Goal: Task Accomplishment & Management: Use online tool/utility

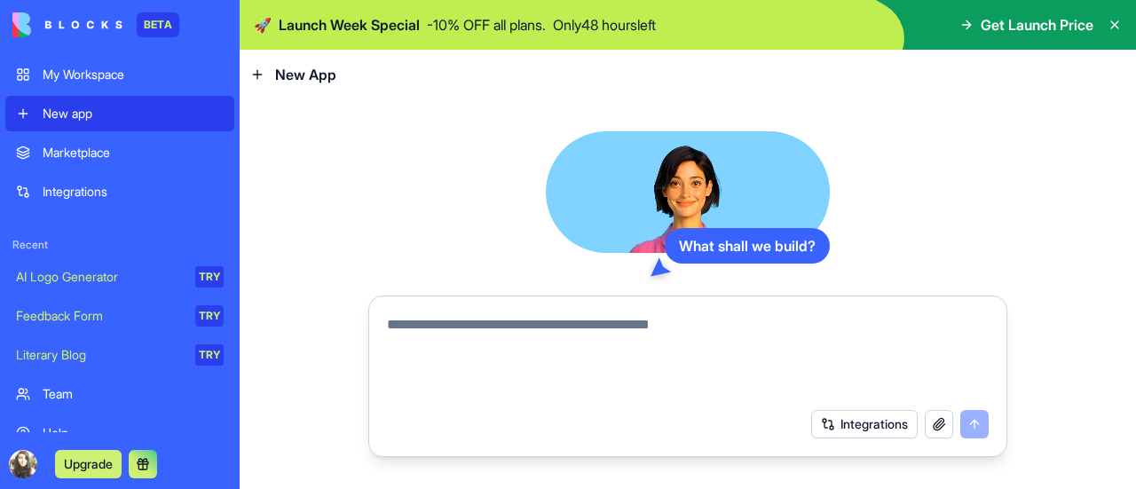
click at [497, 24] on p "- 10 % OFF all plans." at bounding box center [486, 24] width 119 height 21
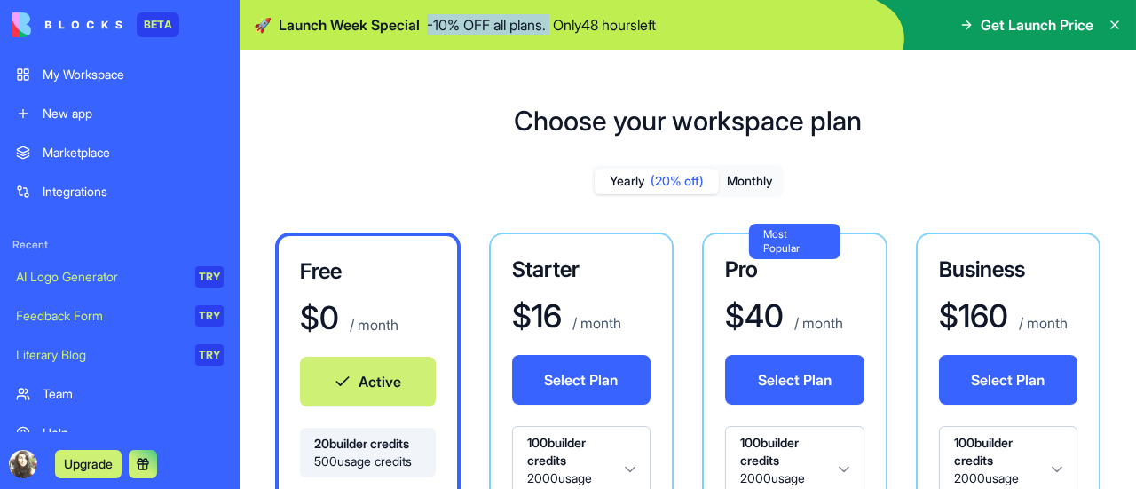
click at [149, 63] on link "My Workspace" at bounding box center [119, 74] width 229 height 35
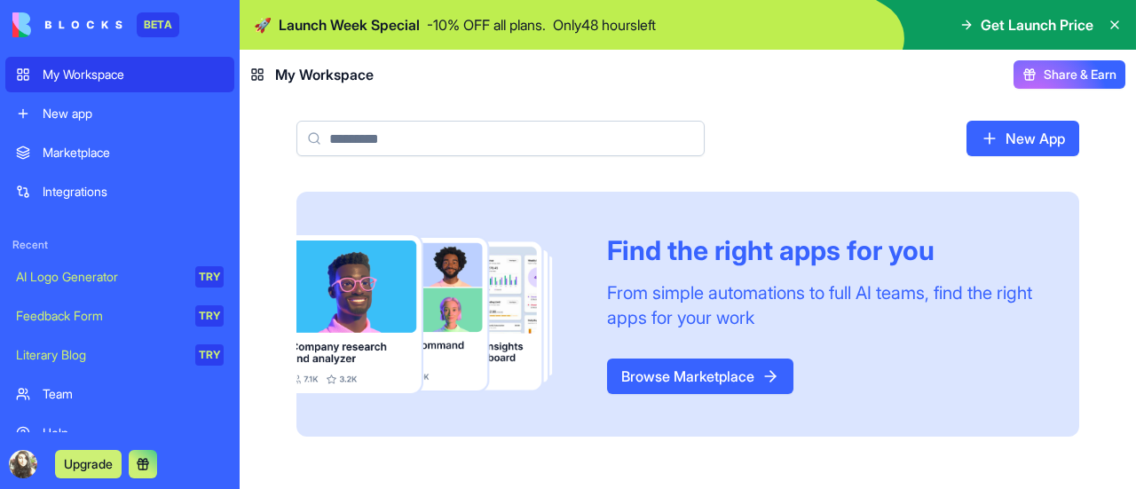
click at [83, 12] on img at bounding box center [67, 24] width 110 height 25
click at [102, 35] on img at bounding box center [67, 24] width 110 height 25
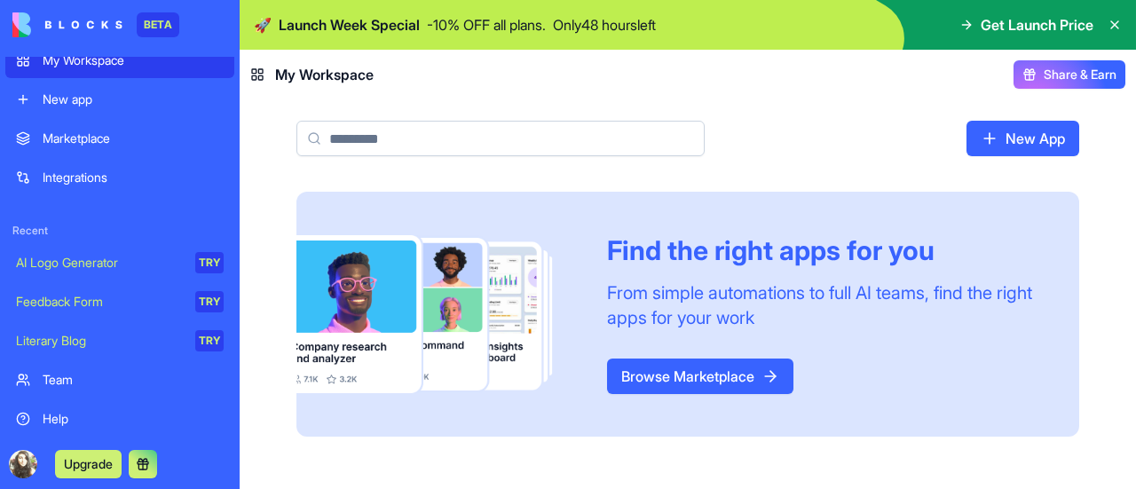
click at [142, 91] on div "New app" at bounding box center [133, 99] width 181 height 18
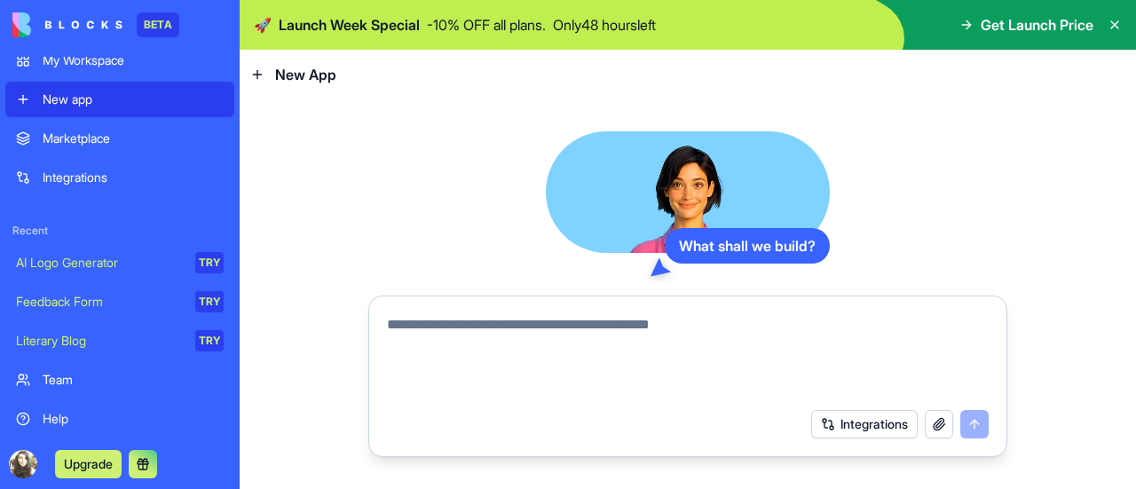
click at [582, 334] on textarea at bounding box center [687, 356] width 601 height 85
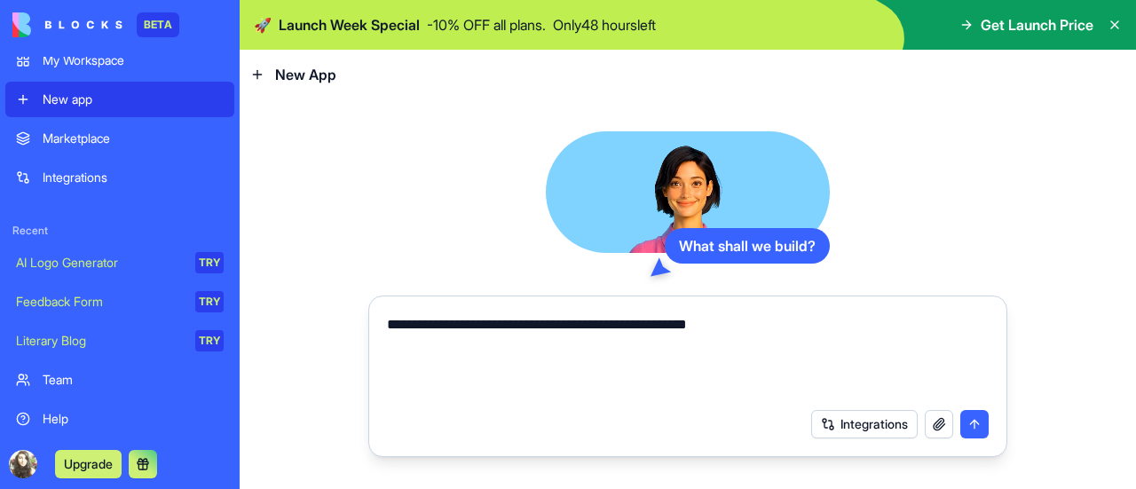
type textarea "**********"
click at [972, 425] on button "submit" at bounding box center [974, 424] width 28 height 28
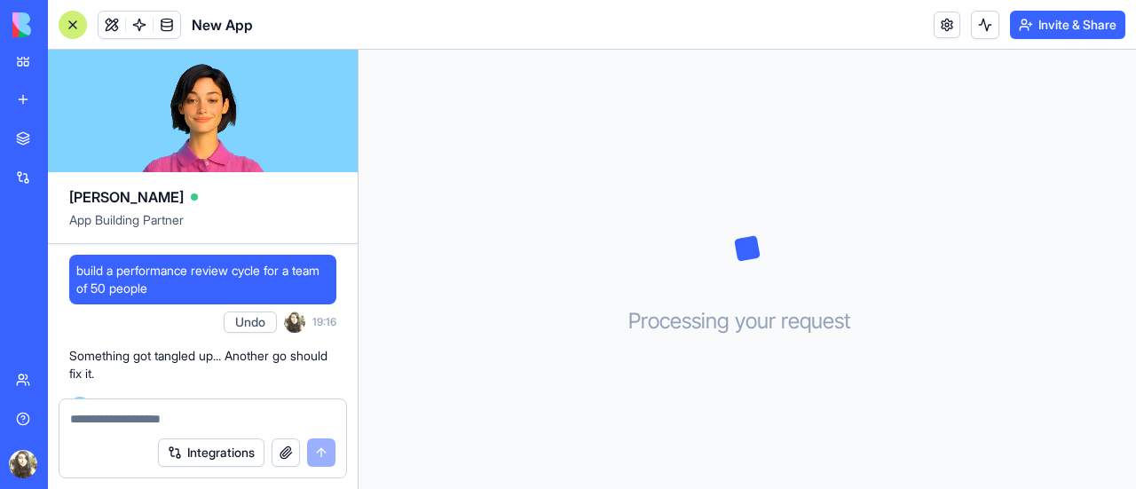
scroll to position [28, 0]
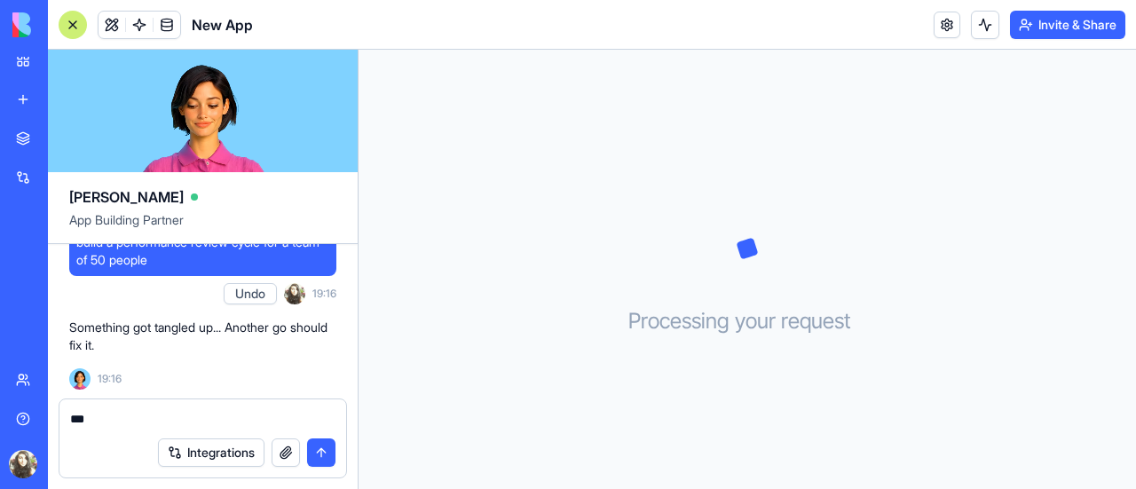
type textarea "***"
click at [322, 457] on button "submit" at bounding box center [321, 452] width 28 height 28
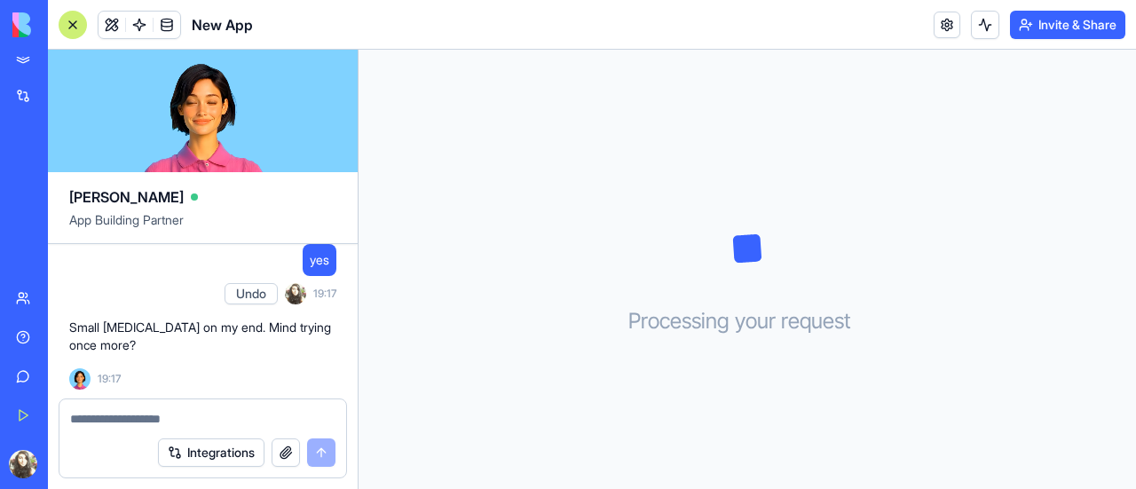
scroll to position [0, 0]
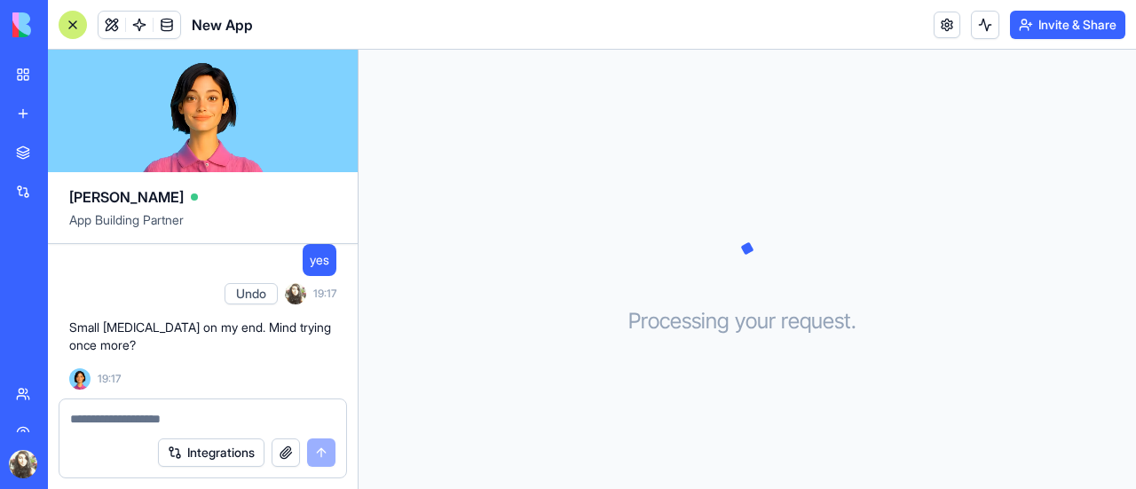
click at [76, 163] on link "Marketplace" at bounding box center [40, 152] width 71 height 35
click at [66, 76] on div "My Workspace" at bounding box center [54, 75] width 23 height 18
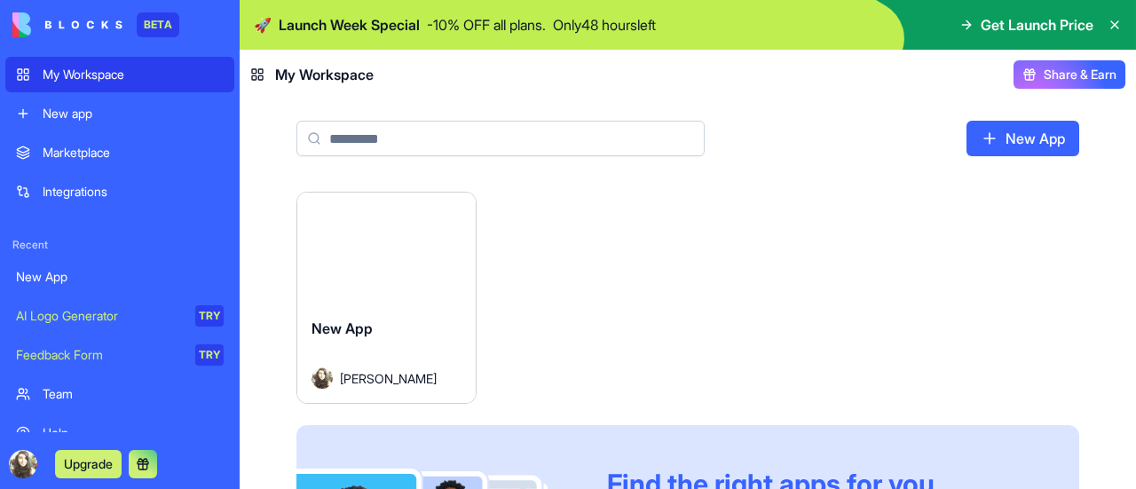
scroll to position [2, 0]
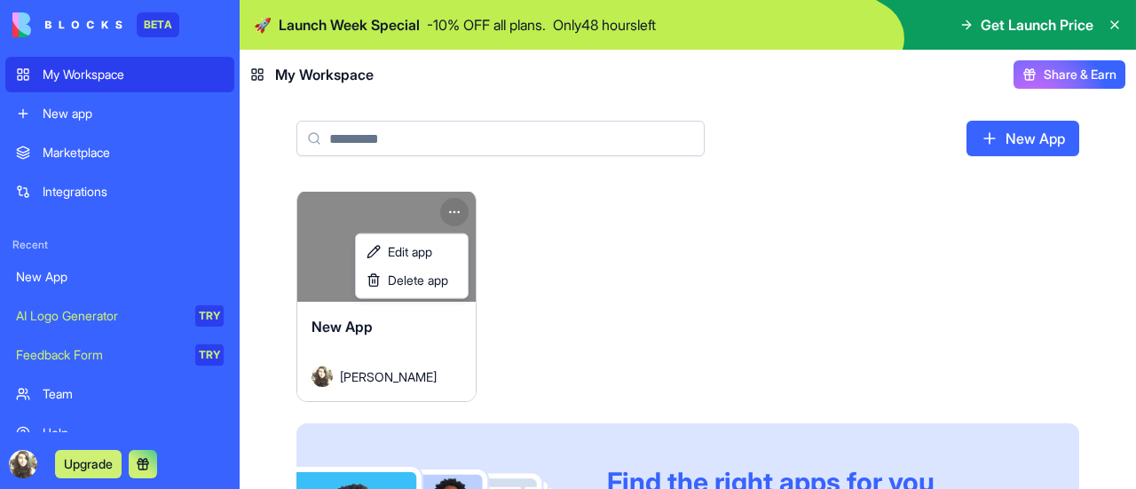
click at [457, 202] on html "BETA My Workspace New app Marketplace Integrations Recent New App AI Logo Gener…" at bounding box center [568, 244] width 1136 height 489
click at [434, 281] on span "Delete app" at bounding box center [418, 280] width 60 height 18
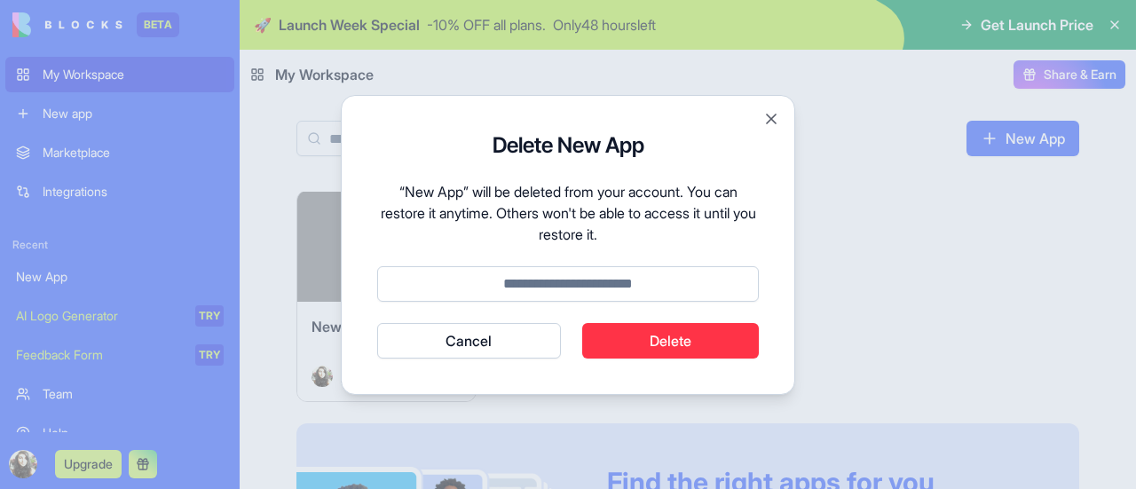
click at [671, 354] on button "Delete" at bounding box center [670, 340] width 177 height 35
type input "******"
click at [673, 351] on button "Delete" at bounding box center [670, 340] width 177 height 35
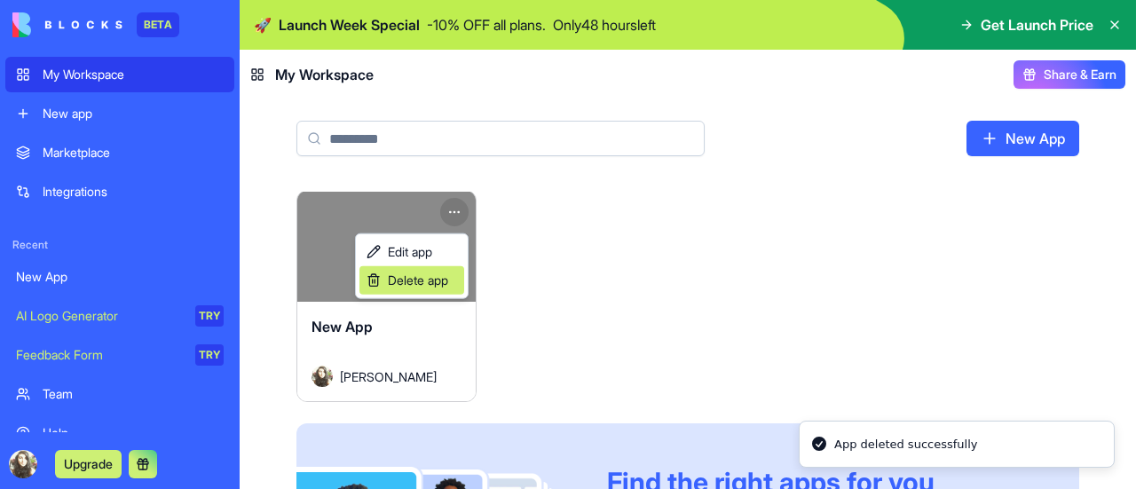
click at [425, 267] on div "Delete app" at bounding box center [411, 280] width 105 height 28
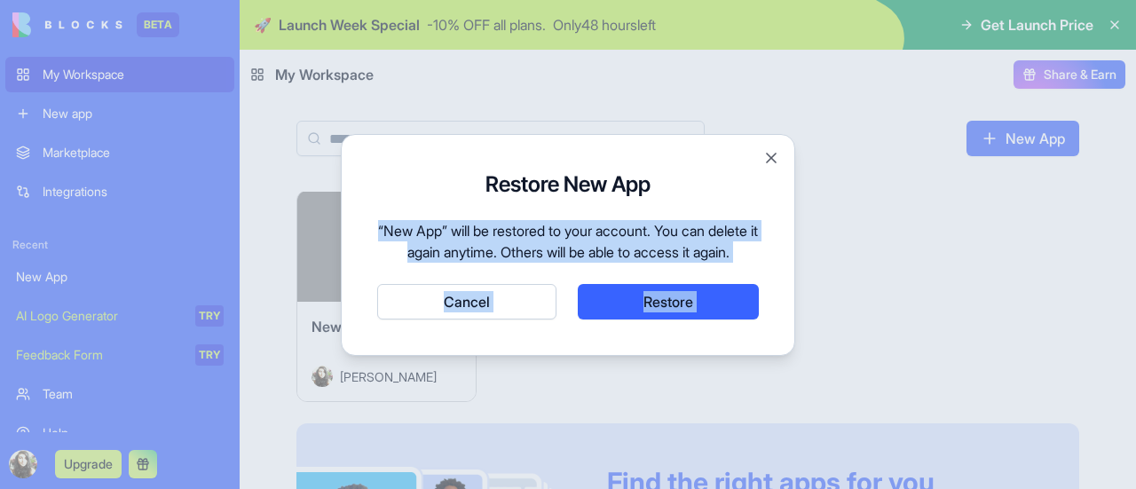
drag, startPoint x: 776, startPoint y: 156, endPoint x: 766, endPoint y: 146, distance: 13.8
click at [766, 146] on div "Restore New App “New App” will be restored to your account. You can delete it a…" at bounding box center [568, 245] width 454 height 222
click at [766, 149] on button "Close" at bounding box center [771, 158] width 18 height 18
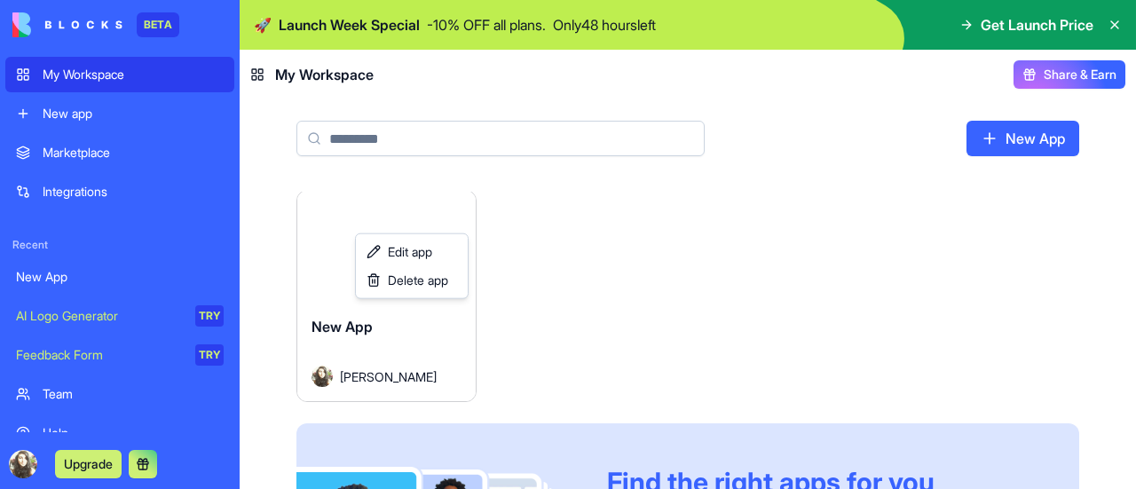
click at [613, 177] on html "BETA My Workspace New app Marketplace Integrations Recent New App AI Logo Gener…" at bounding box center [568, 244] width 1136 height 489
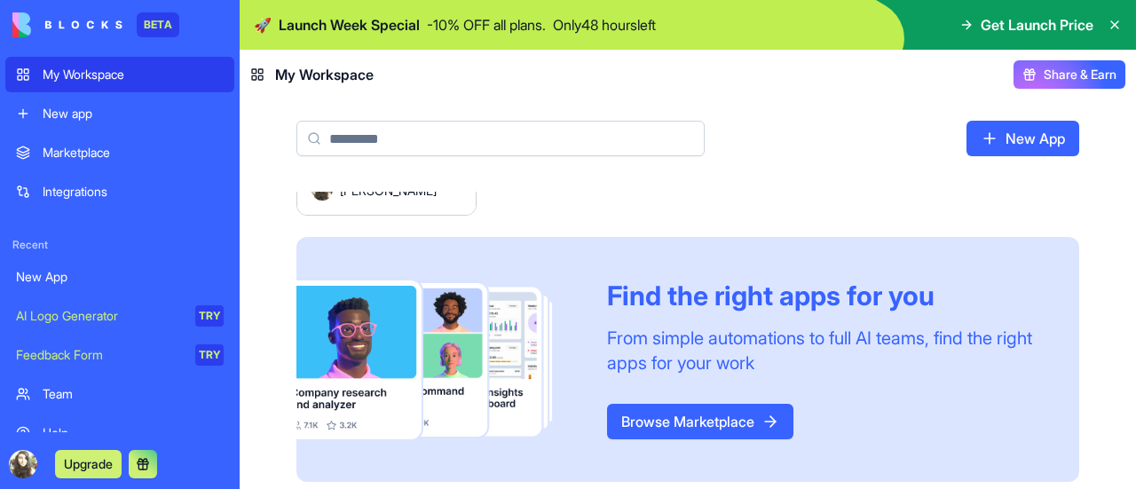
scroll to position [96, 0]
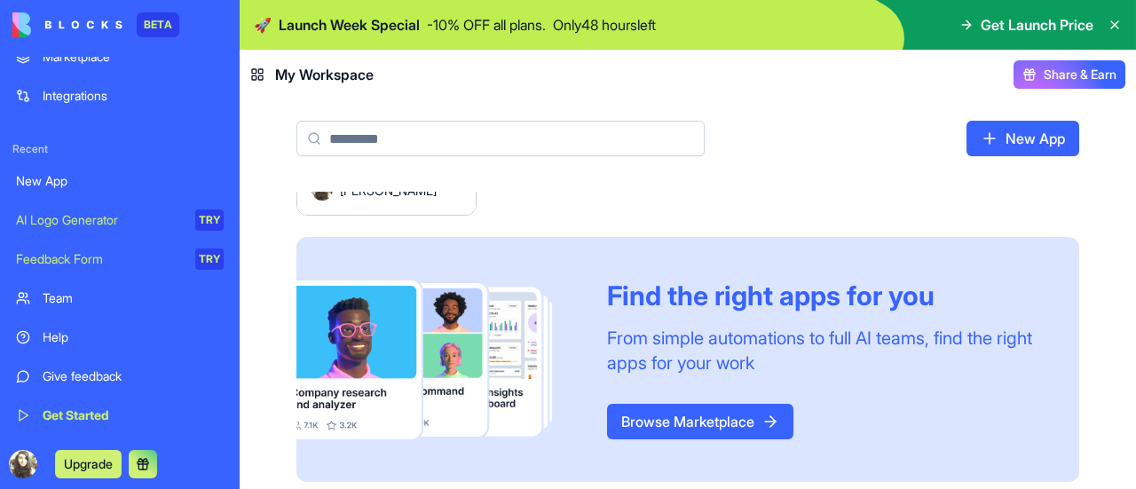
click at [144, 301] on div "Team" at bounding box center [133, 298] width 181 height 18
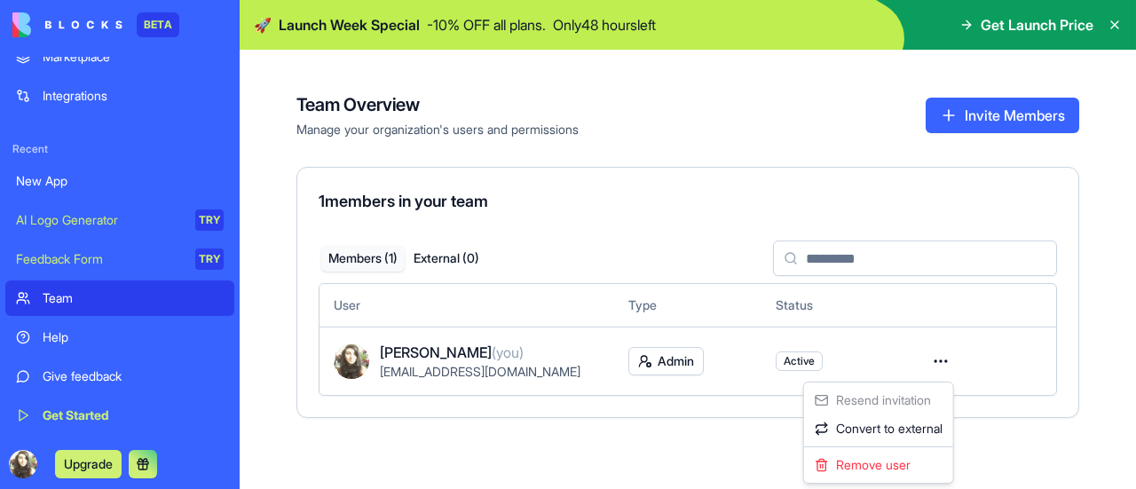
click at [946, 359] on html "BETA My Workspace New app Marketplace Integrations Recent New App AI Logo Gener…" at bounding box center [568, 244] width 1136 height 489
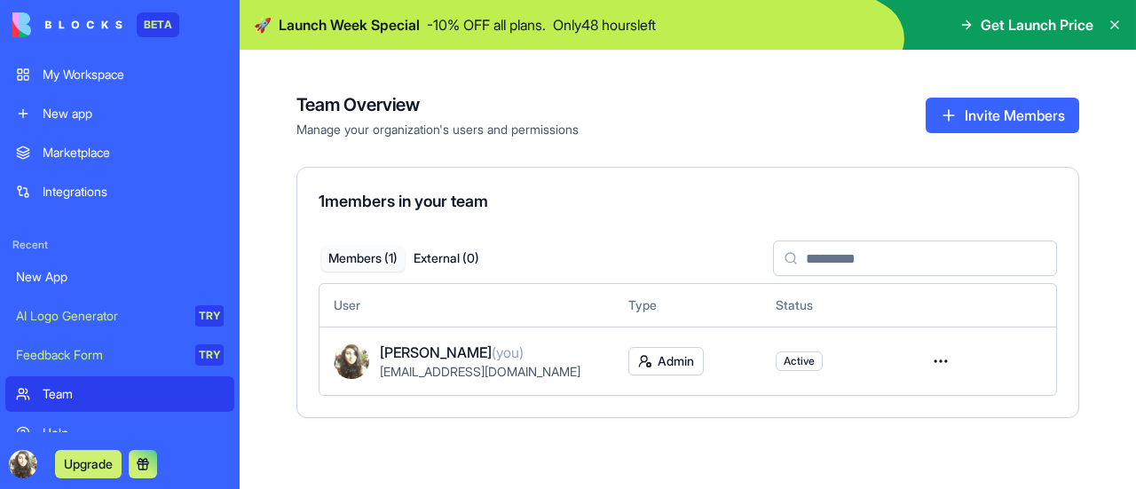
click at [102, 185] on div "Integrations" at bounding box center [133, 192] width 181 height 18
click at [119, 79] on div "My Workspace" at bounding box center [133, 75] width 181 height 18
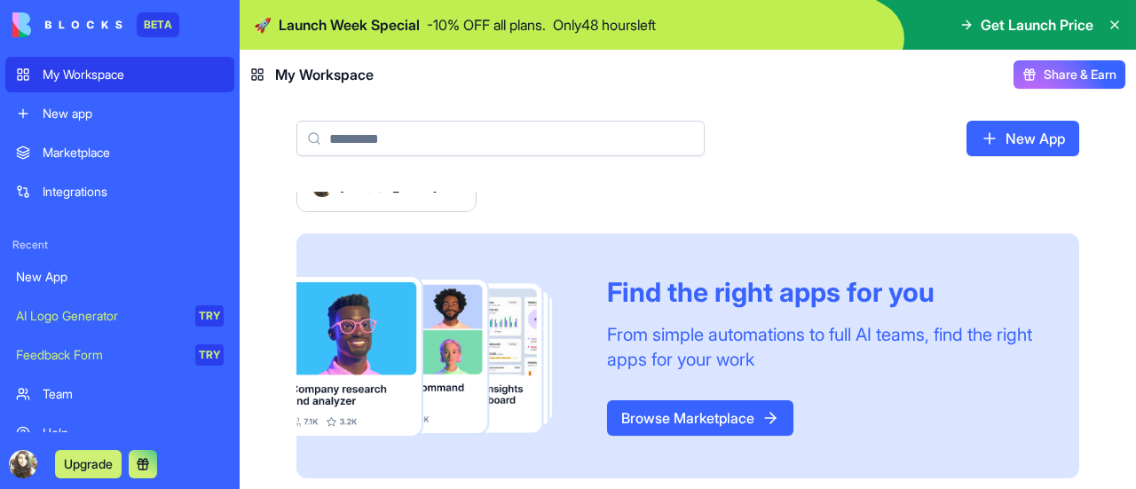
scroll to position [202, 0]
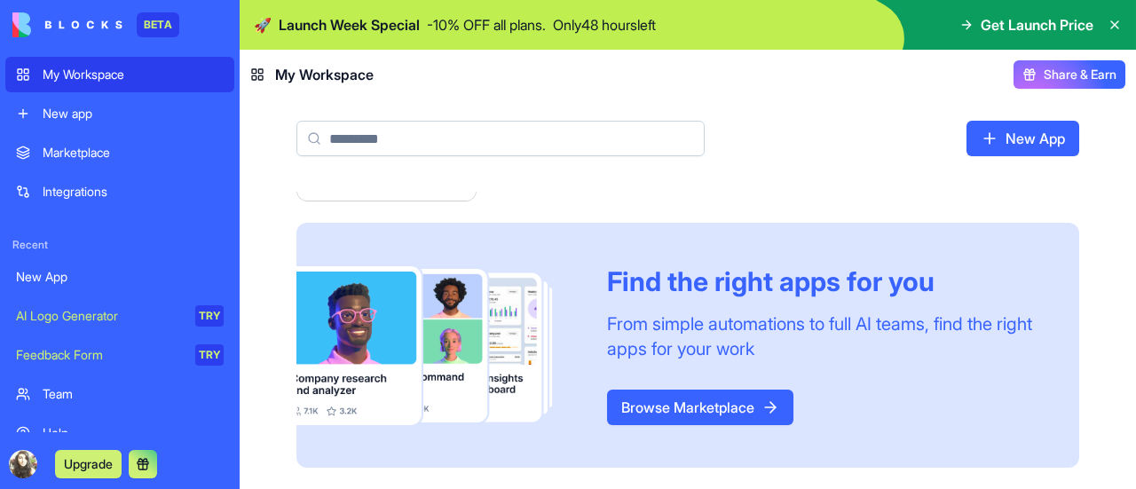
click at [749, 411] on link "Browse Marketplace" at bounding box center [700, 406] width 186 height 35
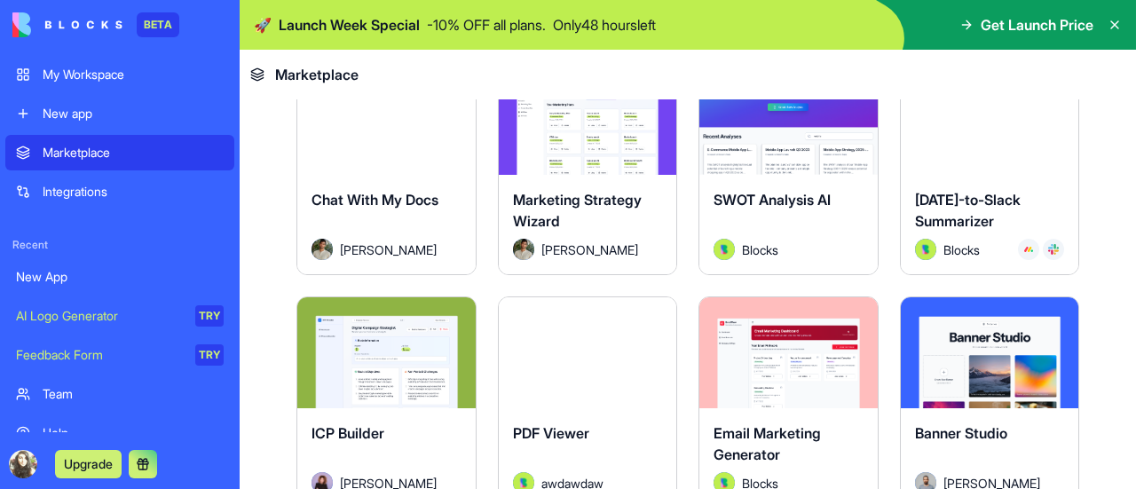
scroll to position [2590, 0]
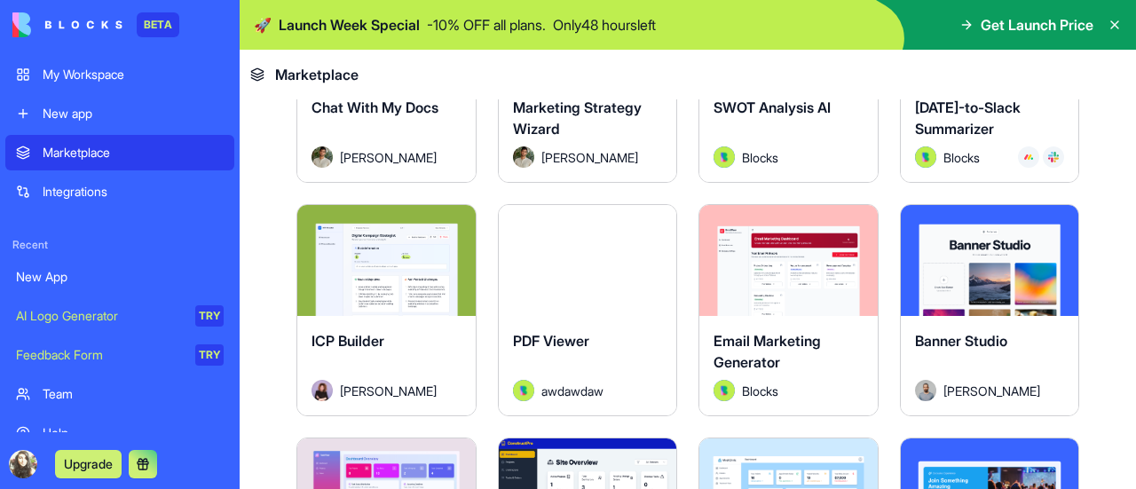
click at [780, 243] on button "Explore" at bounding box center [787, 260] width 133 height 35
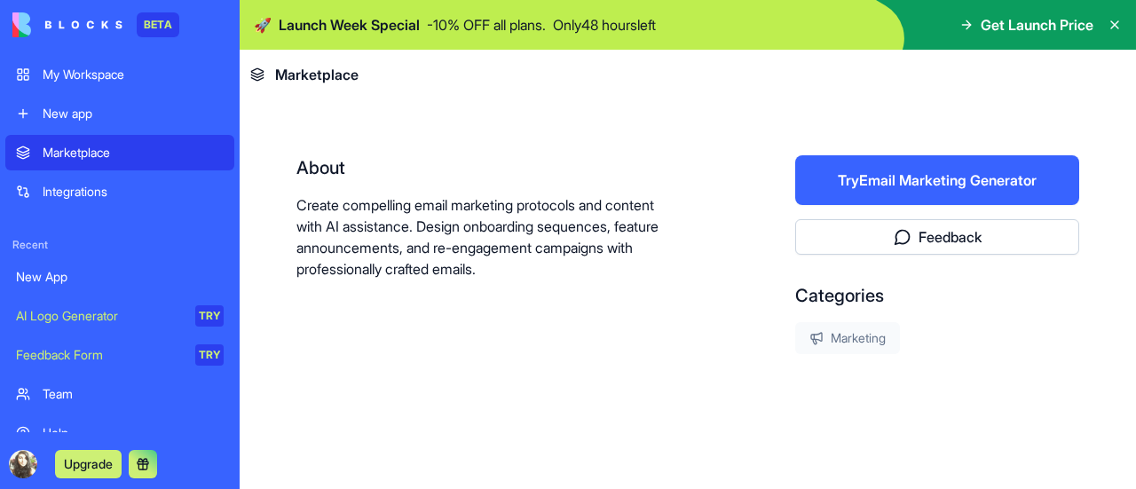
scroll to position [305, 0]
click at [842, 175] on button "Try Email Marketing Generator" at bounding box center [937, 181] width 284 height 50
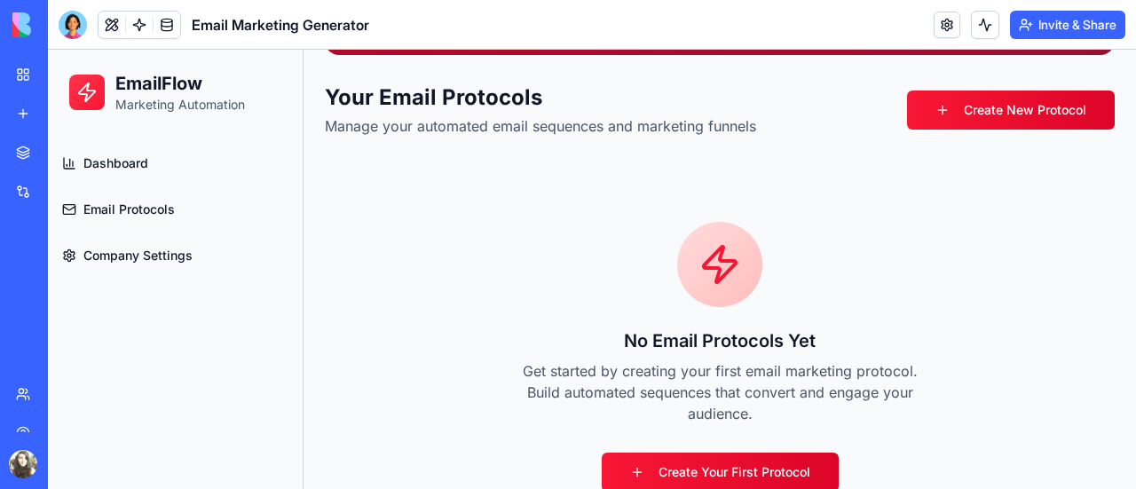
scroll to position [222, 0]
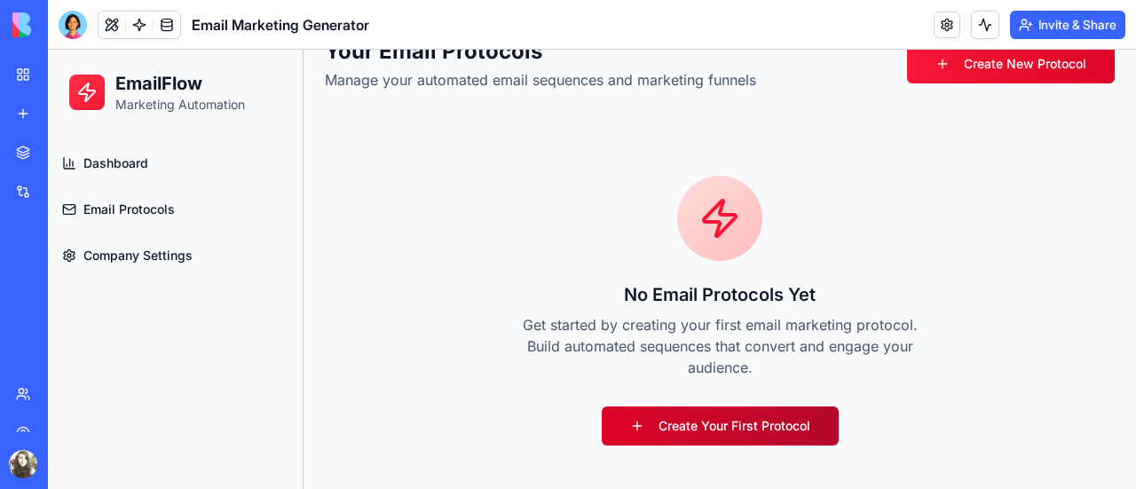
click at [739, 421] on link "Create Your First Protocol" at bounding box center [719, 425] width 237 height 39
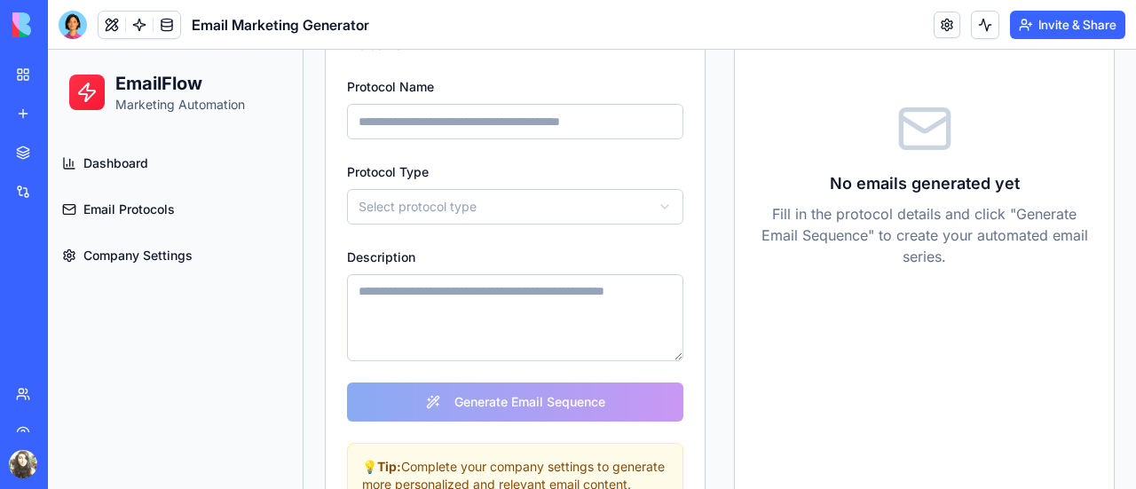
click at [538, 132] on input "Protocol Name" at bounding box center [515, 121] width 336 height 35
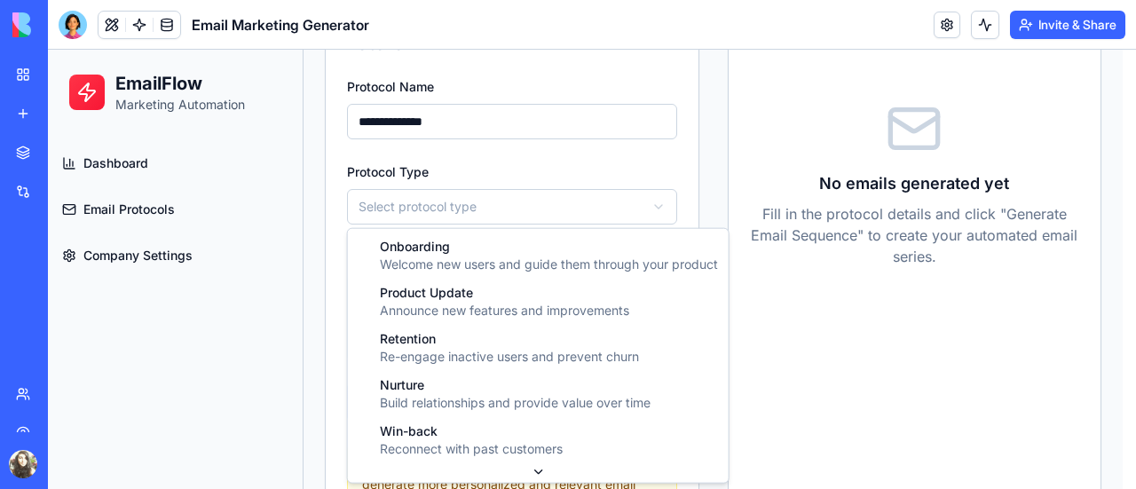
click at [500, 202] on html "**********" at bounding box center [592, 199] width 1088 height 742
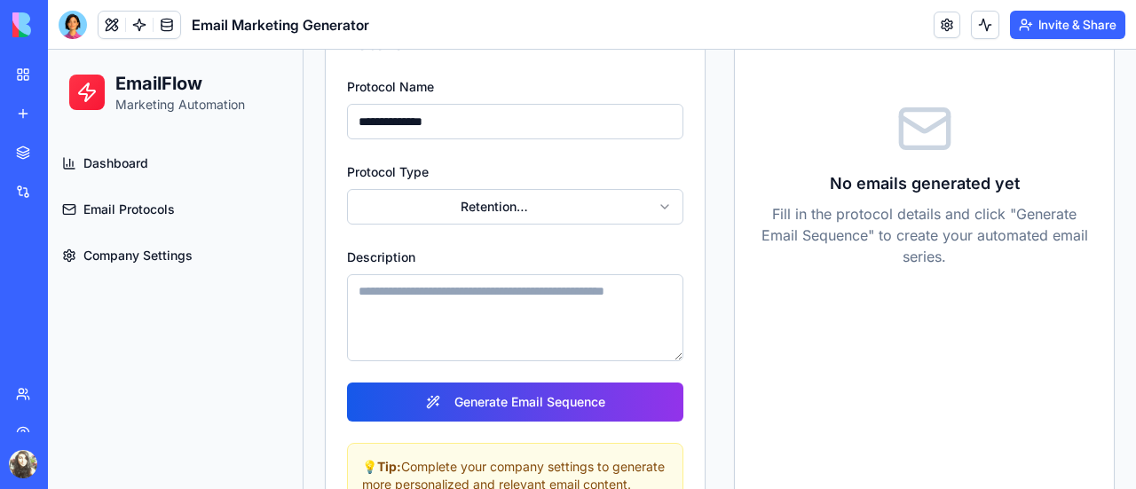
click at [497, 122] on input "**********" at bounding box center [515, 121] width 336 height 35
click at [502, 114] on input "**********" at bounding box center [515, 121] width 336 height 35
type input "*"
type input "**********"
click at [476, 312] on textarea "Description" at bounding box center [515, 317] width 336 height 87
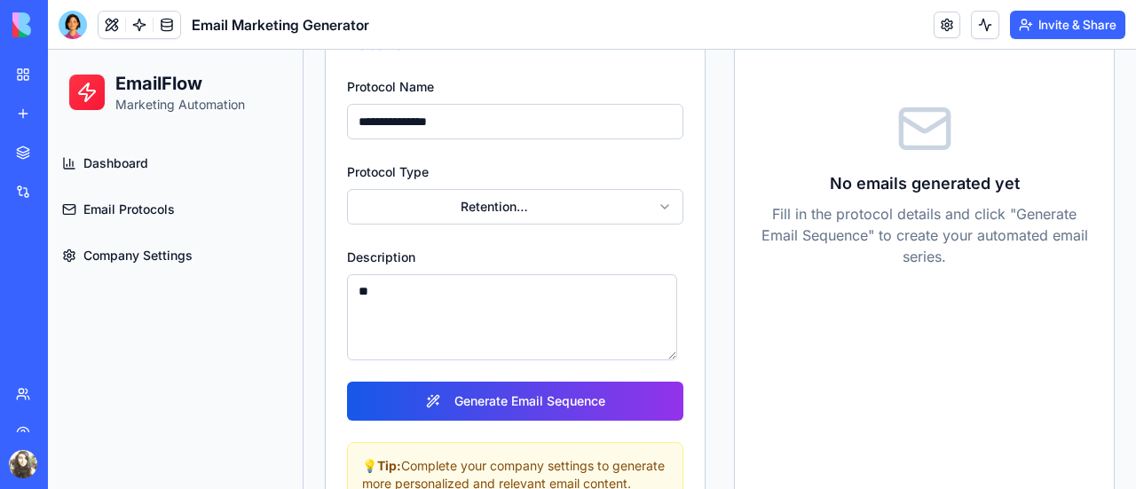
type textarea "*"
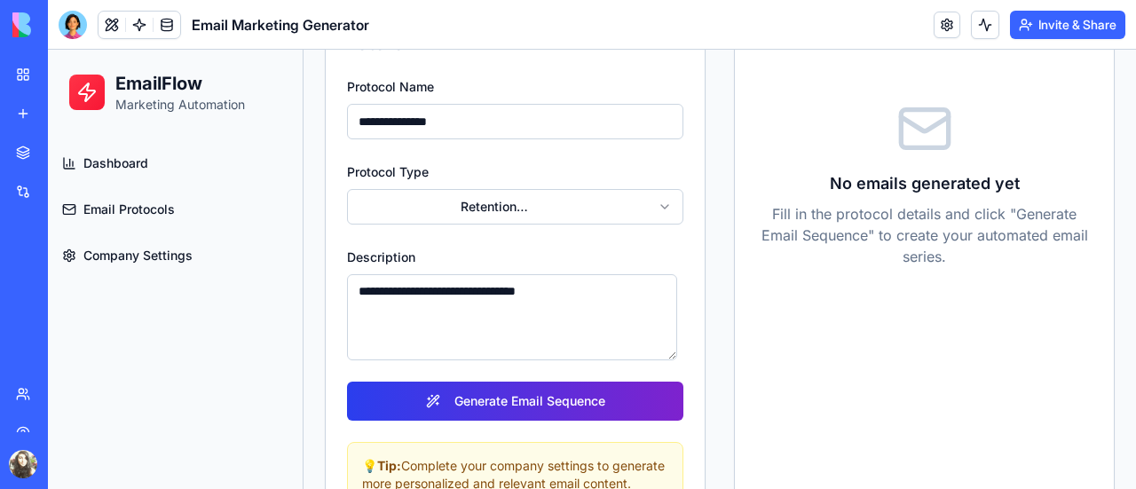
scroll to position [300, 0]
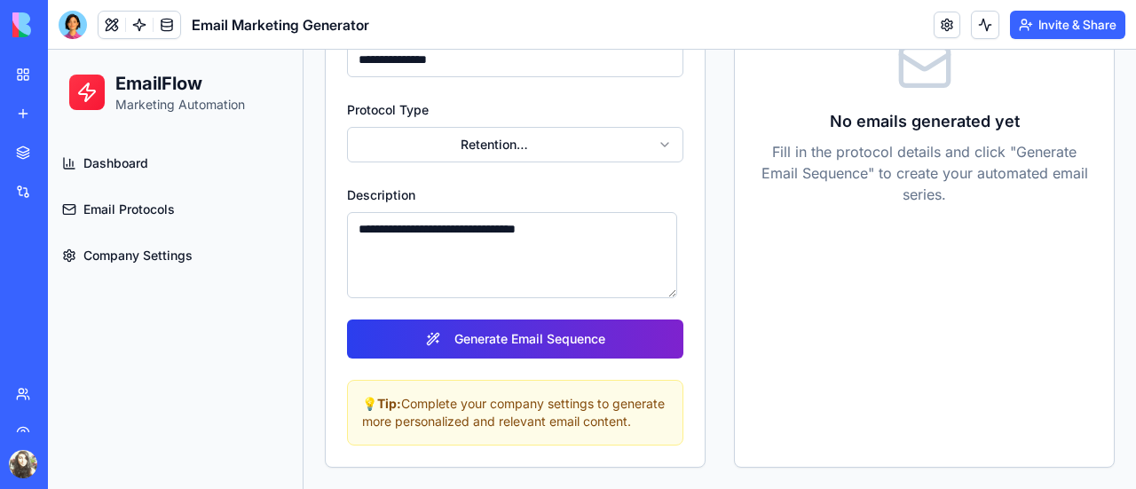
type textarea "**********"
click at [617, 330] on button "Generate Email Sequence" at bounding box center [515, 338] width 336 height 39
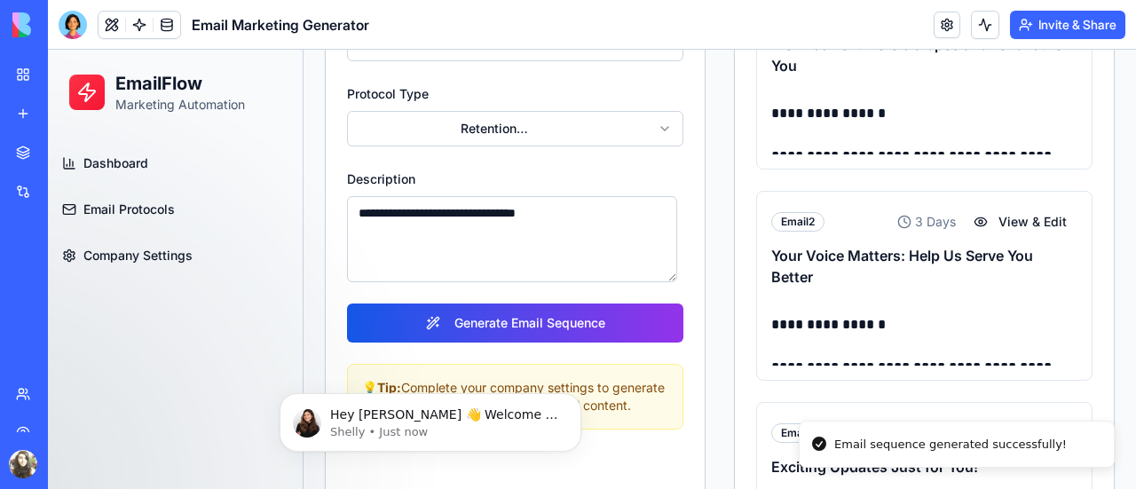
scroll to position [0, 0]
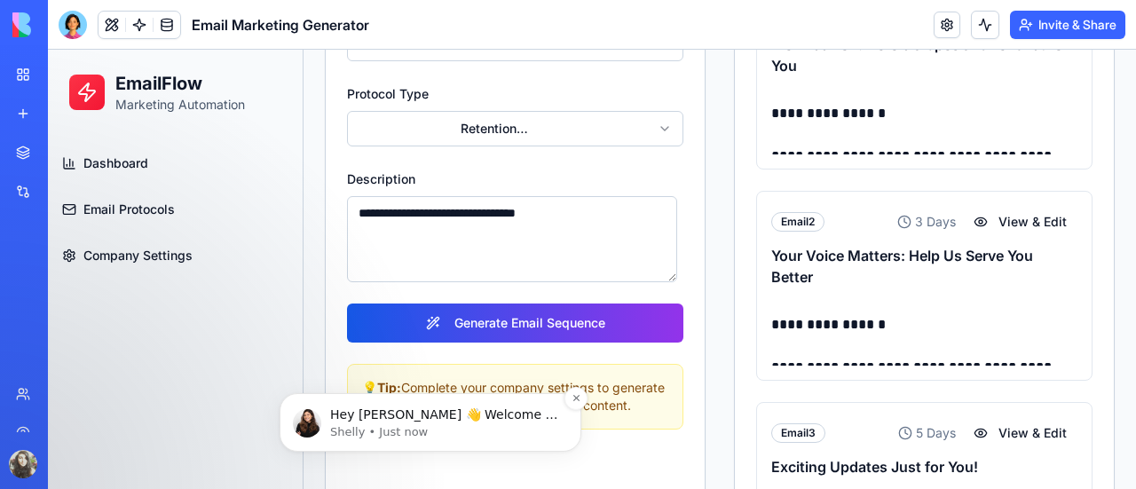
click at [463, 421] on p "Hey [PERSON_NAME] 👋 Welcome to Blocks 🙌 I'm here if you have any questions!" at bounding box center [444, 415] width 229 height 18
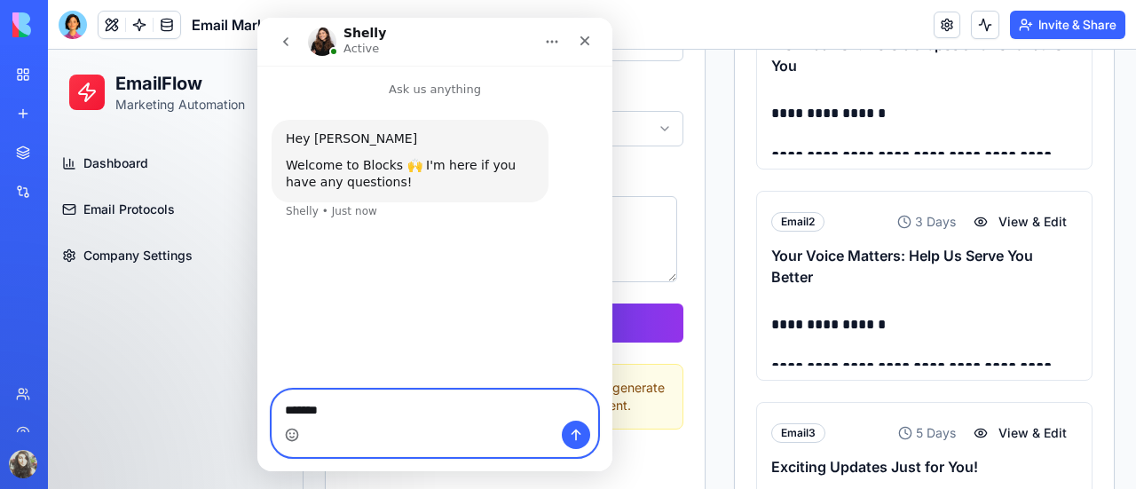
click at [290, 437] on icon "Emoji picker" at bounding box center [292, 436] width 4 height 1
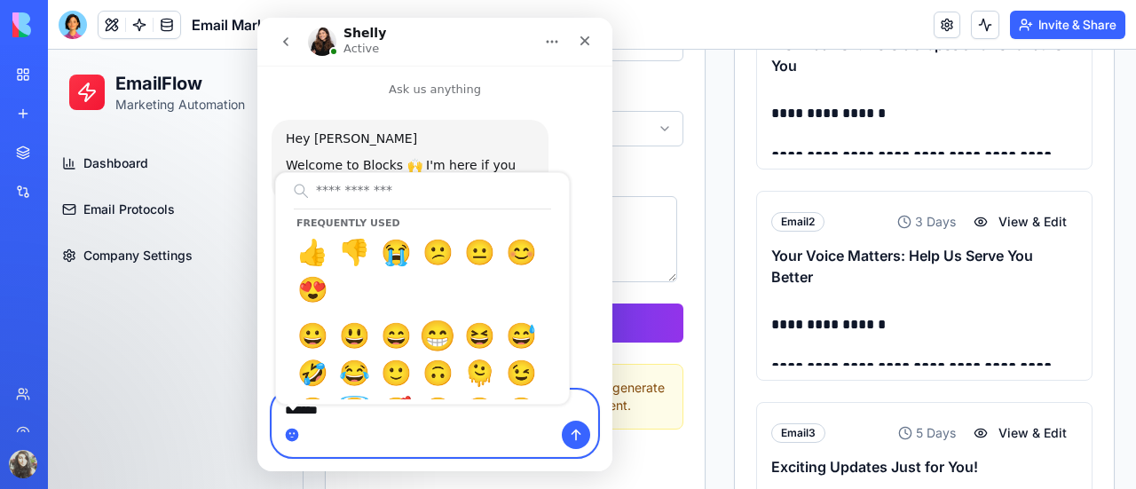
type textarea "*********"
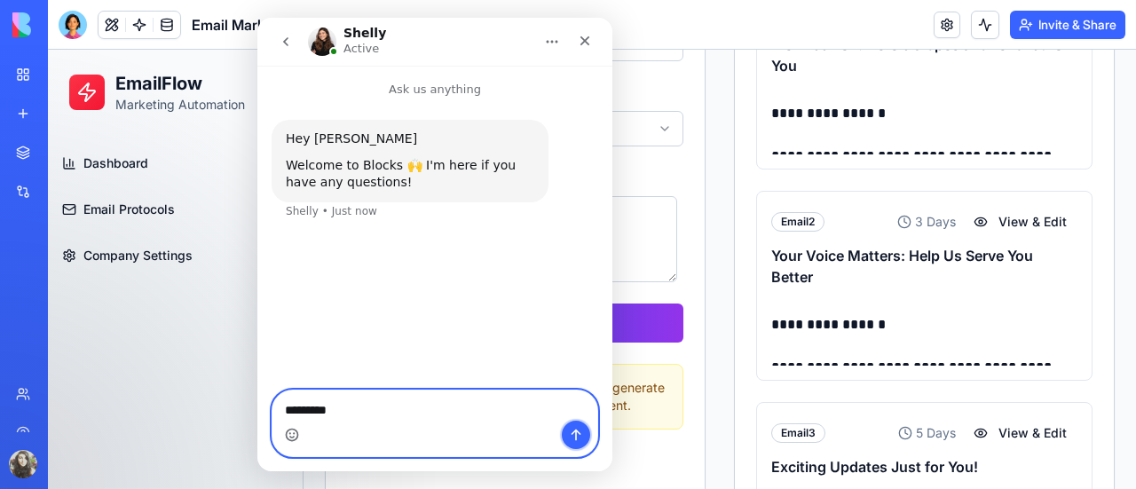
click at [584, 434] on button "Send a message…" at bounding box center [576, 435] width 28 height 28
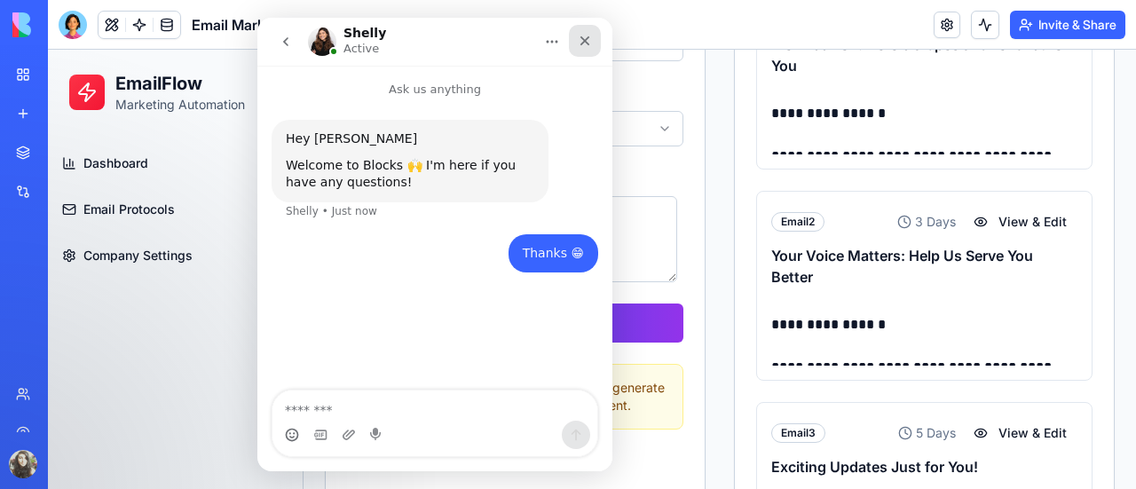
click at [582, 38] on icon "Close" at bounding box center [585, 41] width 10 height 10
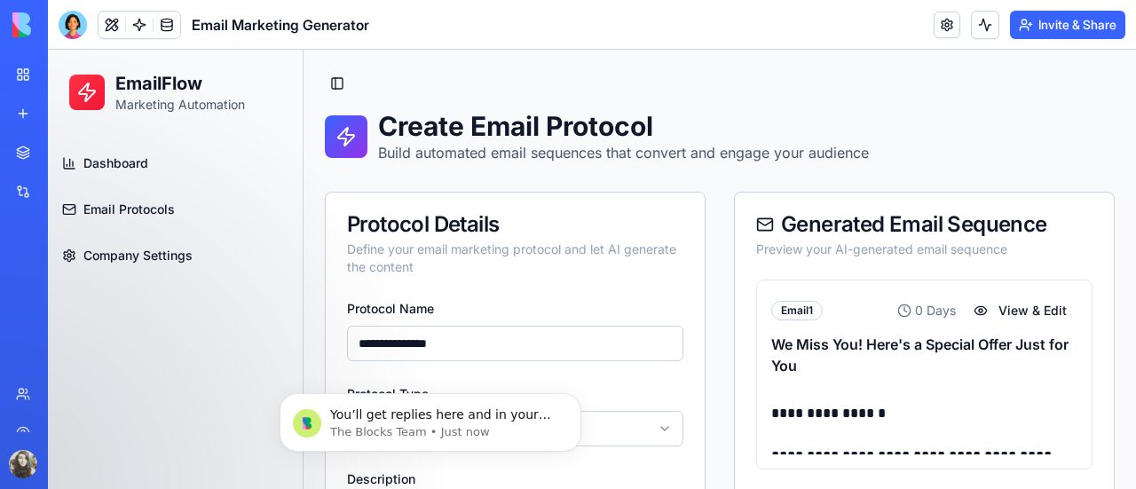
drag, startPoint x: 935, startPoint y: 350, endPoint x: 1011, endPoint y: 153, distance: 212.0
click at [1011, 153] on div "Create Email Protocol Build automated email sequences that convert and engage y…" at bounding box center [720, 136] width 790 height 53
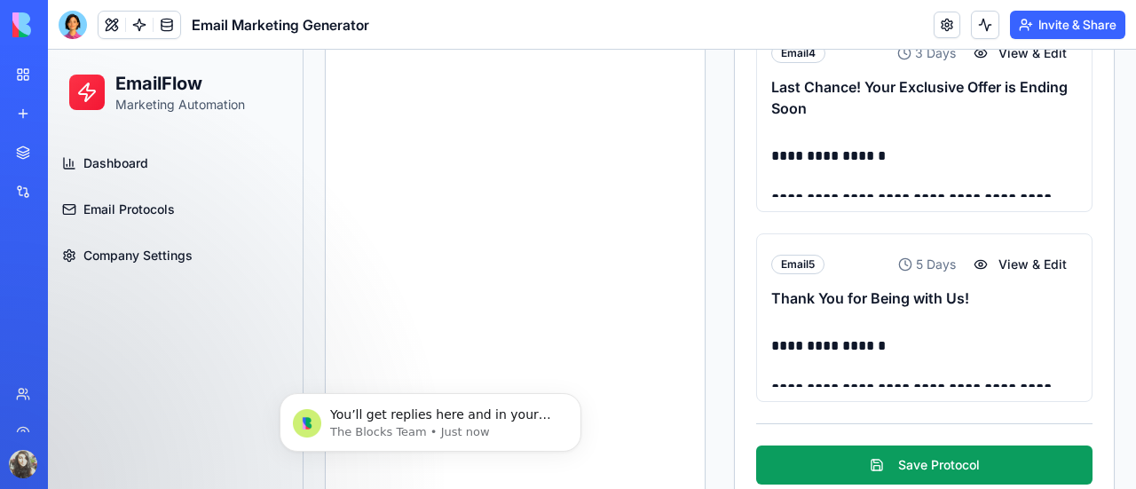
scroll to position [905, 0]
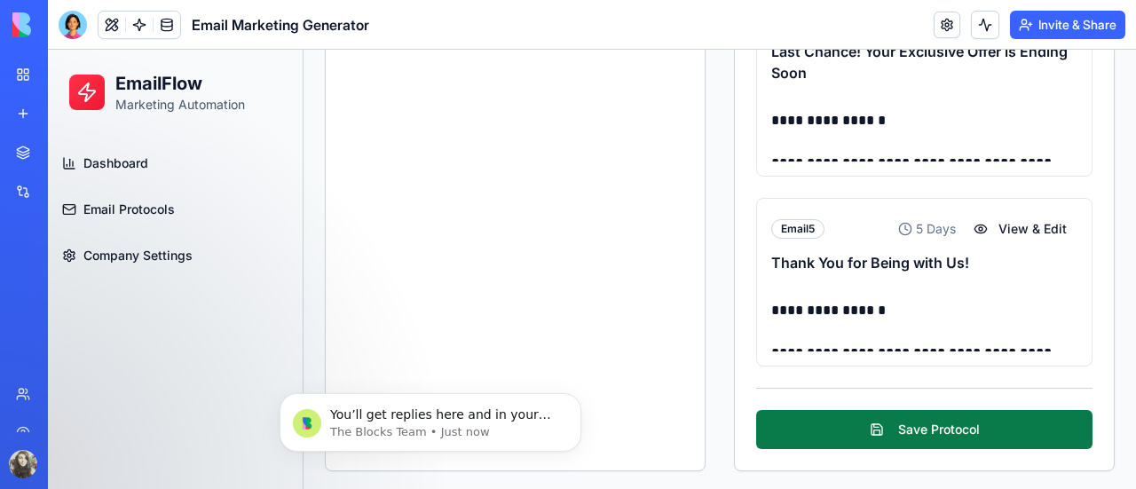
click at [949, 419] on button "Save Protocol" at bounding box center [924, 429] width 336 height 39
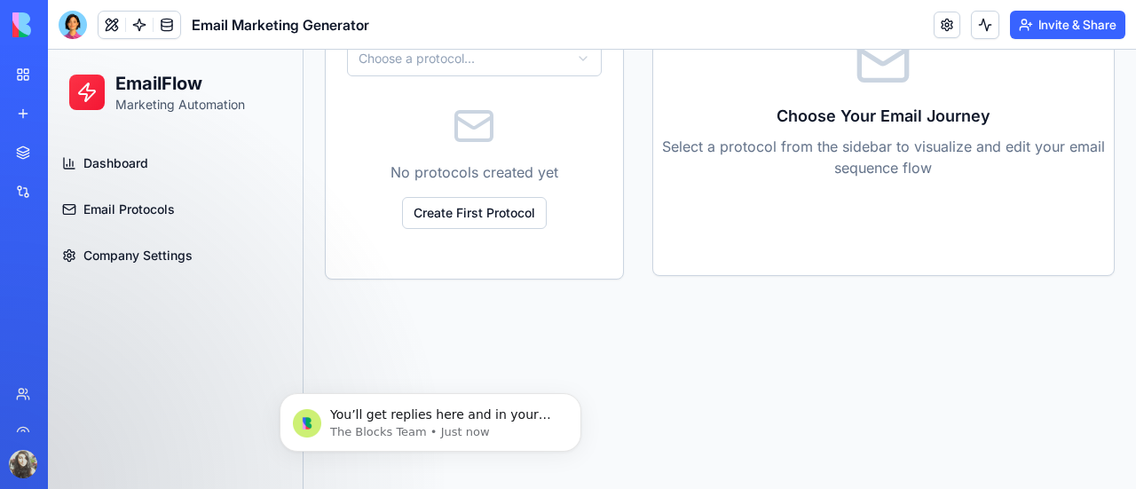
scroll to position [263, 0]
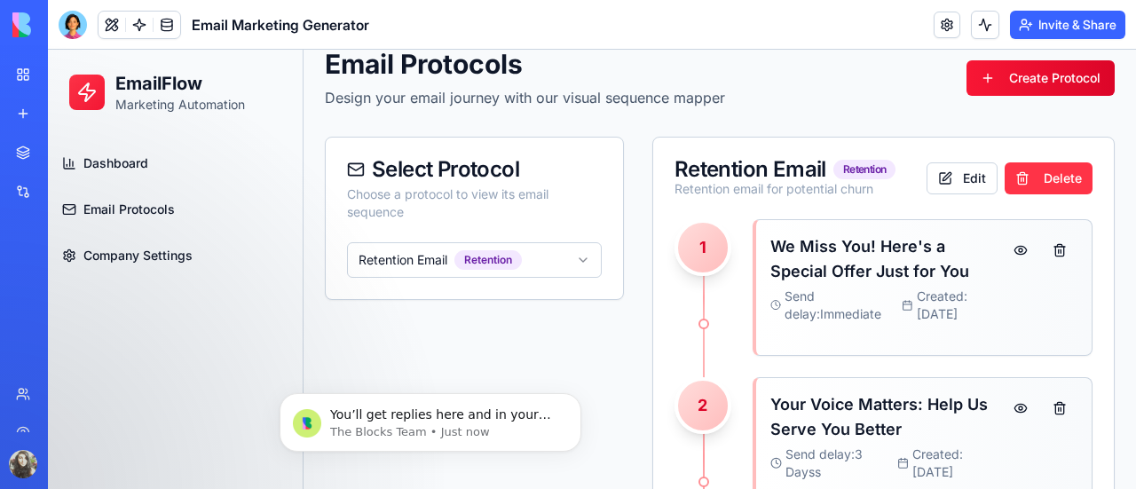
scroll to position [12, 0]
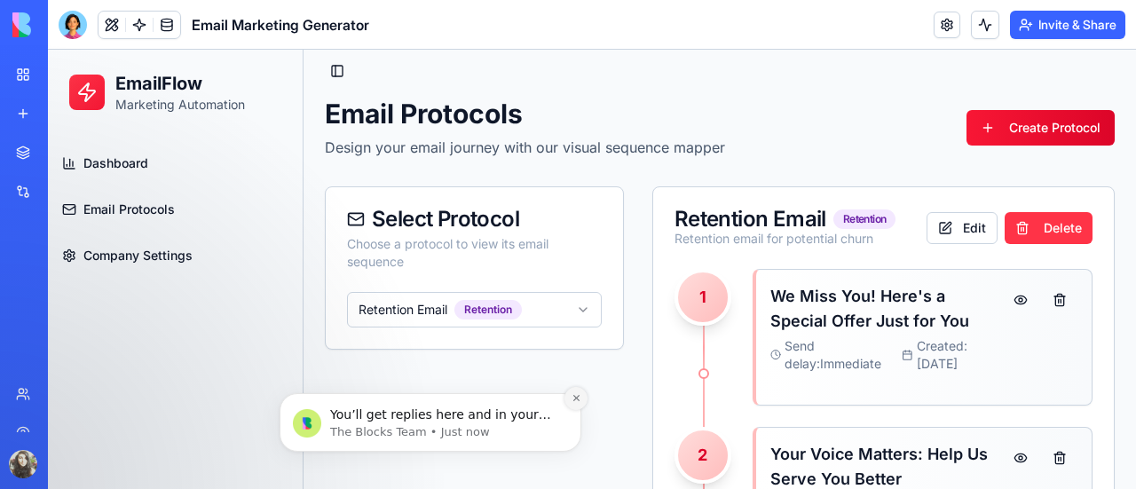
click at [575, 397] on icon "Dismiss notification" at bounding box center [576, 398] width 10 height 10
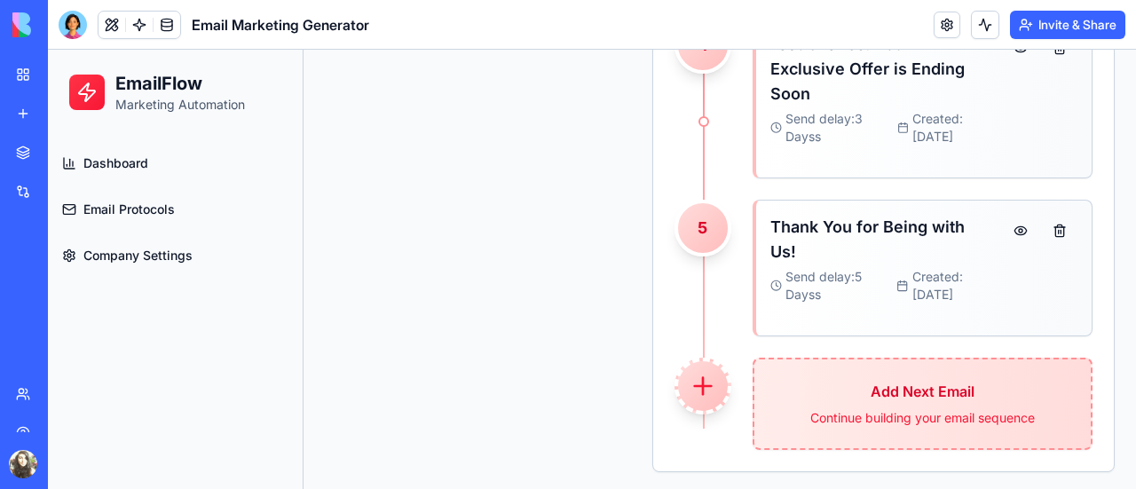
scroll to position [738, 0]
click at [1008, 226] on button at bounding box center [1019, 231] width 35 height 32
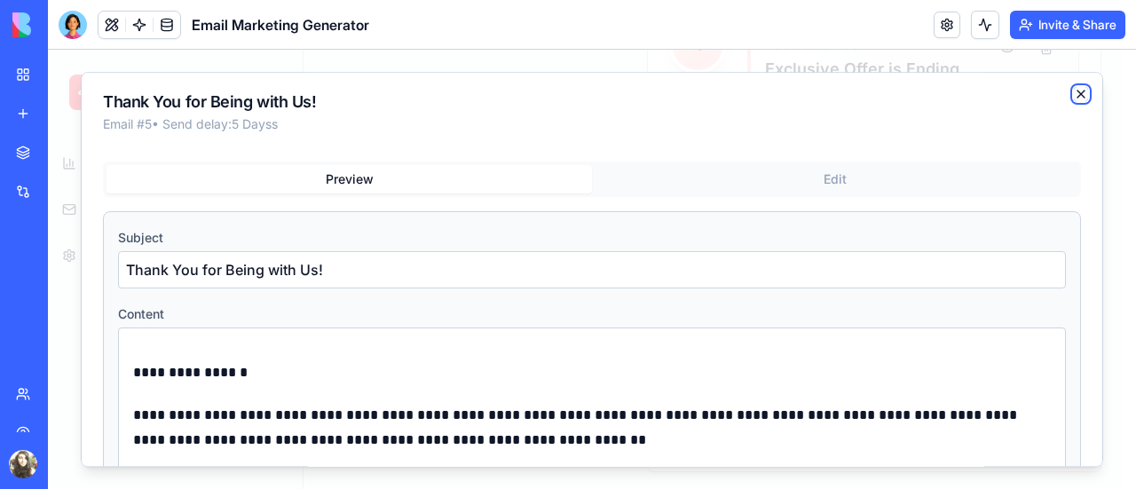
click at [1073, 97] on icon "button" at bounding box center [1080, 94] width 14 height 14
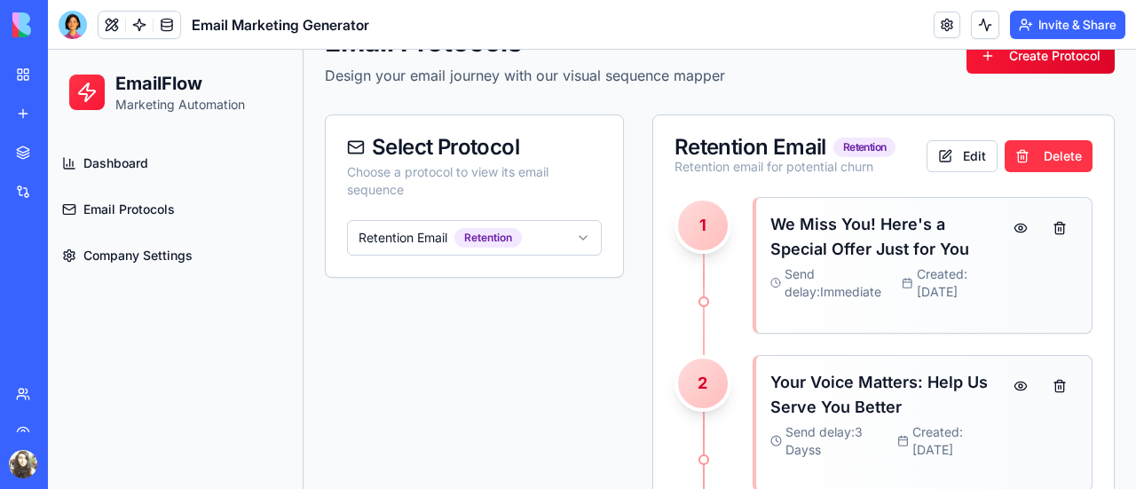
scroll to position [0, 0]
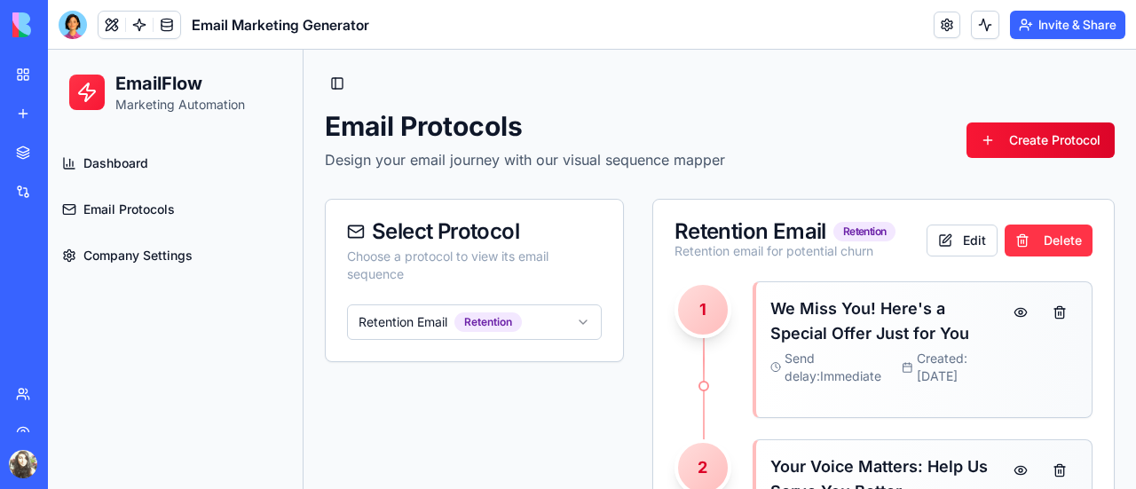
click at [142, 254] on span "Company Settings" at bounding box center [137, 256] width 109 height 18
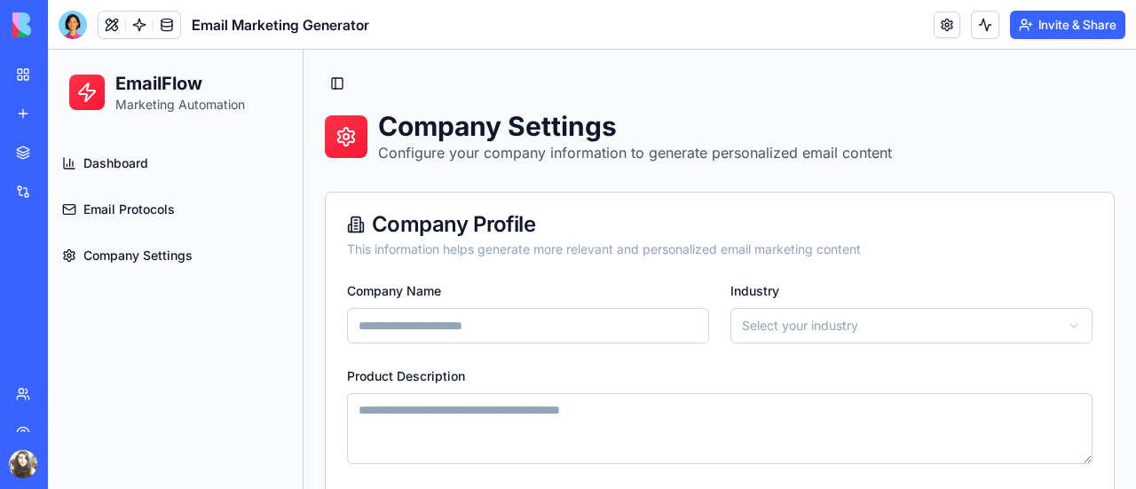
click at [131, 210] on span "Email Protocols" at bounding box center [128, 209] width 91 height 18
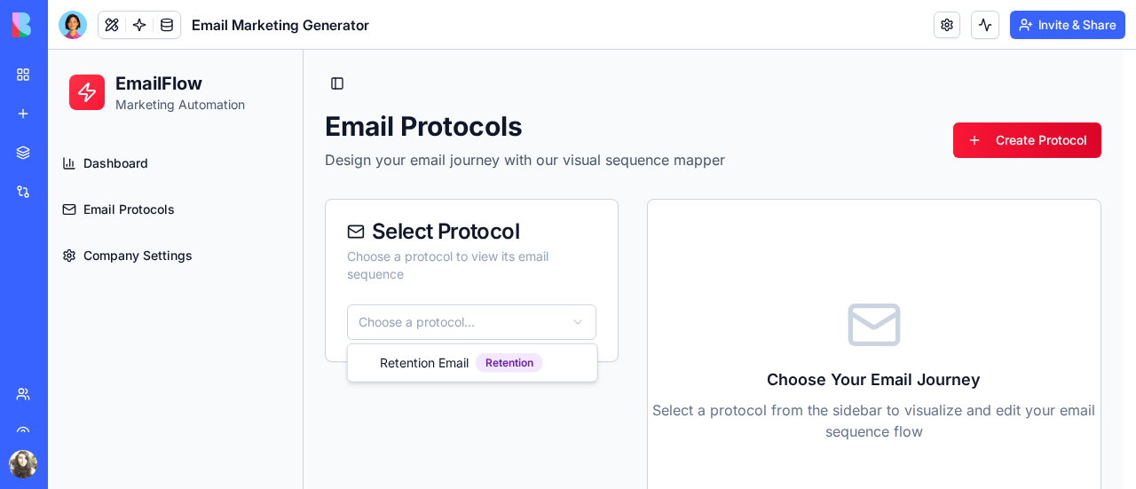
click at [498, 332] on html "EmailFlow Marketing Automation Dashboard Email Protocols Company Settings Toggl…" at bounding box center [592, 401] width 1088 height 703
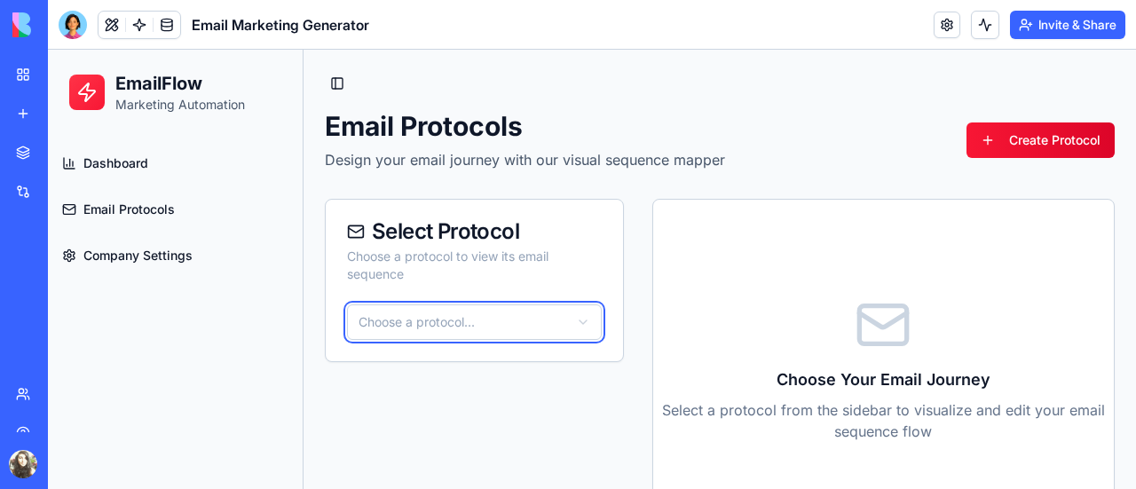
click at [143, 168] on html "EmailFlow Marketing Automation Dashboard Email Protocols Company Settings Toggl…" at bounding box center [592, 401] width 1088 height 703
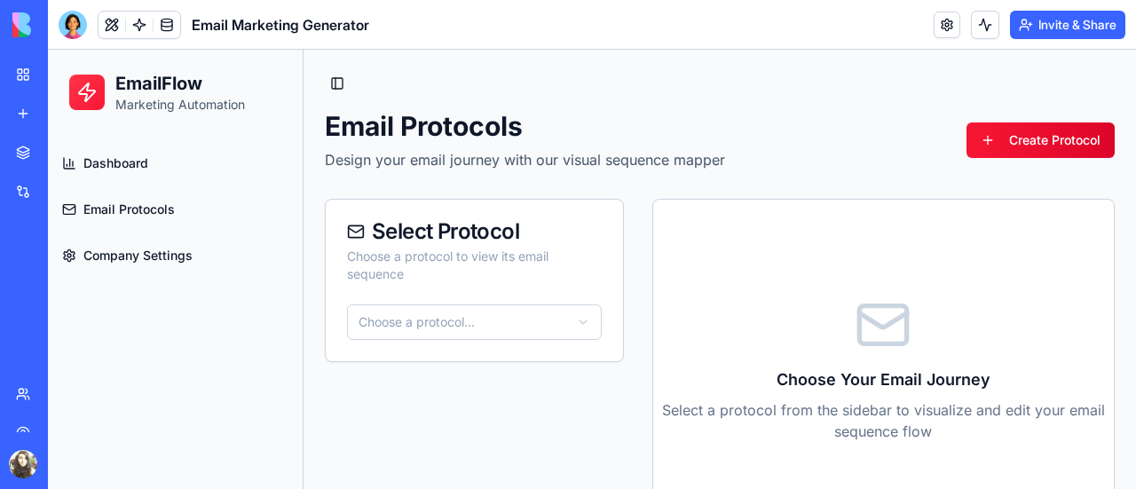
click at [145, 162] on span "Dashboard" at bounding box center [115, 163] width 65 height 18
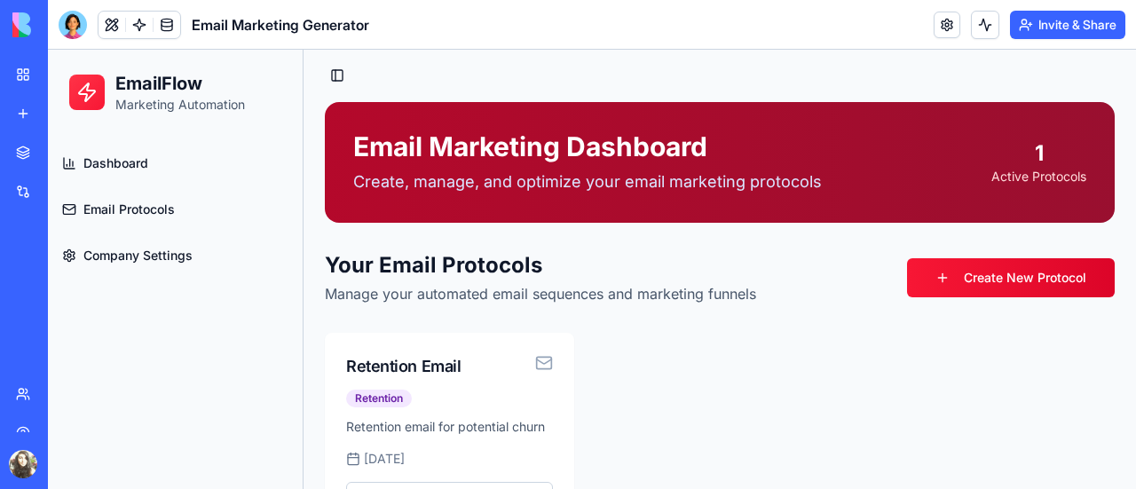
scroll to position [9, 0]
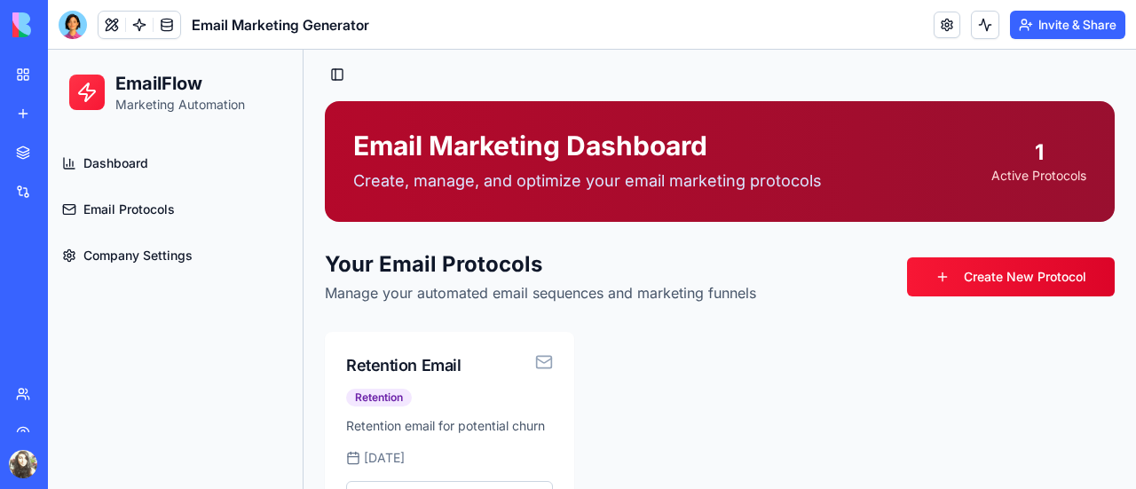
click at [804, 179] on p "Create, manage, and optimize your email marketing protocols" at bounding box center [587, 181] width 468 height 25
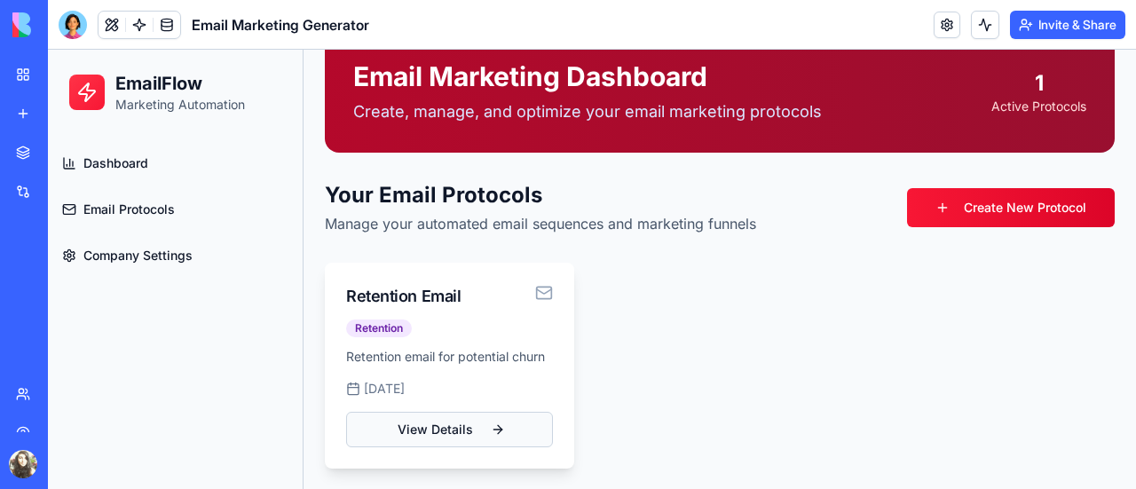
click at [515, 430] on link "View Details" at bounding box center [449, 429] width 207 height 35
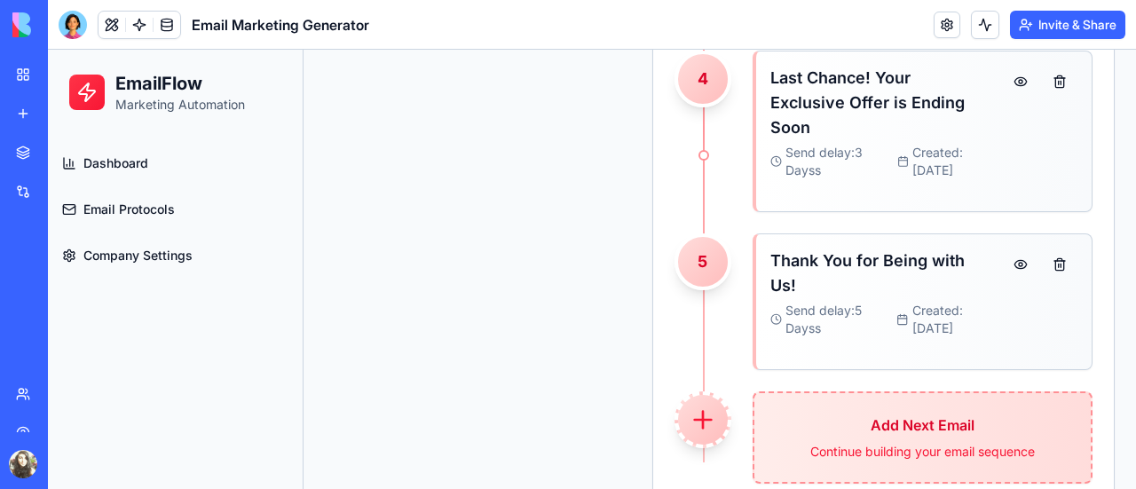
scroll to position [738, 0]
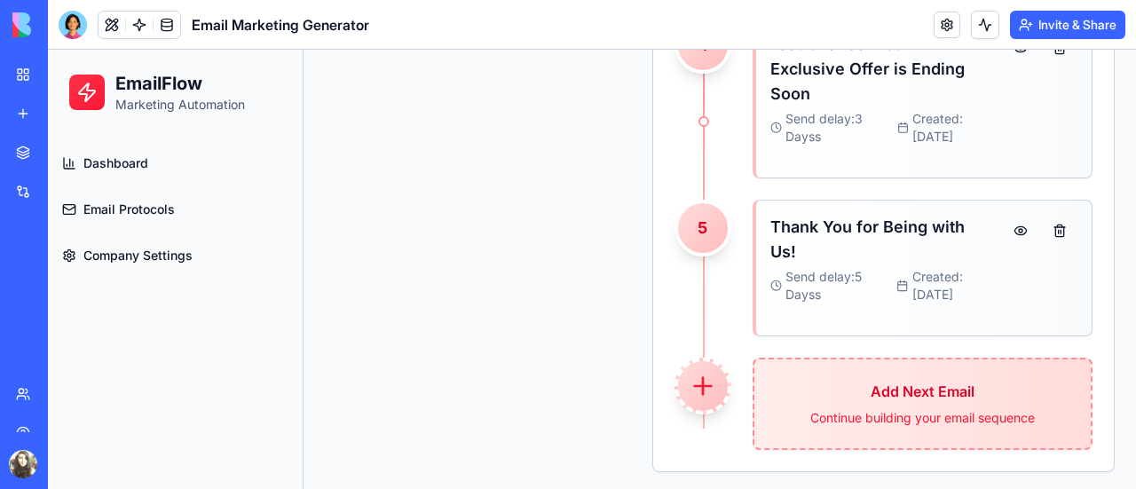
click at [66, 184] on div "Integrations" at bounding box center [54, 192] width 23 height 18
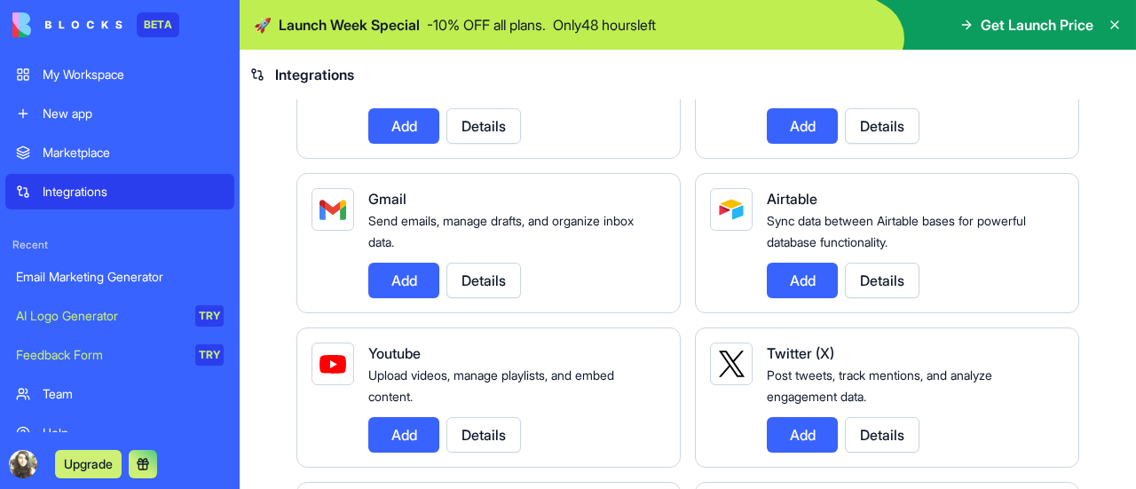
scroll to position [230, 0]
click at [403, 275] on button "Add" at bounding box center [403, 280] width 71 height 35
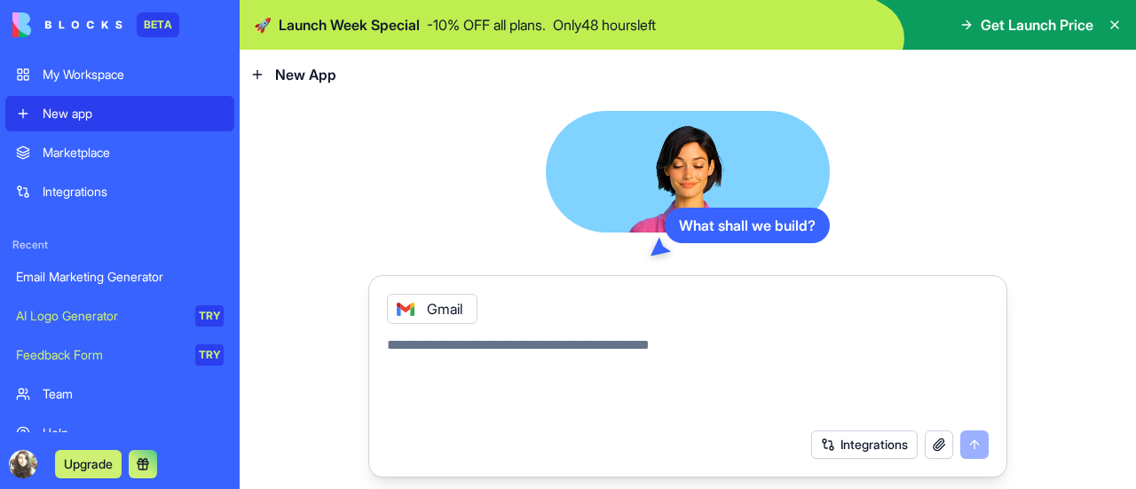
click at [759, 373] on textarea at bounding box center [687, 376] width 601 height 85
click at [75, 20] on img at bounding box center [67, 24] width 110 height 25
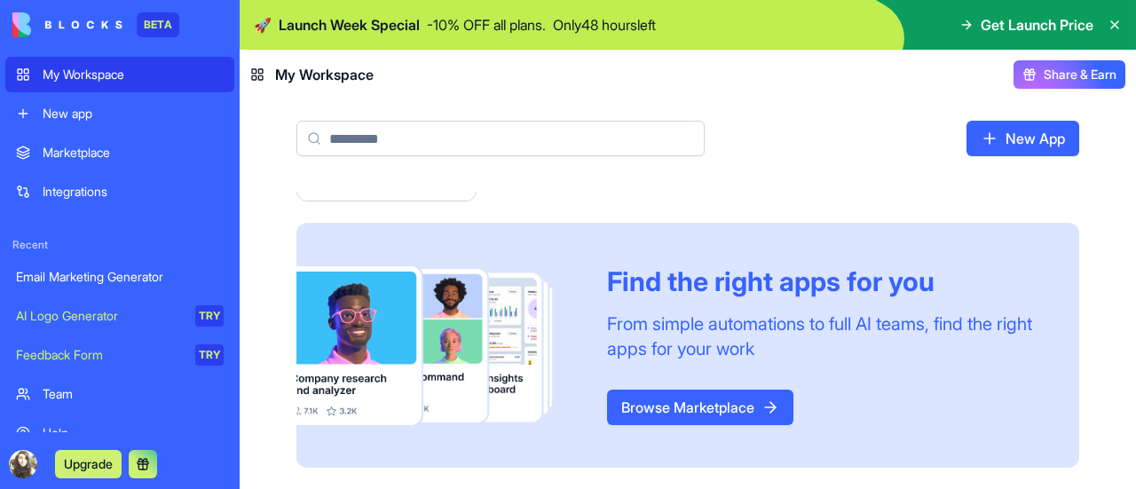
scroll to position [96, 0]
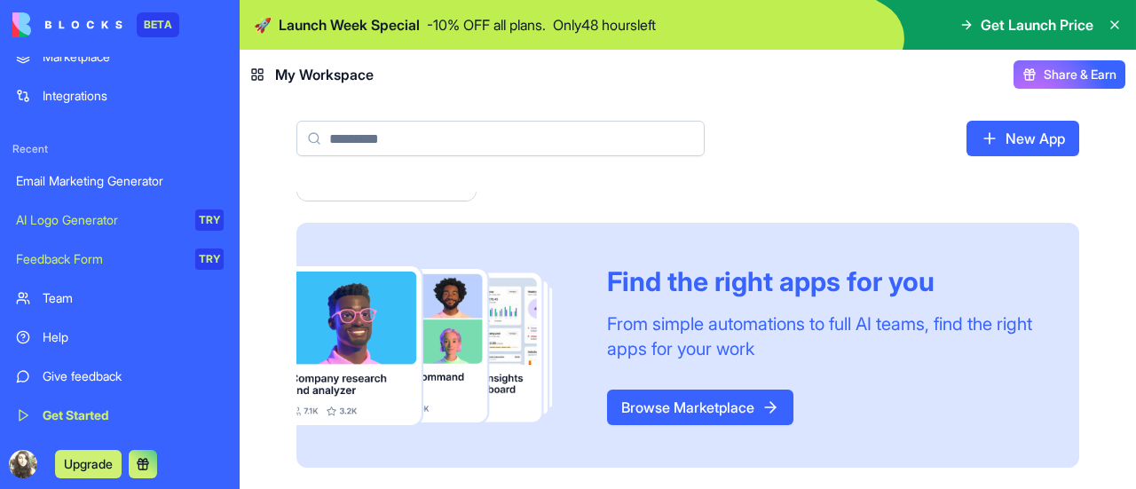
drag, startPoint x: 1073, startPoint y: 79, endPoint x: 1073, endPoint y: 65, distance: 14.2
click at [1073, 65] on button "Share & Earn" at bounding box center [1069, 74] width 112 height 28
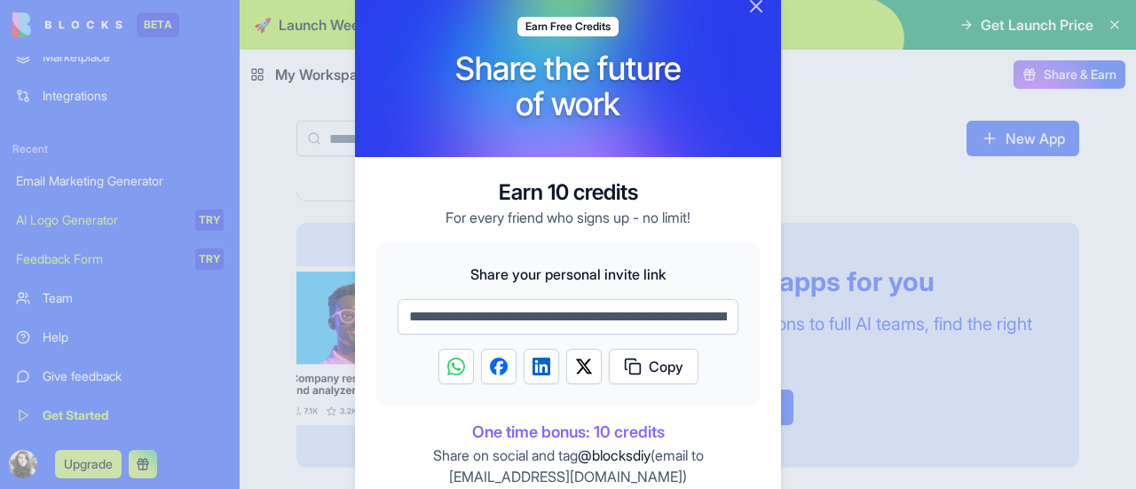
click at [1051, 70] on div at bounding box center [568, 244] width 1136 height 489
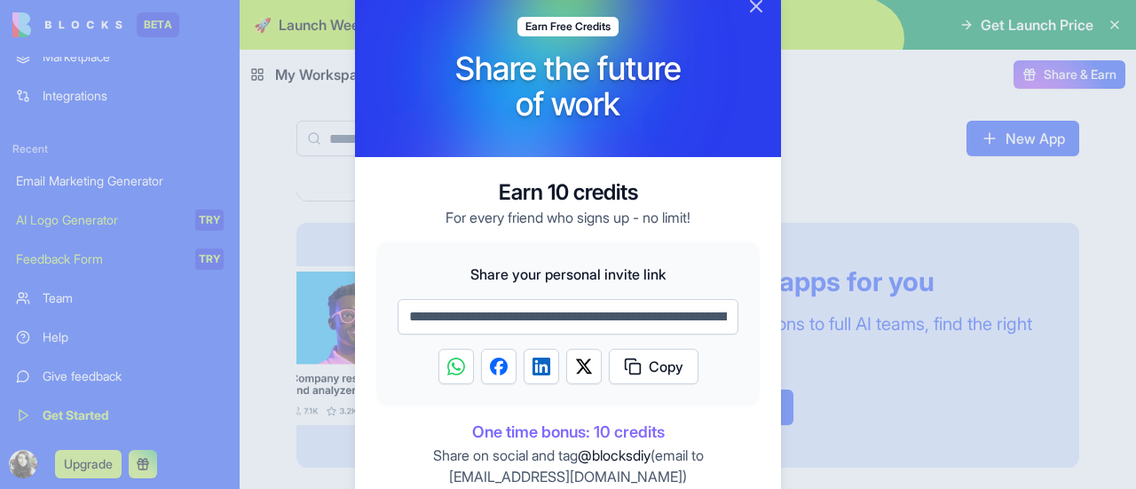
click at [1051, 70] on div at bounding box center [568, 244] width 1136 height 489
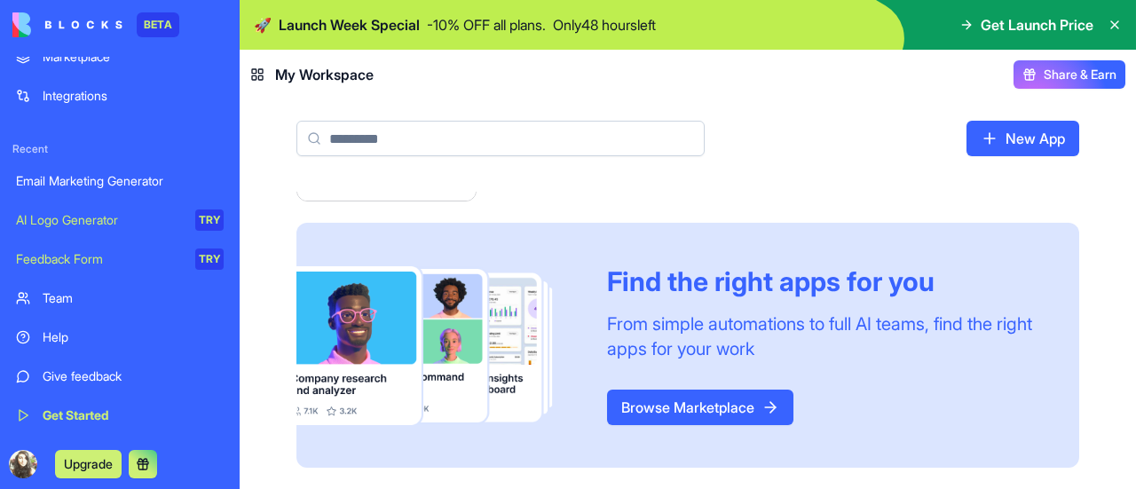
click at [1051, 70] on span "Share & Earn" at bounding box center [1079, 75] width 73 height 18
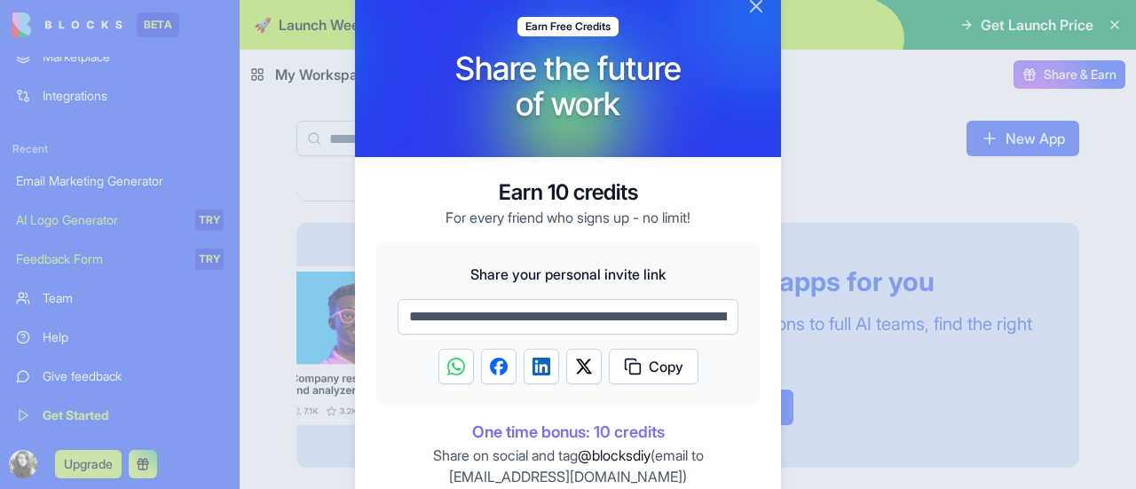
click at [752, 6] on button "Close" at bounding box center [755, 6] width 21 height 21
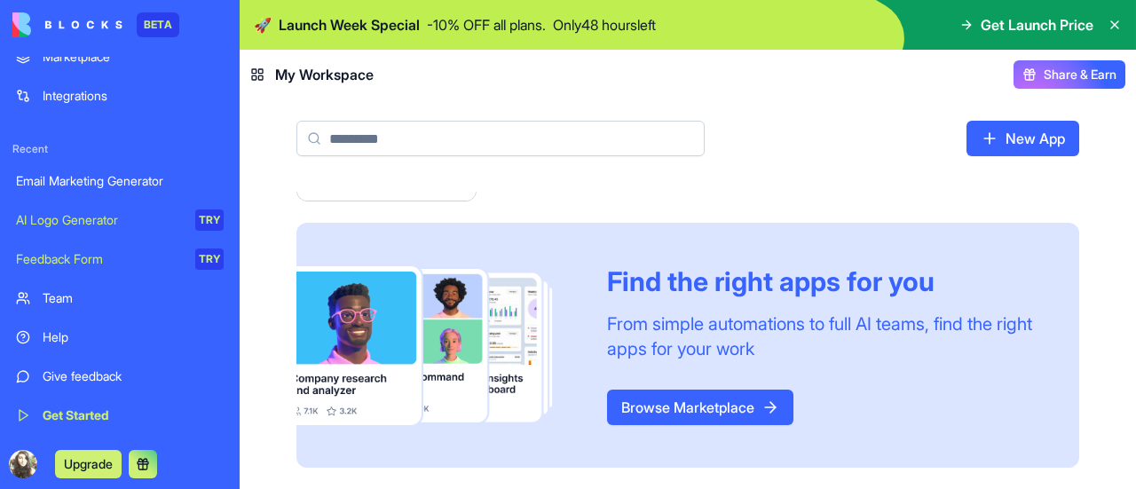
click at [1070, 74] on span "Share & Earn" at bounding box center [1079, 75] width 73 height 18
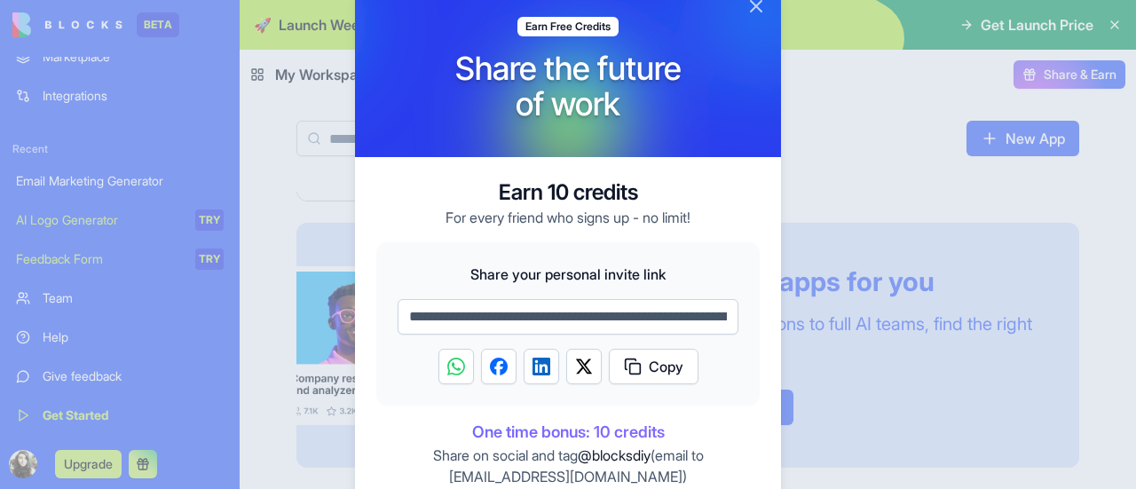
click at [759, 4] on button "Close" at bounding box center [755, 6] width 21 height 21
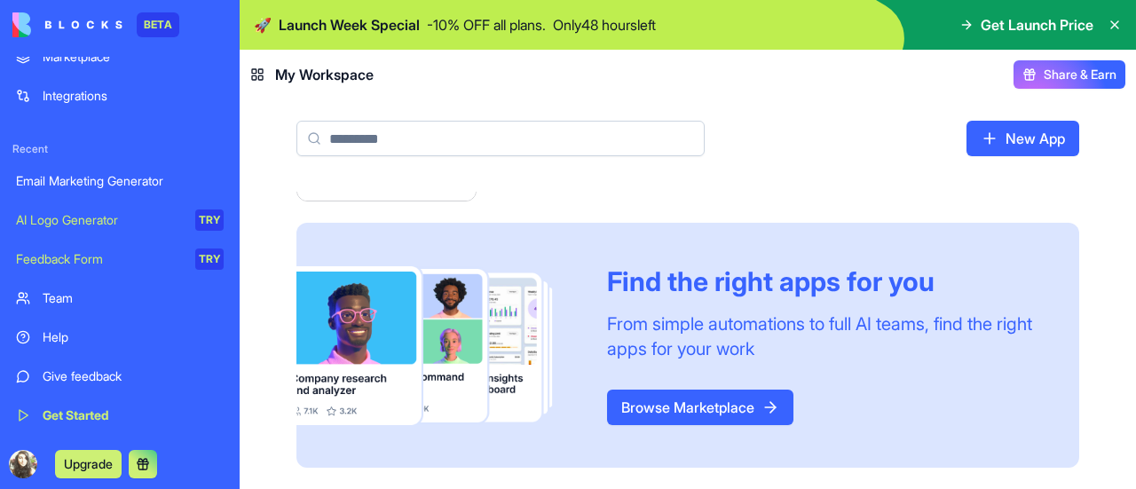
click at [992, 17] on span "Get Launch Price" at bounding box center [1036, 24] width 113 height 21
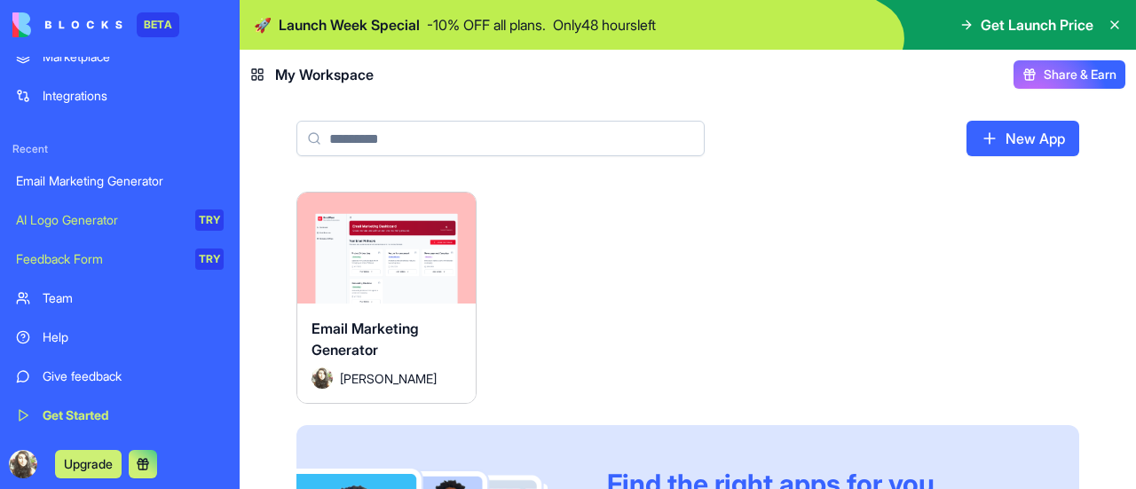
click at [1052, 78] on span "Share & Earn" at bounding box center [1079, 75] width 73 height 18
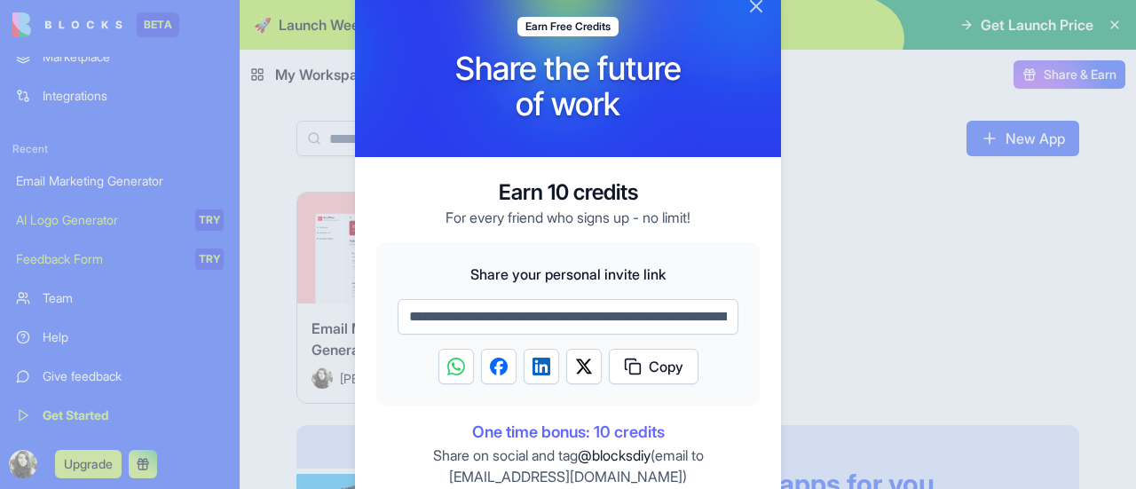
click at [753, 4] on button "Close" at bounding box center [755, 6] width 21 height 21
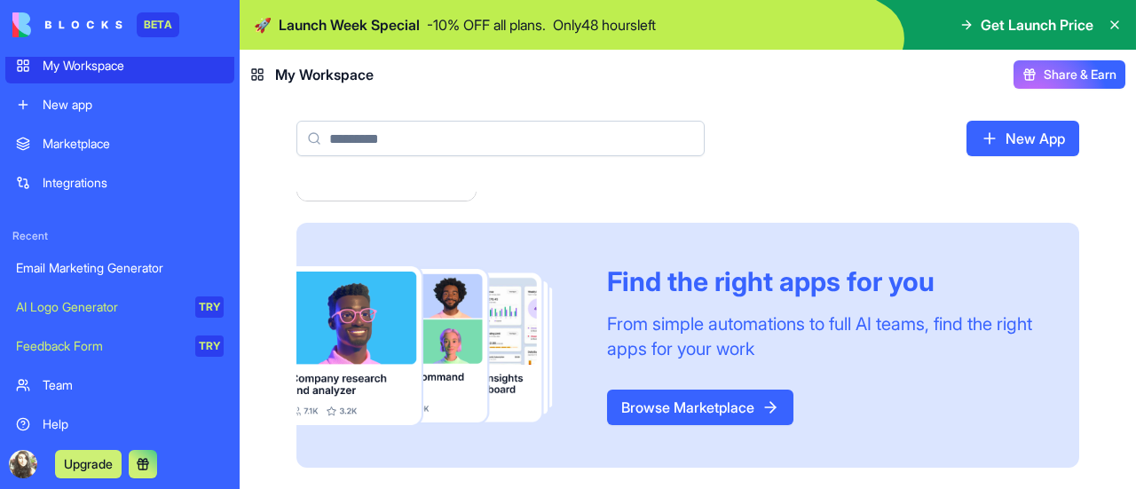
scroll to position [7, 0]
click at [113, 380] on div "Team" at bounding box center [133, 387] width 181 height 18
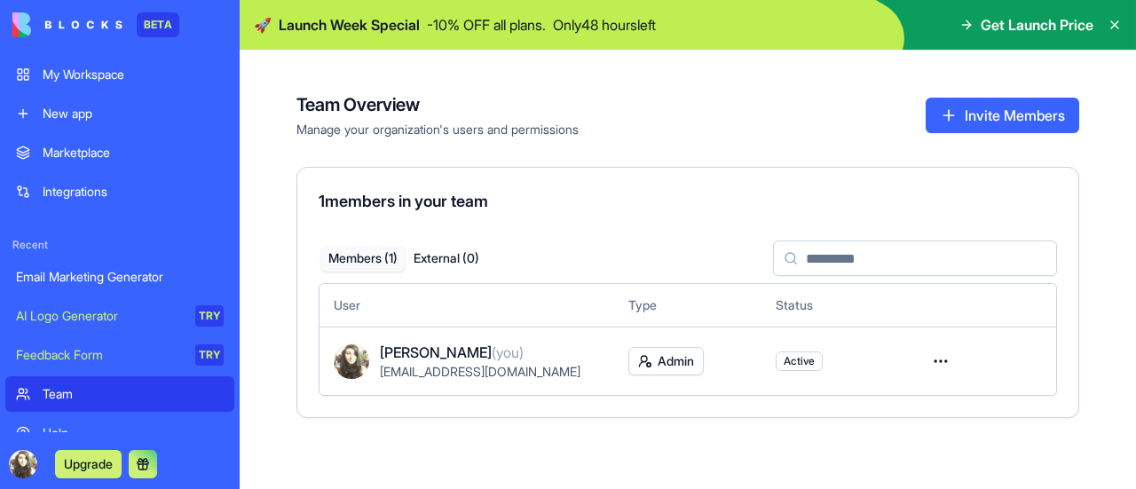
click at [130, 81] on div "My Workspace" at bounding box center [133, 75] width 181 height 18
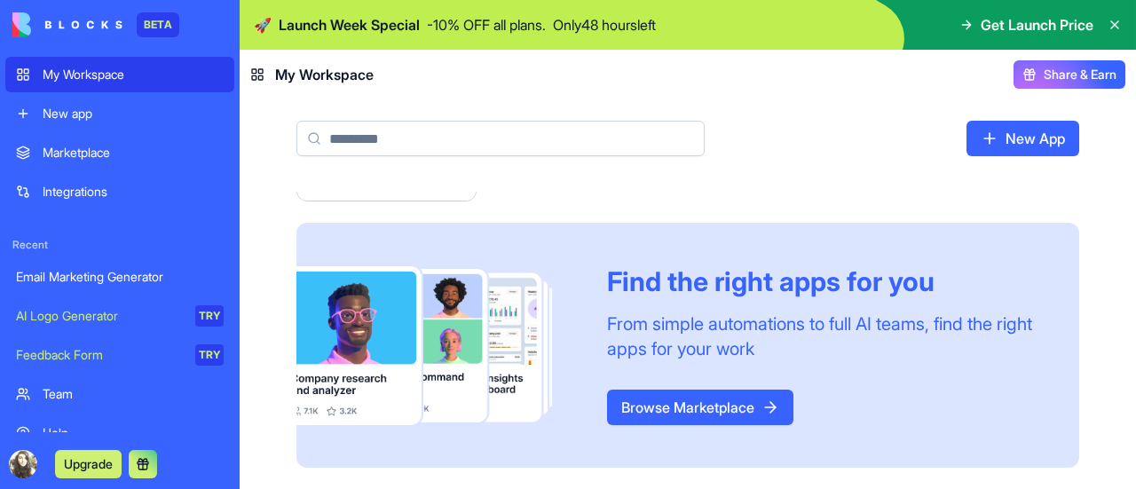
scroll to position [201, 0]
click at [724, 411] on link "Browse Marketplace" at bounding box center [700, 407] width 186 height 35
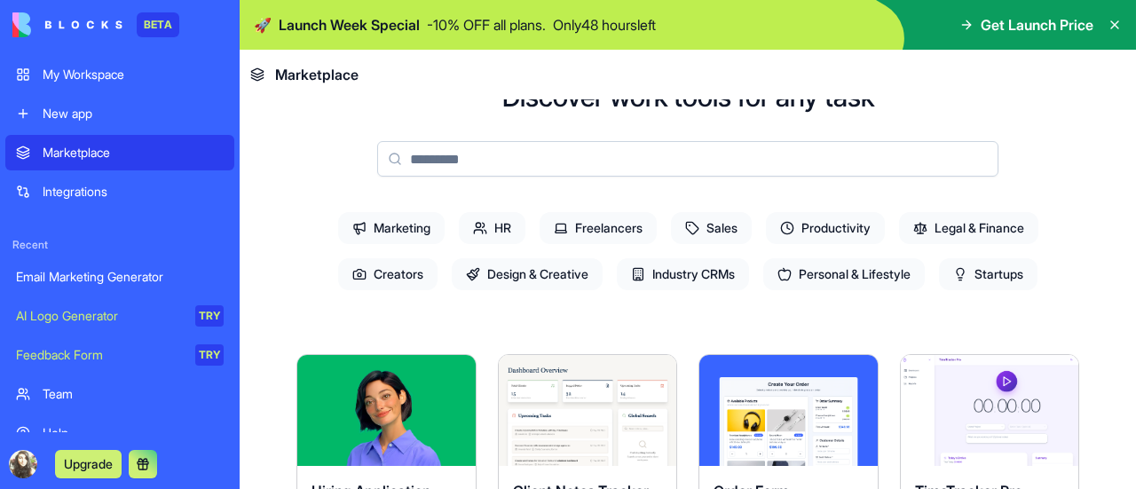
scroll to position [106, 0]
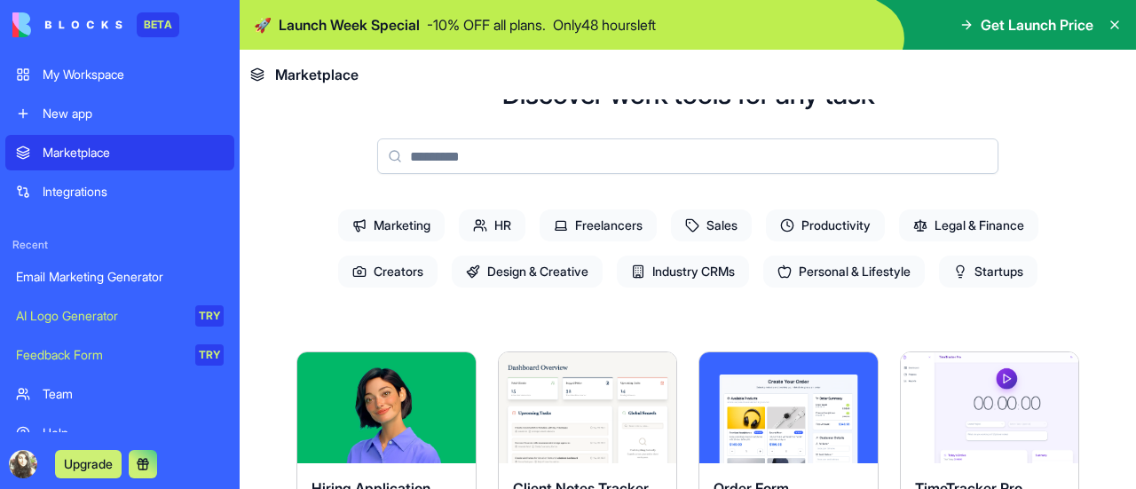
click at [473, 216] on span "HR" at bounding box center [492, 225] width 67 height 32
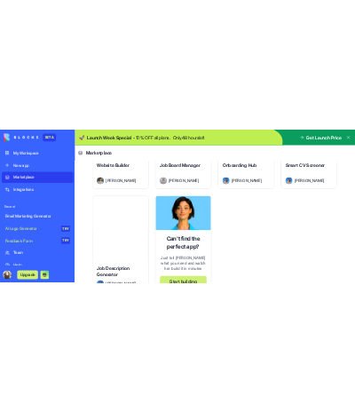
scroll to position [946, 0]
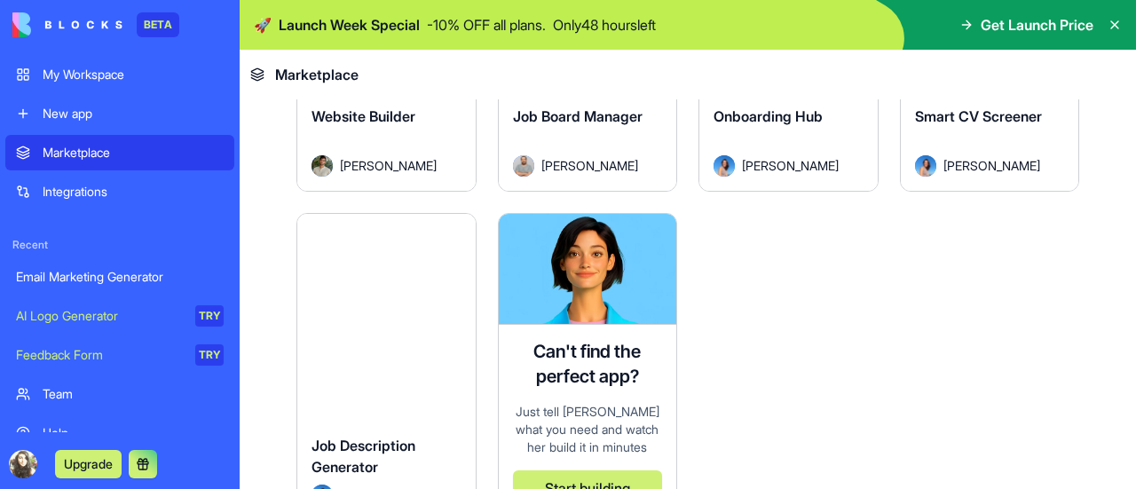
click at [608, 470] on button "Start building" at bounding box center [588, 487] width 150 height 35
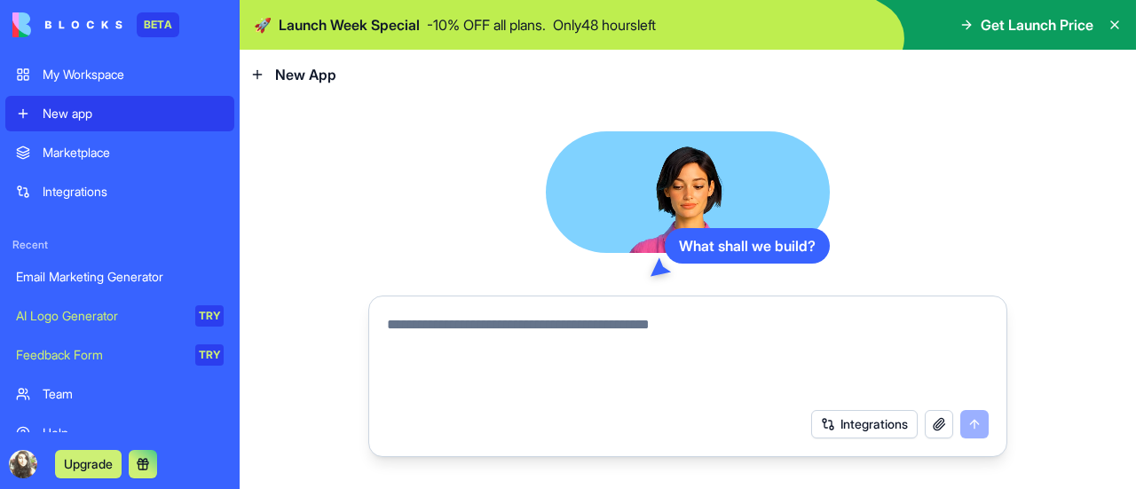
drag, startPoint x: 1118, startPoint y: 1, endPoint x: 710, endPoint y: 74, distance: 414.5
click at [710, 74] on header "New App" at bounding box center [688, 75] width 896 height 50
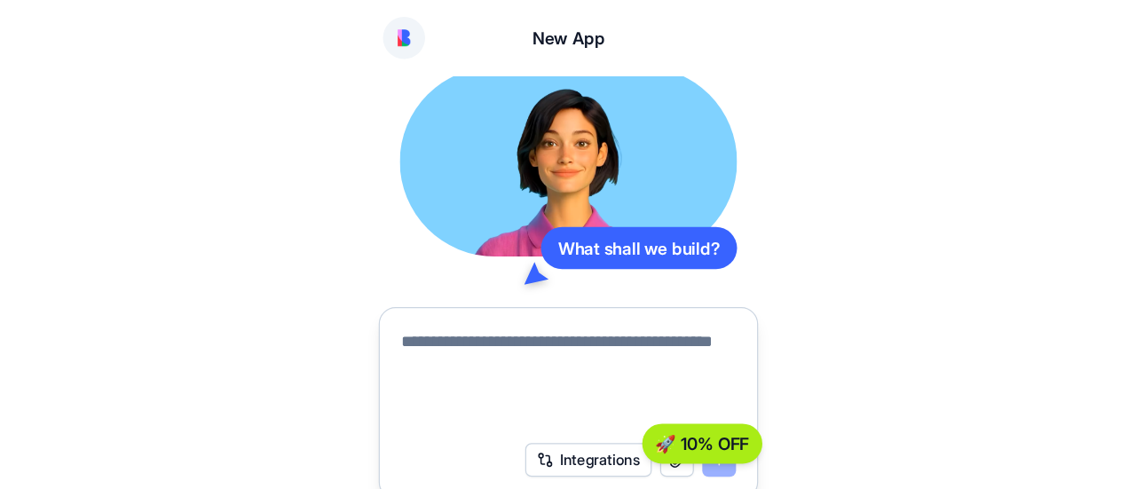
scroll to position [119, 0]
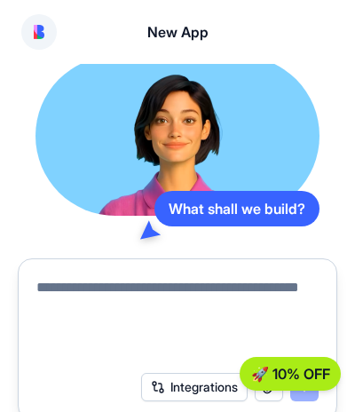
click at [197, 286] on textarea at bounding box center [177, 319] width 282 height 85
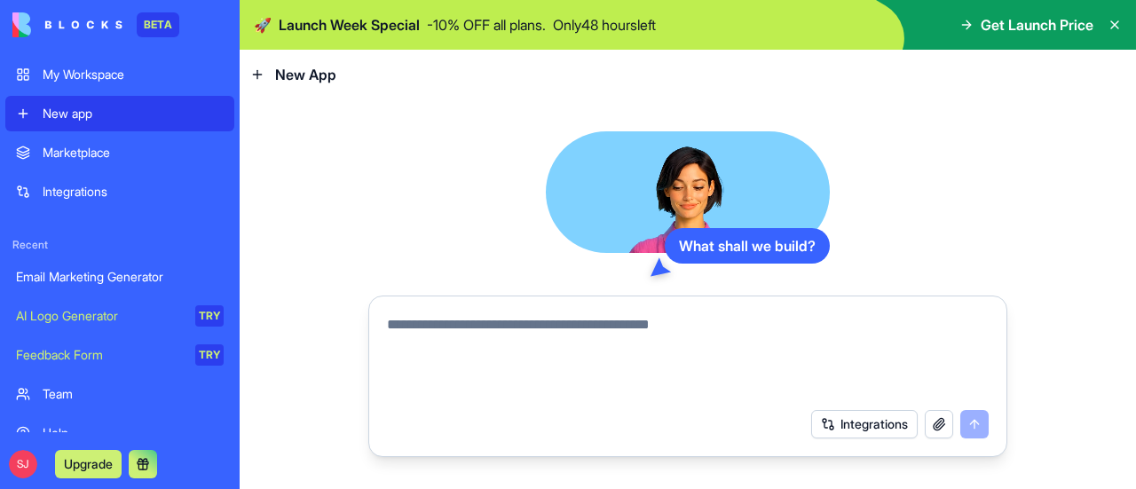
scroll to position [64, 0]
click at [638, 339] on textarea at bounding box center [687, 356] width 601 height 85
click at [608, 334] on textarea at bounding box center [687, 356] width 601 height 85
type textarea "*"
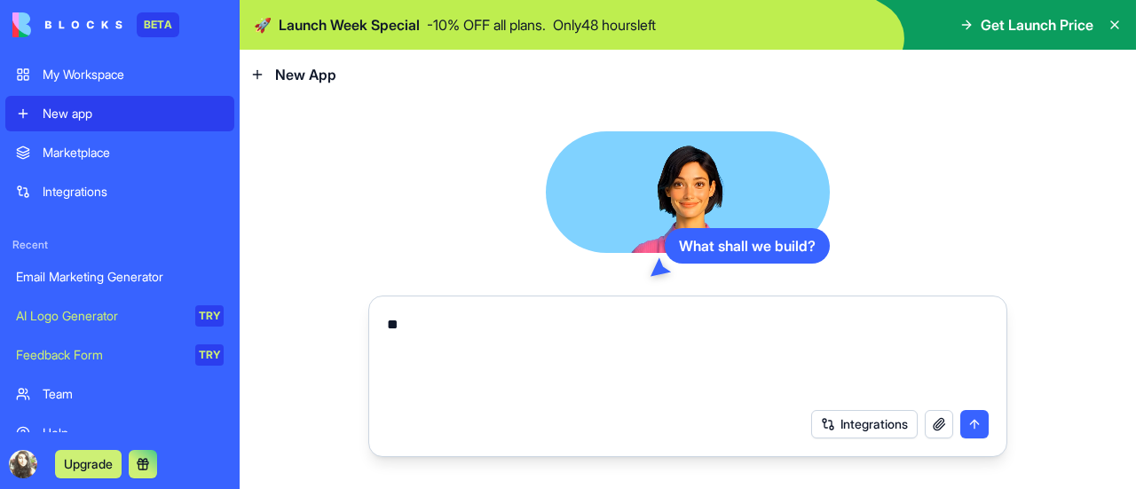
type textarea "*"
type textarea "**********"
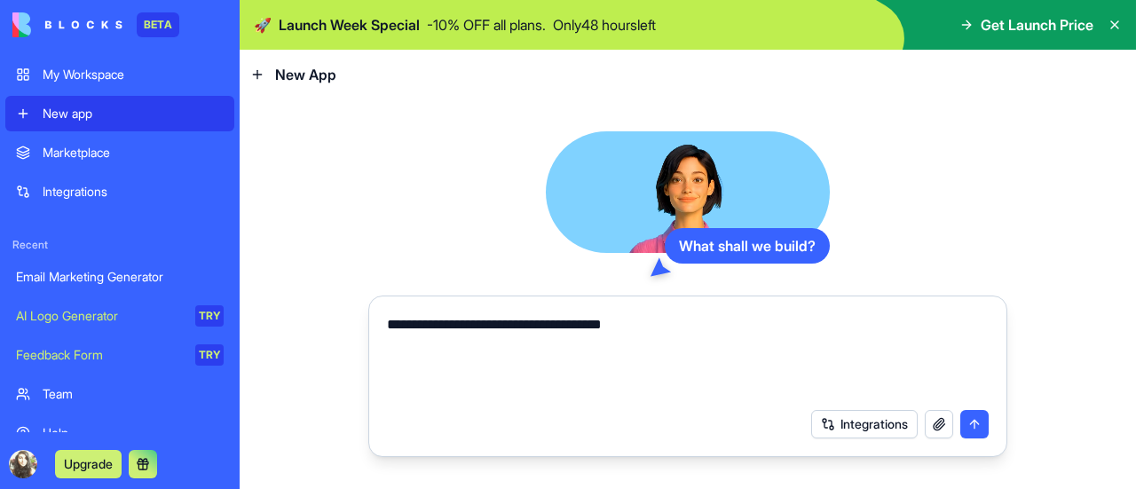
click at [973, 425] on button "submit" at bounding box center [974, 424] width 28 height 28
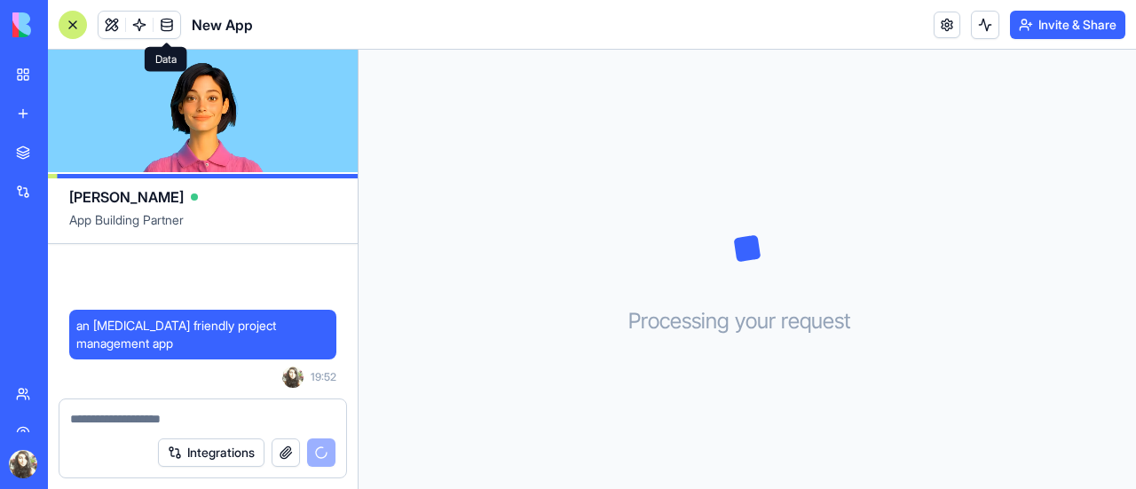
click at [167, 27] on link at bounding box center [166, 25] width 27 height 27
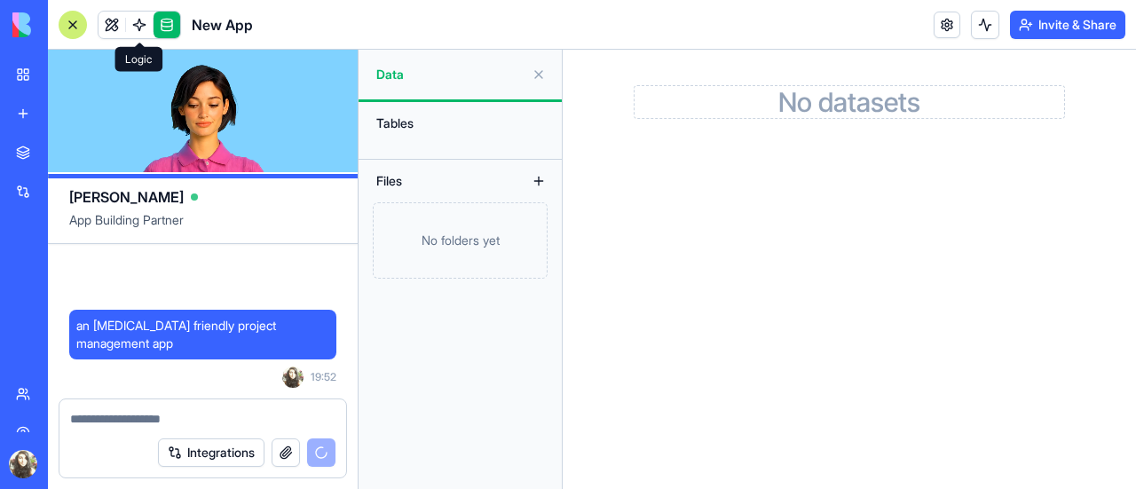
click at [152, 26] on link at bounding box center [139, 25] width 27 height 27
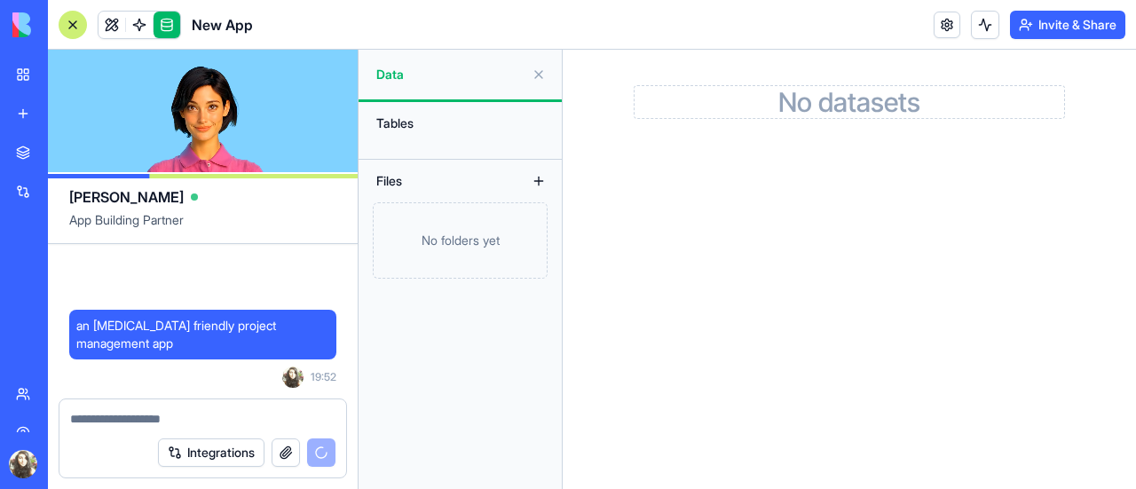
click at [152, 26] on link at bounding box center [139, 25] width 27 height 27
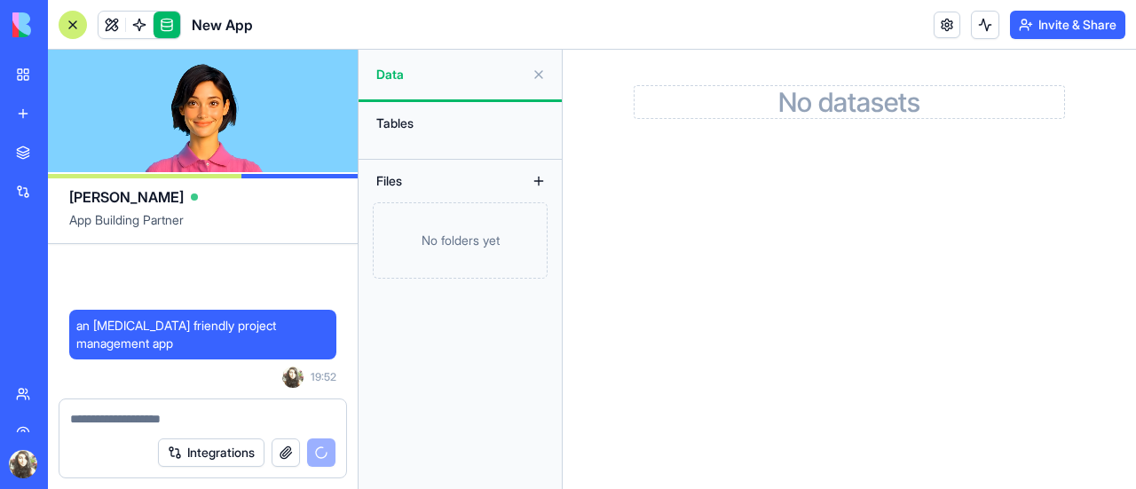
click at [145, 26] on link at bounding box center [139, 25] width 27 height 27
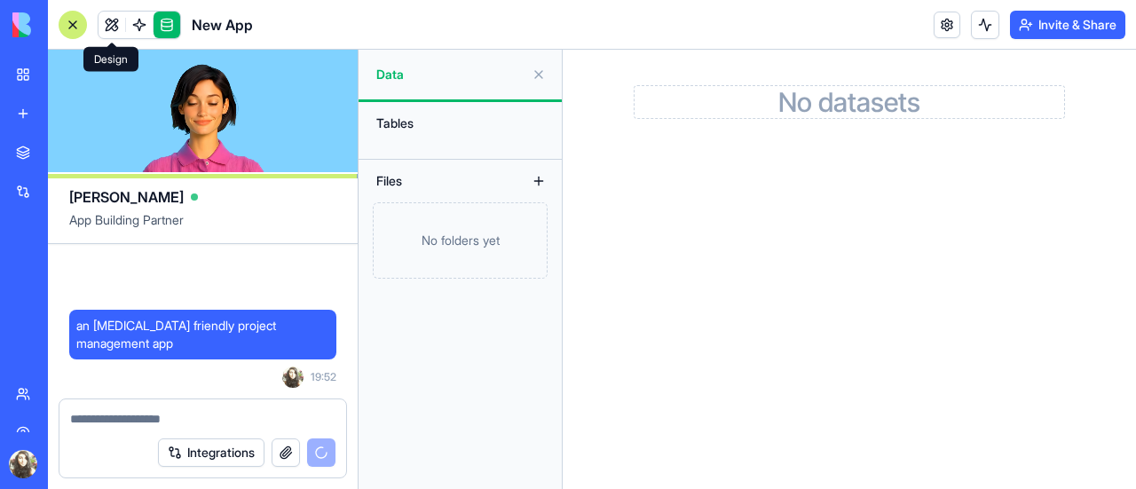
click at [111, 16] on link at bounding box center [111, 25] width 27 height 27
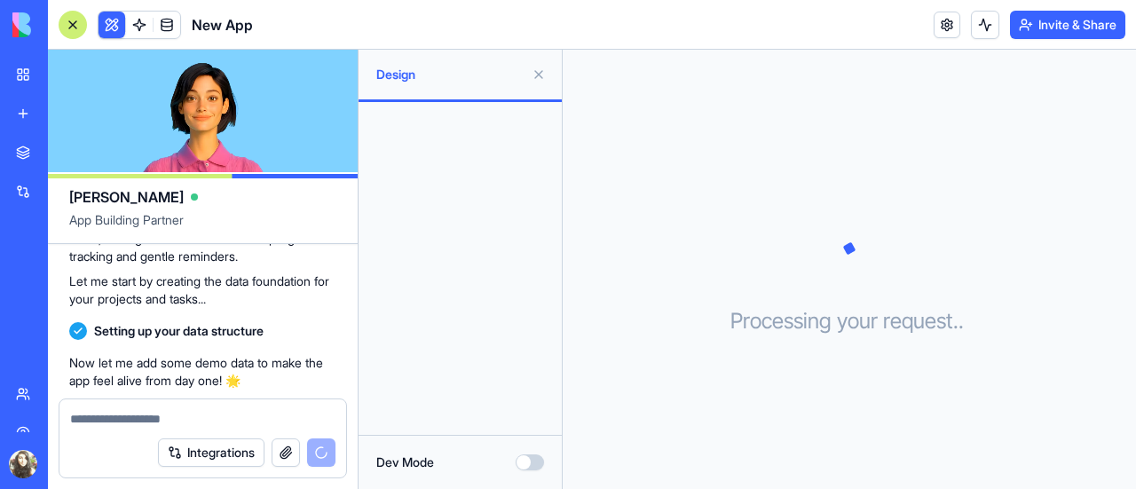
scroll to position [334, 0]
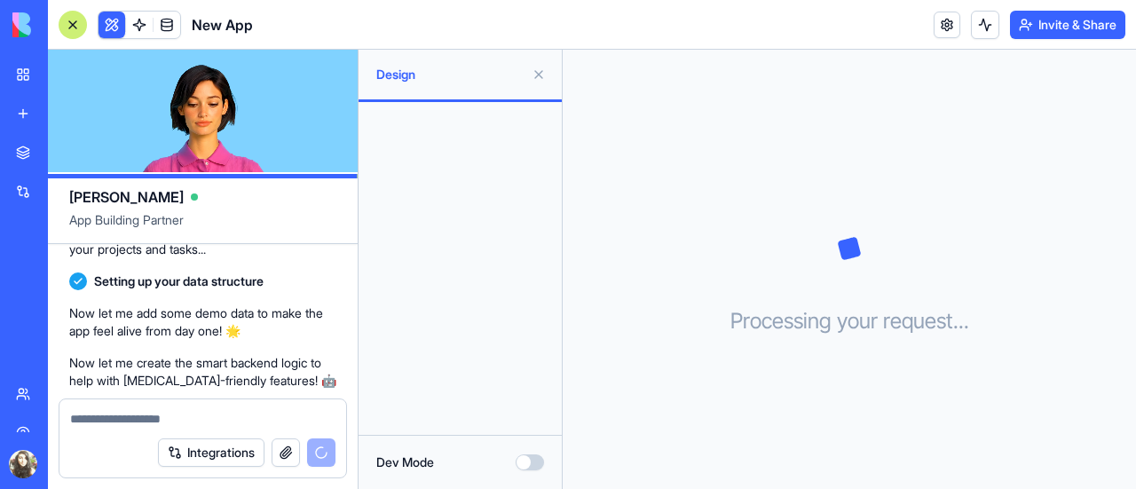
click at [157, 412] on textarea at bounding box center [202, 419] width 265 height 18
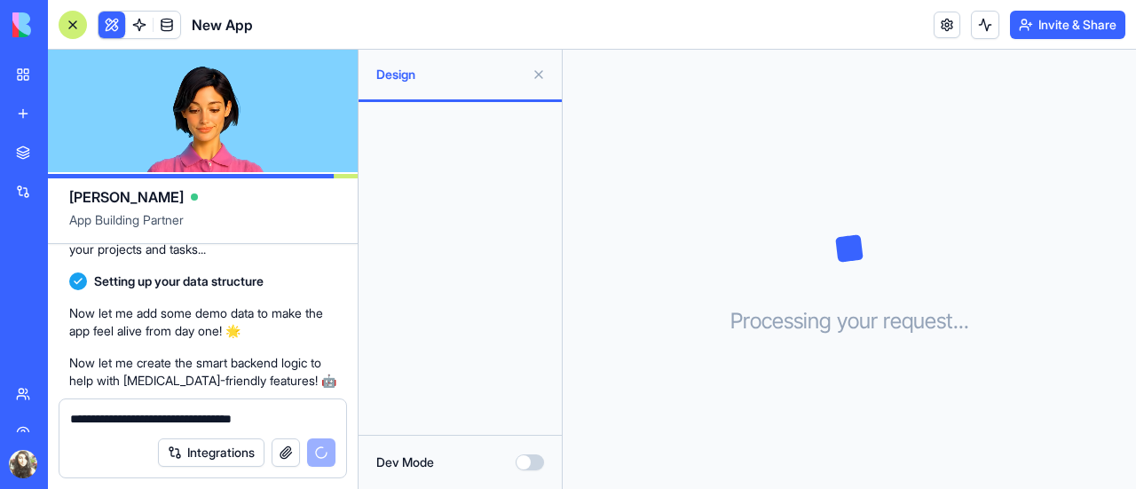
click at [309, 415] on textarea "**********" at bounding box center [203, 419] width 266 height 18
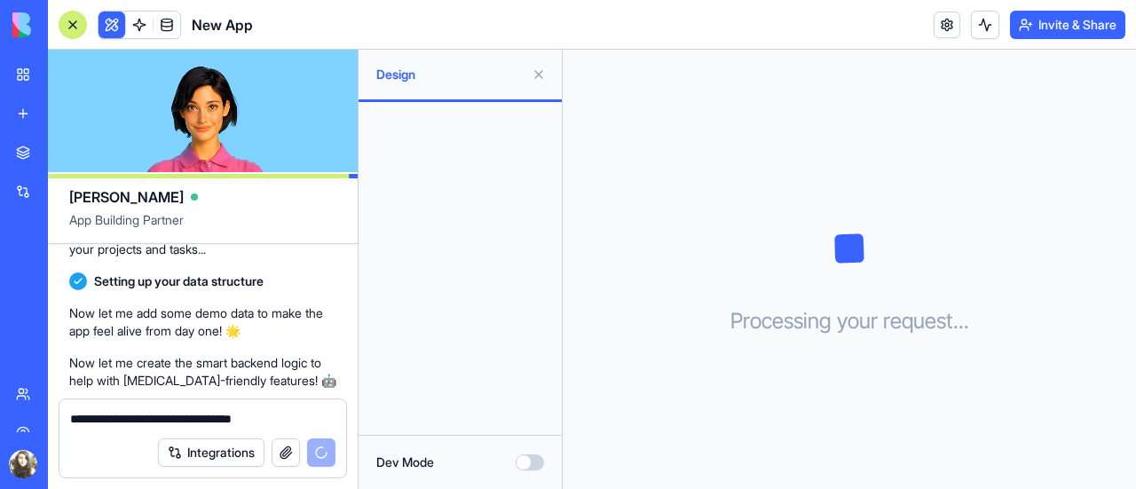
type textarea "**********"
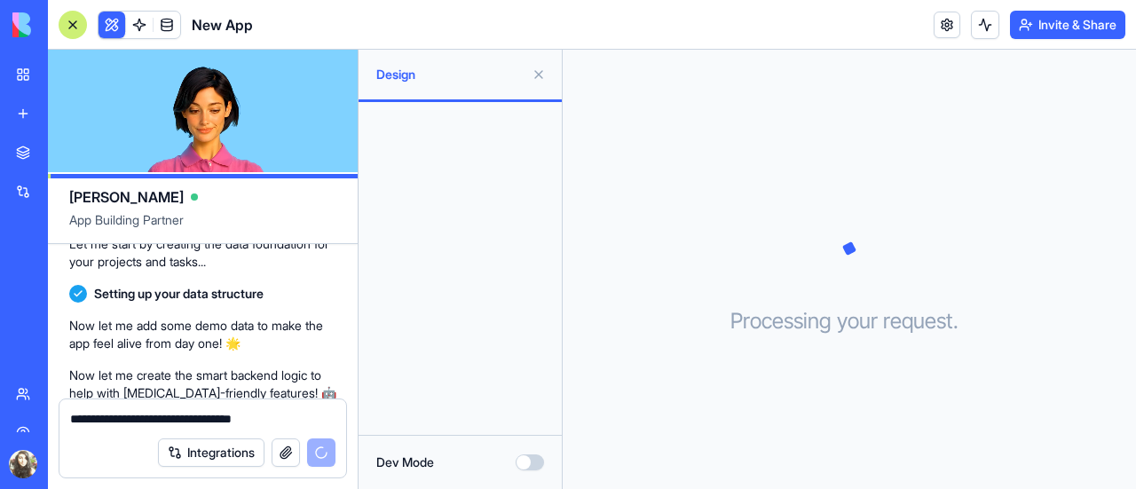
scroll to position [365, 0]
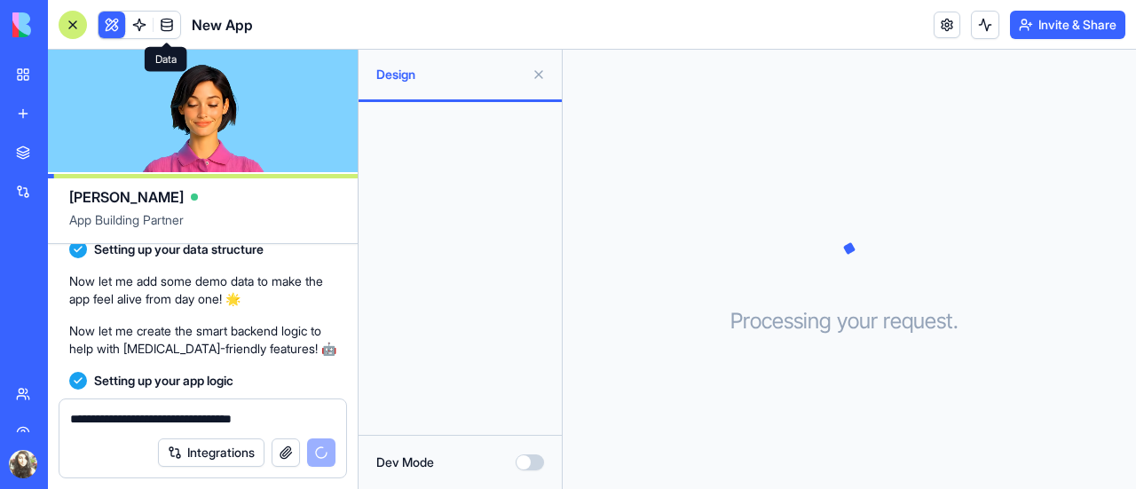
click at [143, 24] on span at bounding box center [167, 25] width 50 height 50
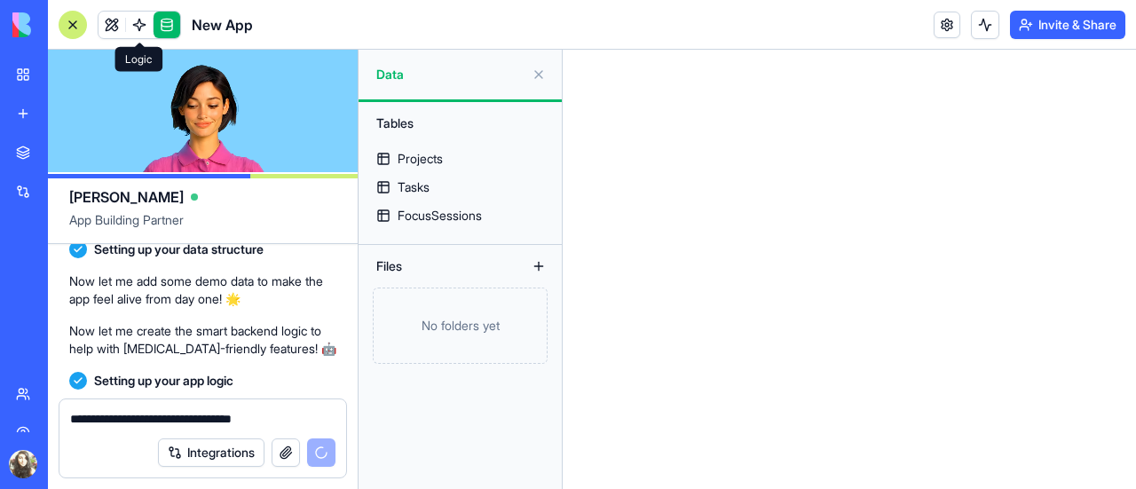
click at [153, 24] on link at bounding box center [166, 25] width 27 height 27
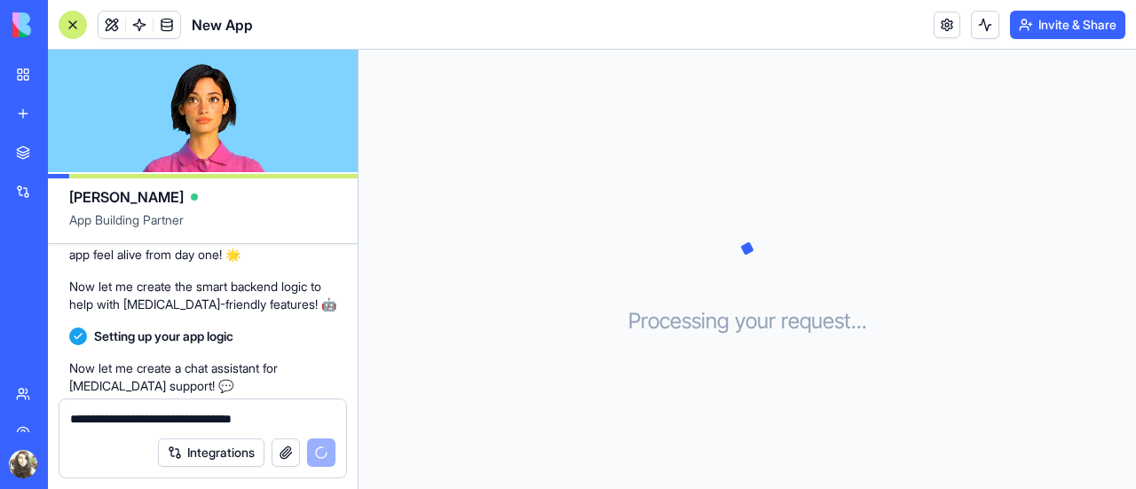
scroll to position [447, 0]
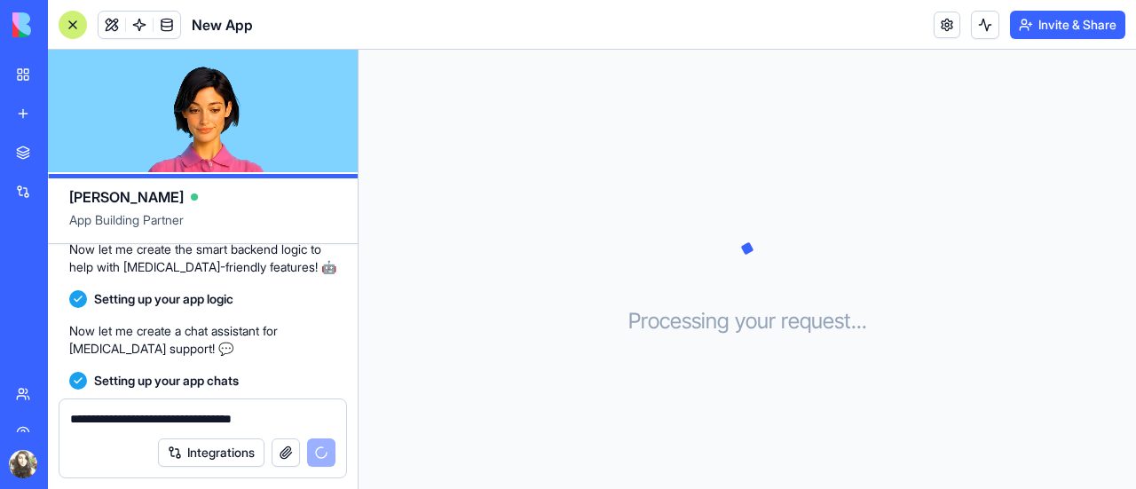
drag, startPoint x: 271, startPoint y: 326, endPoint x: 205, endPoint y: 256, distance: 95.4
click at [205, 290] on span "Setting up your app logic" at bounding box center [163, 299] width 139 height 18
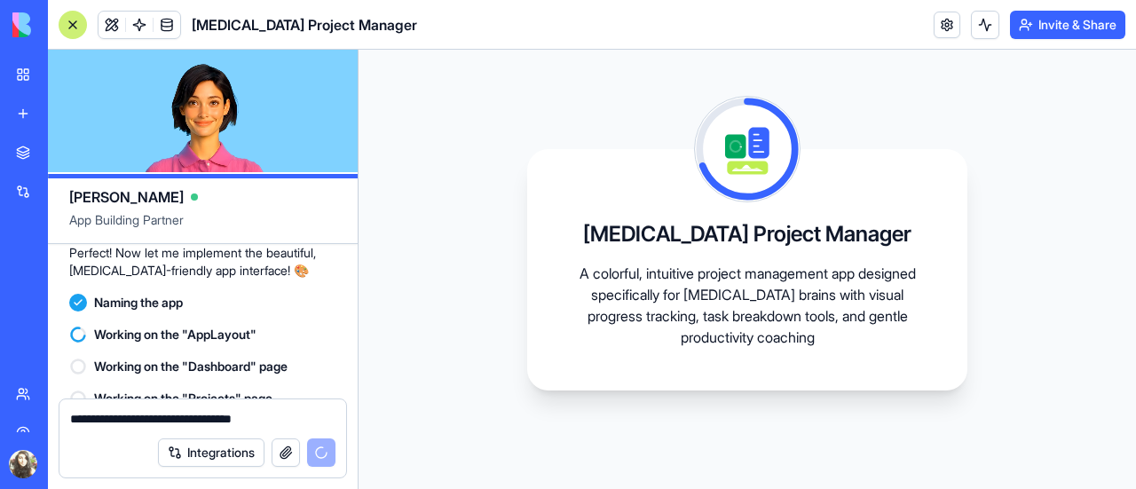
scroll to position [688, 0]
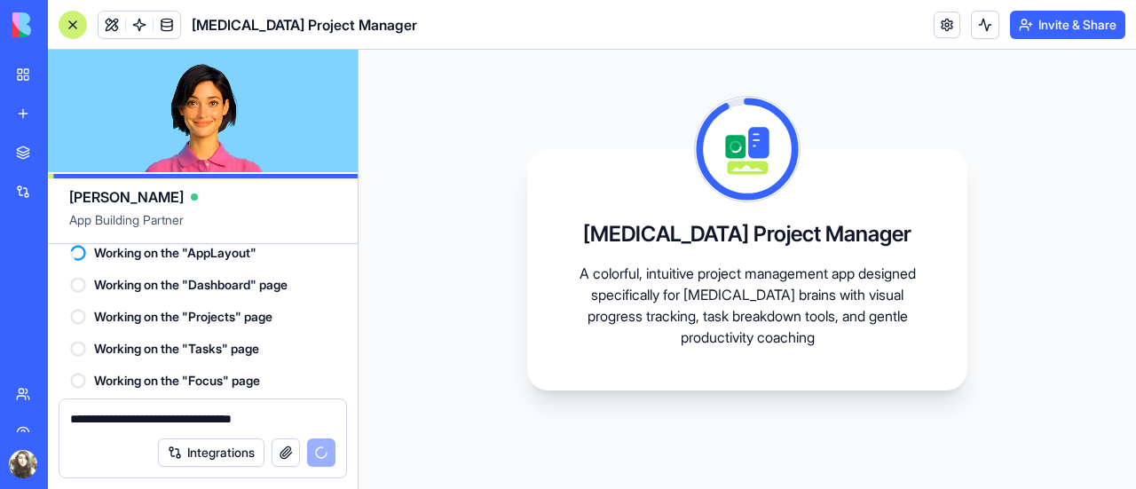
click at [326, 421] on textarea "**********" at bounding box center [203, 419] width 266 height 18
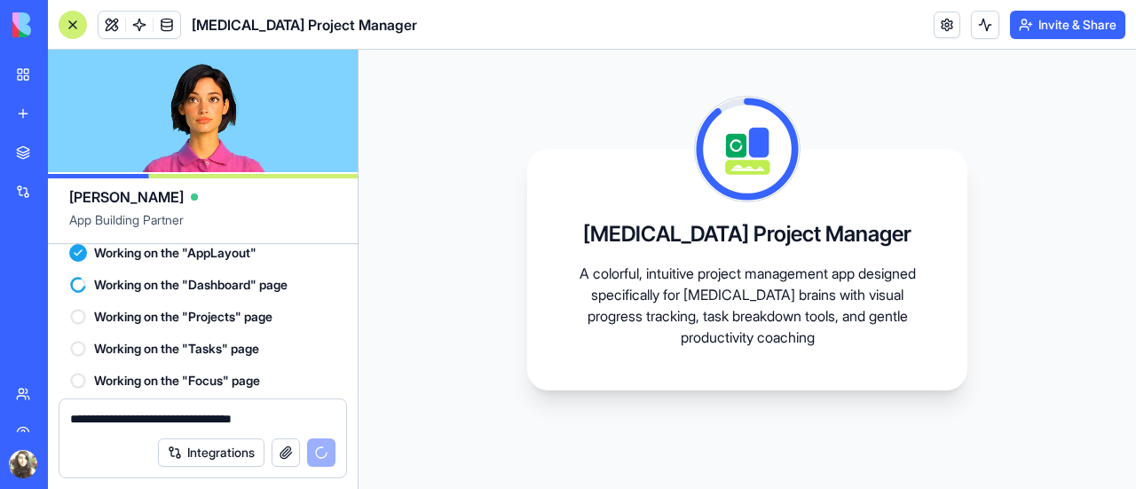
click at [328, 450] on div "Integrations" at bounding box center [246, 452] width 177 height 28
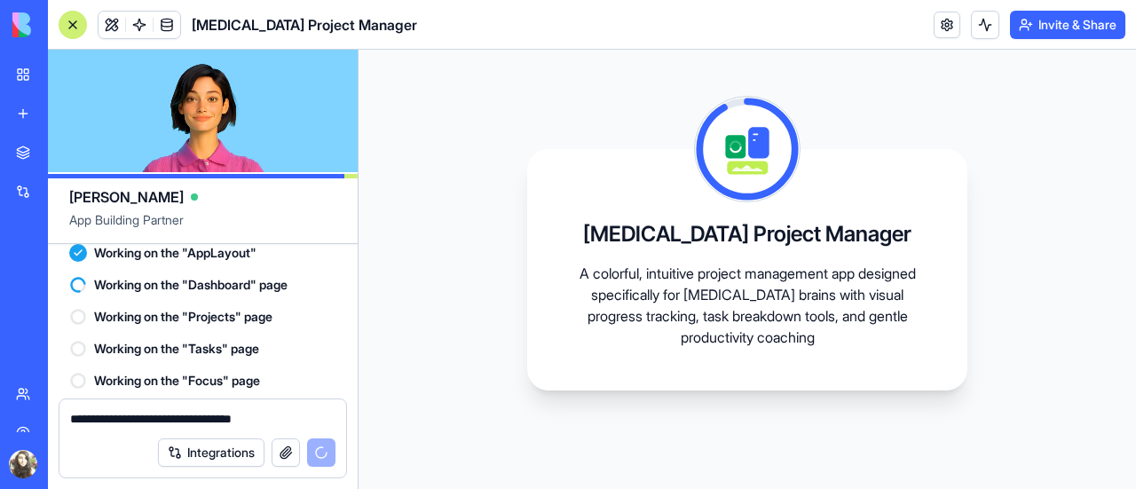
click at [328, 450] on div "Integrations" at bounding box center [246, 452] width 177 height 28
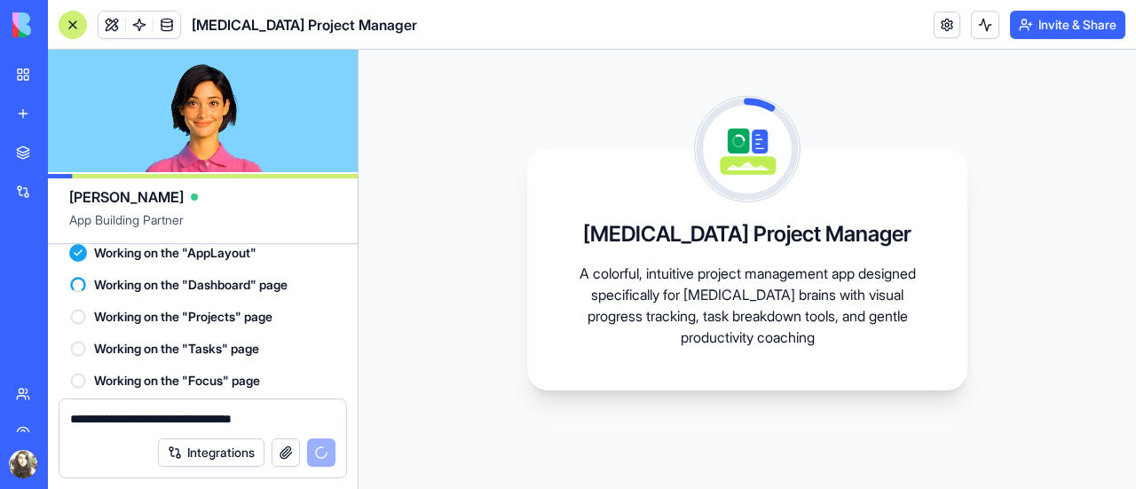
click at [303, 418] on textarea "**********" at bounding box center [203, 419] width 266 height 18
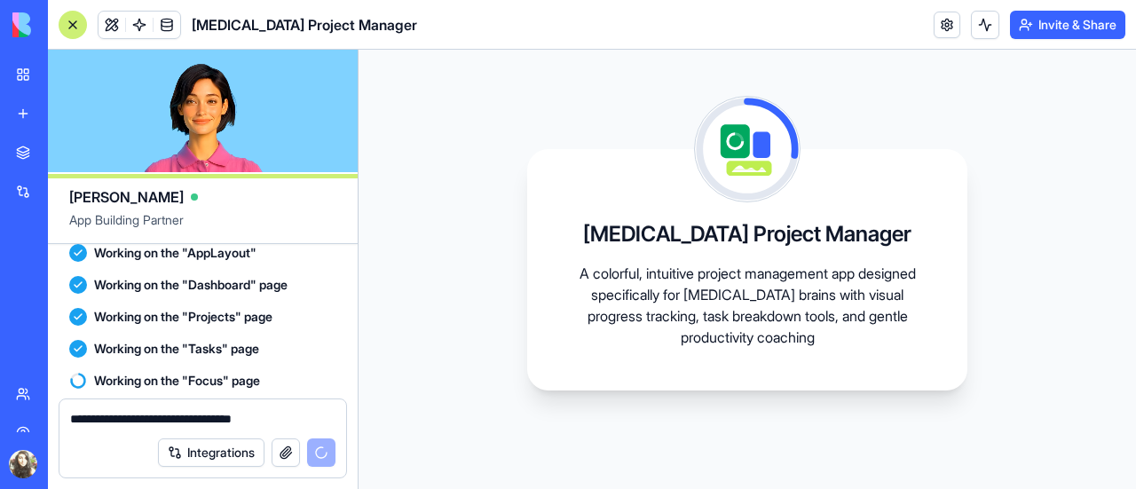
click at [279, 424] on textarea "**********" at bounding box center [203, 419] width 266 height 18
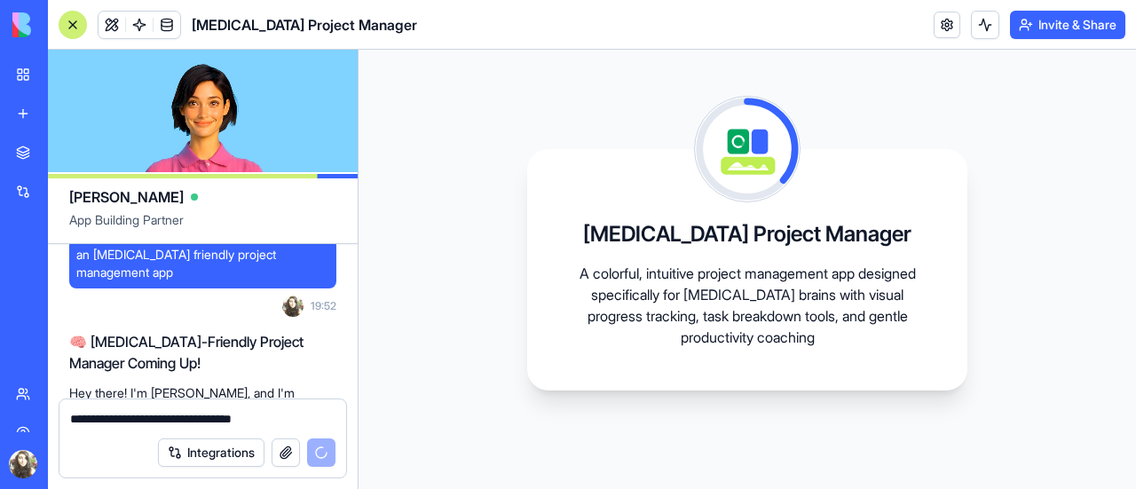
scroll to position [0, 0]
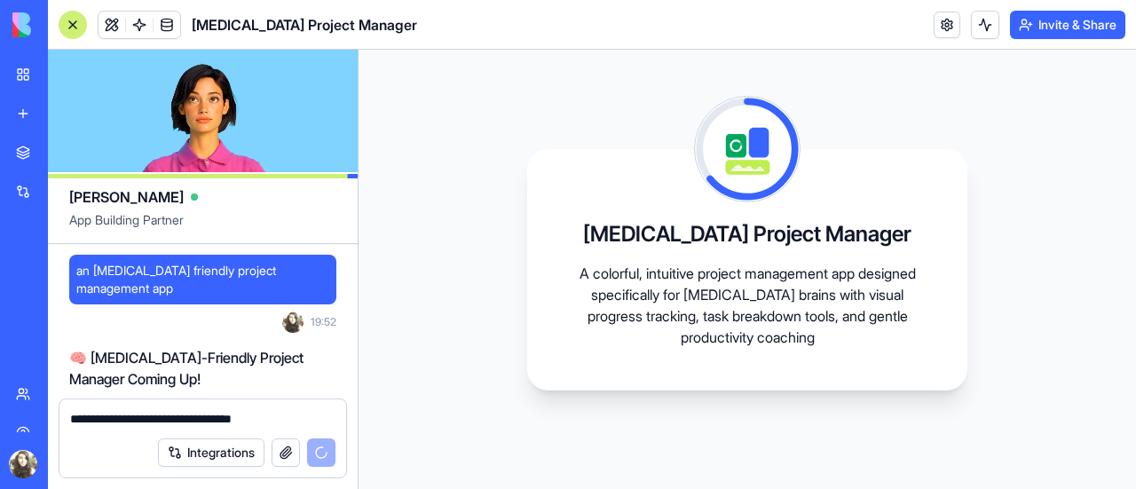
drag, startPoint x: 351, startPoint y: 318, endPoint x: 1126, endPoint y: 145, distance: 793.7
click at [1126, 145] on div "[MEDICAL_DATA] Project Manager A colorful, intuitive project management app des…" at bounding box center [746, 269] width 777 height 439
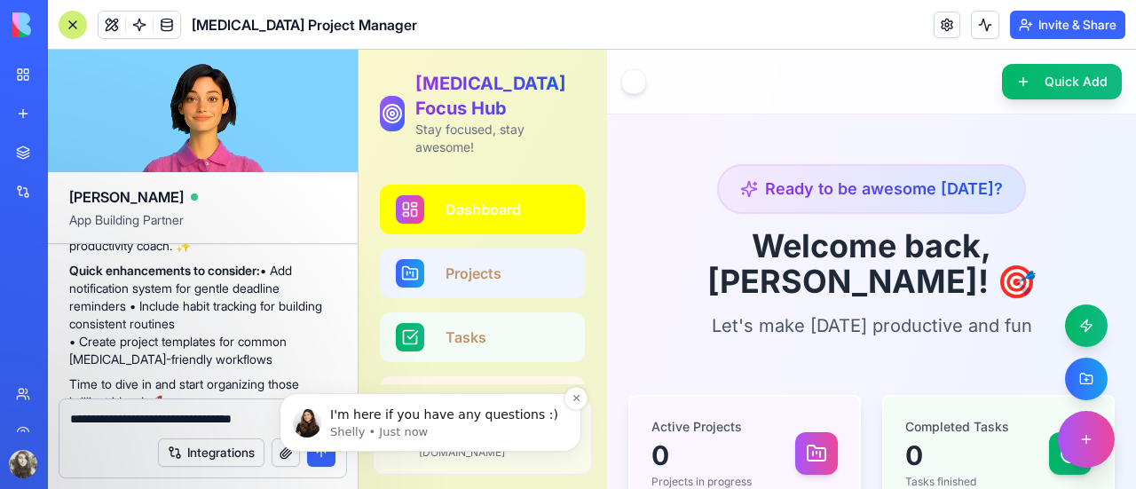
click at [507, 422] on p "I'm here if you have any questions :)" at bounding box center [444, 415] width 229 height 18
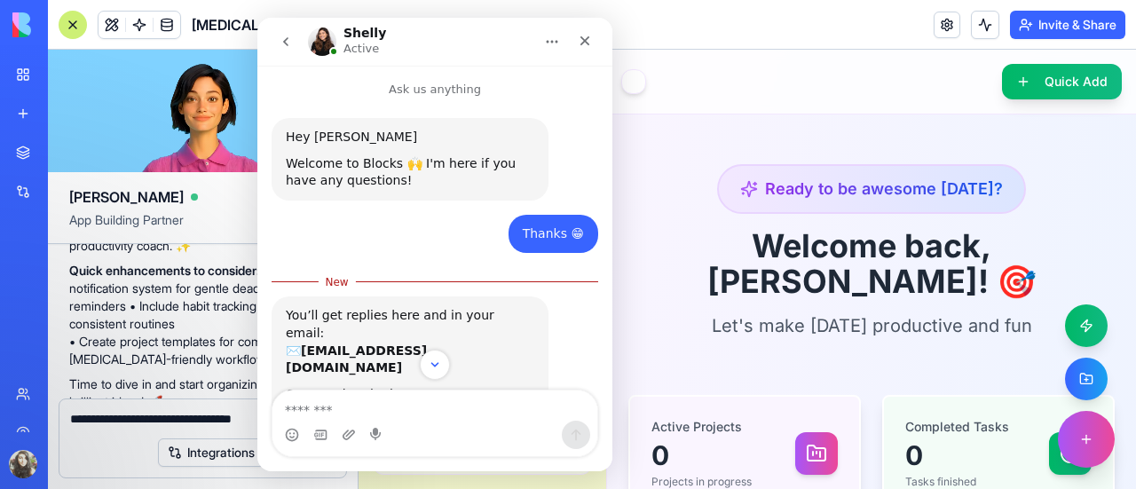
scroll to position [138, 0]
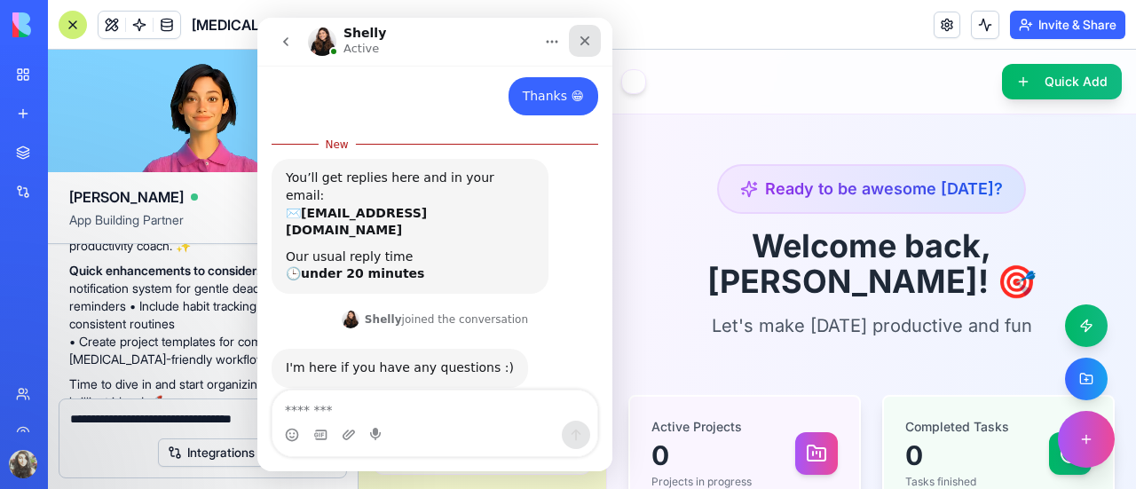
click at [585, 33] on div "Close" at bounding box center [585, 41] width 32 height 32
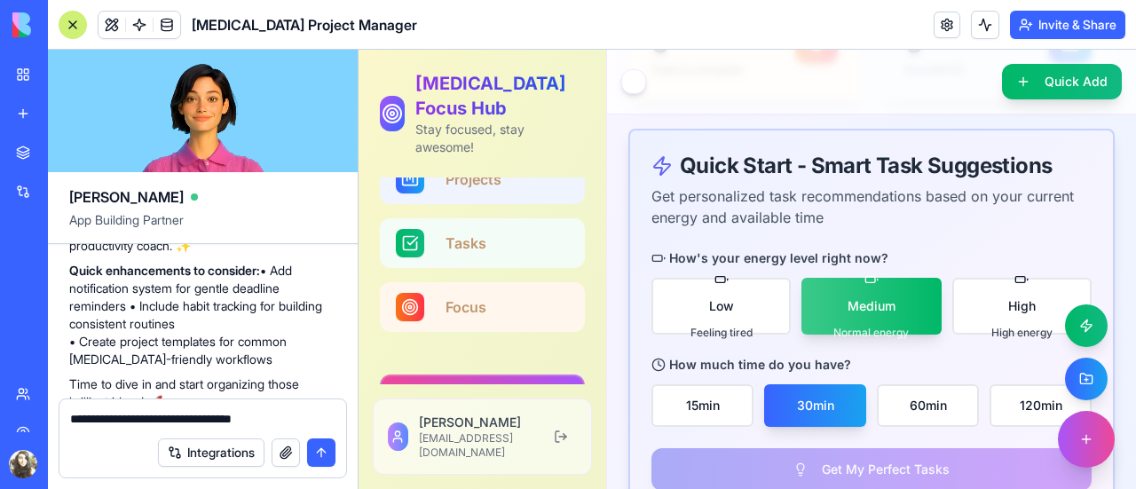
scroll to position [0, 0]
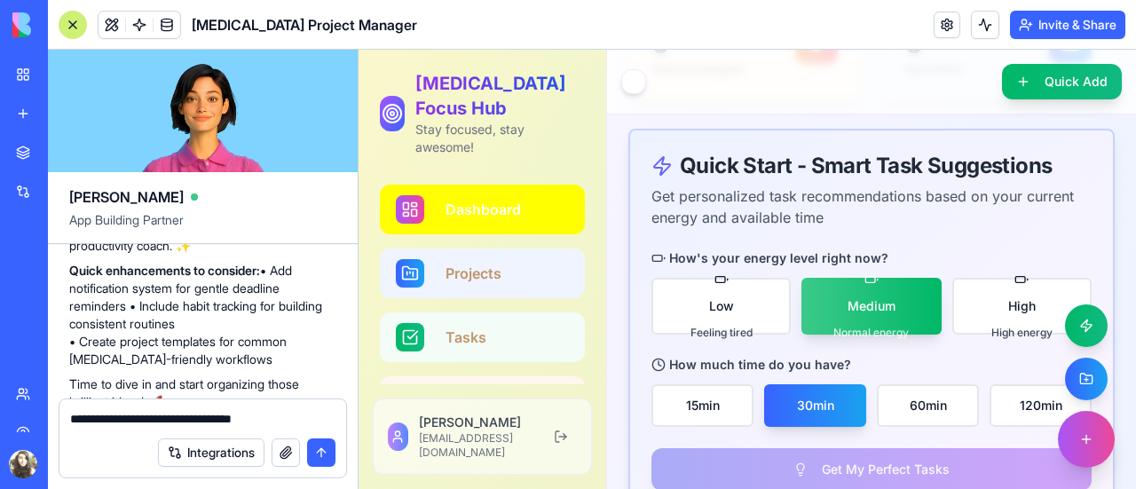
click at [326, 452] on button "submit" at bounding box center [321, 452] width 28 height 28
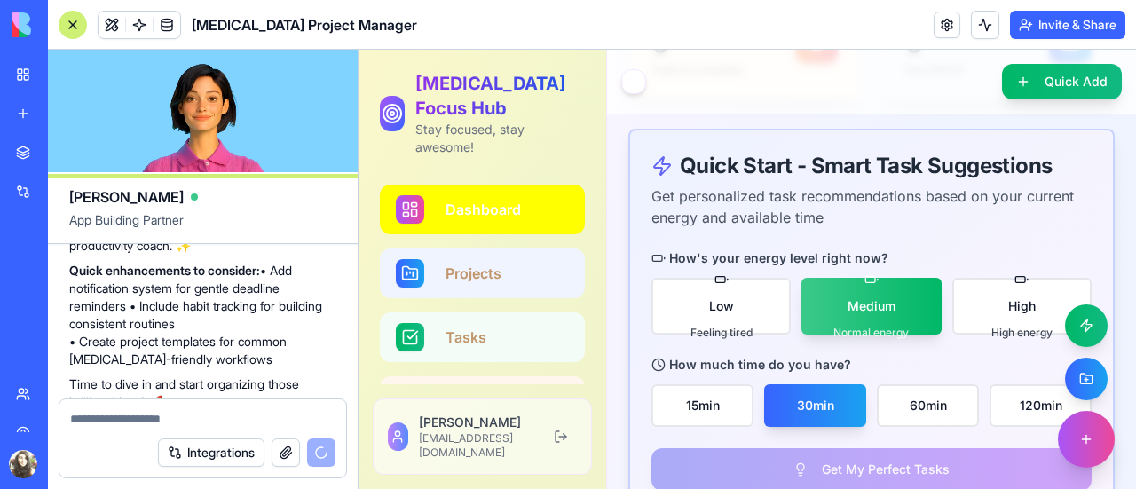
scroll to position [1096, 0]
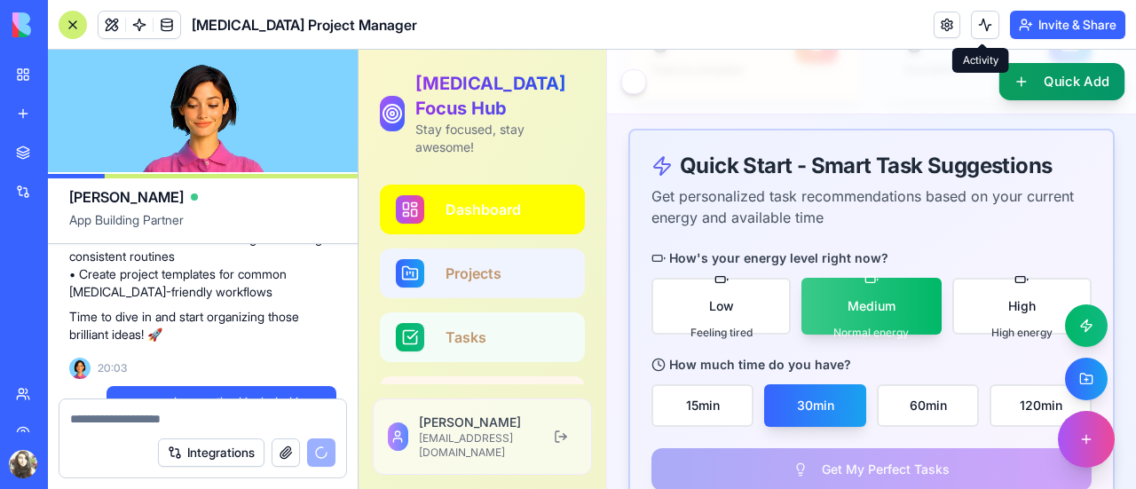
click at [1032, 78] on button "Quick Add" at bounding box center [1062, 81] width 126 height 37
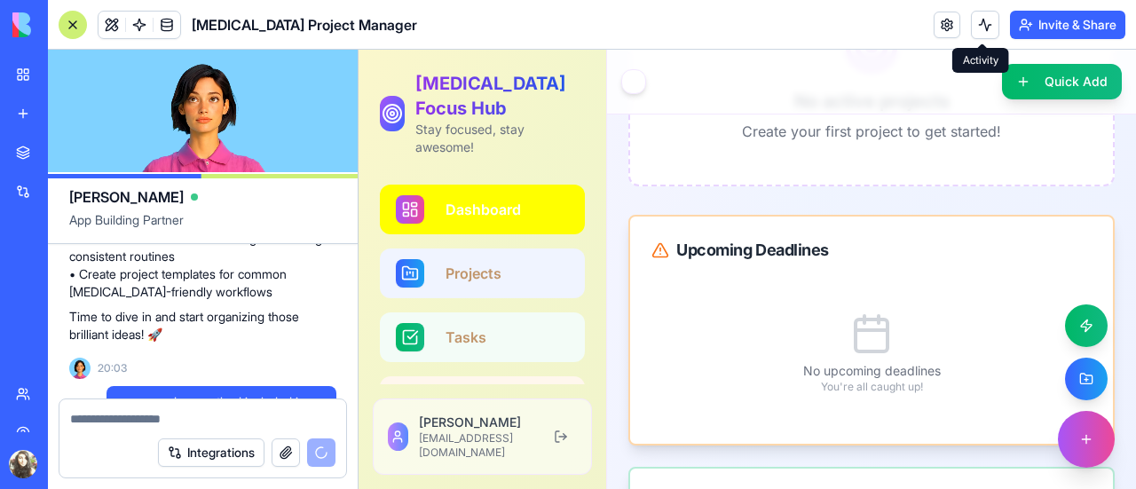
scroll to position [1170, 0]
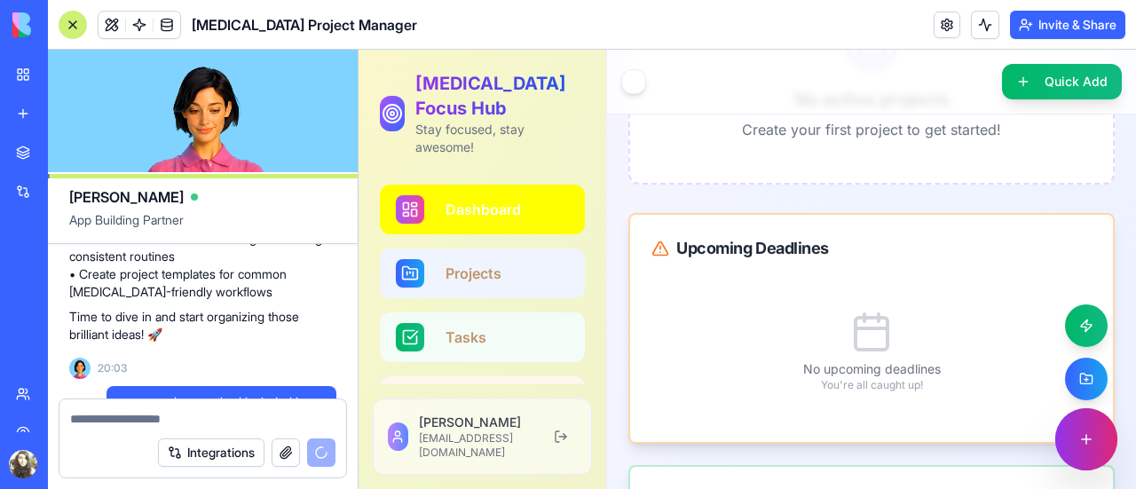
click at [1073, 434] on button at bounding box center [1086, 439] width 62 height 62
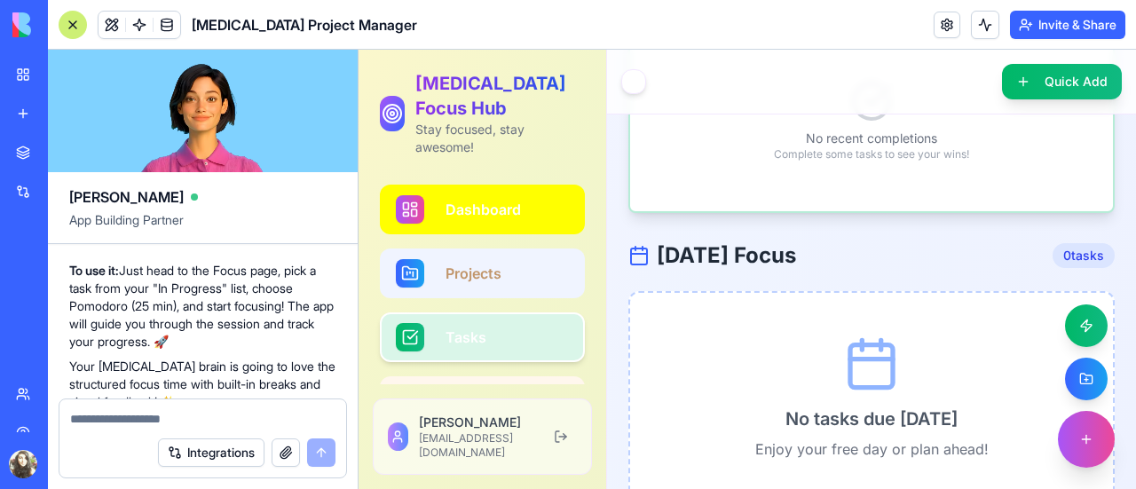
scroll to position [94, 0]
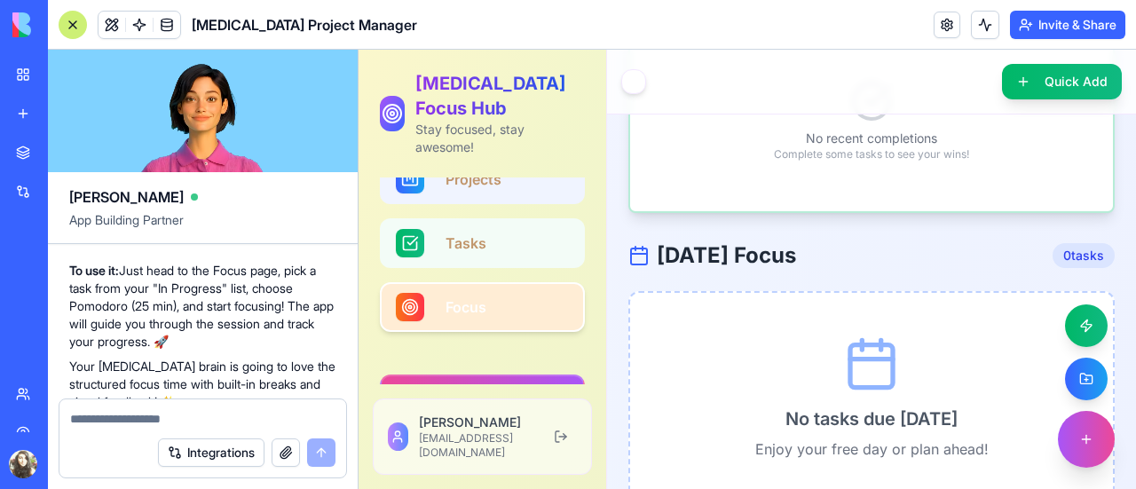
click at [508, 286] on link "Focus" at bounding box center [482, 307] width 205 height 50
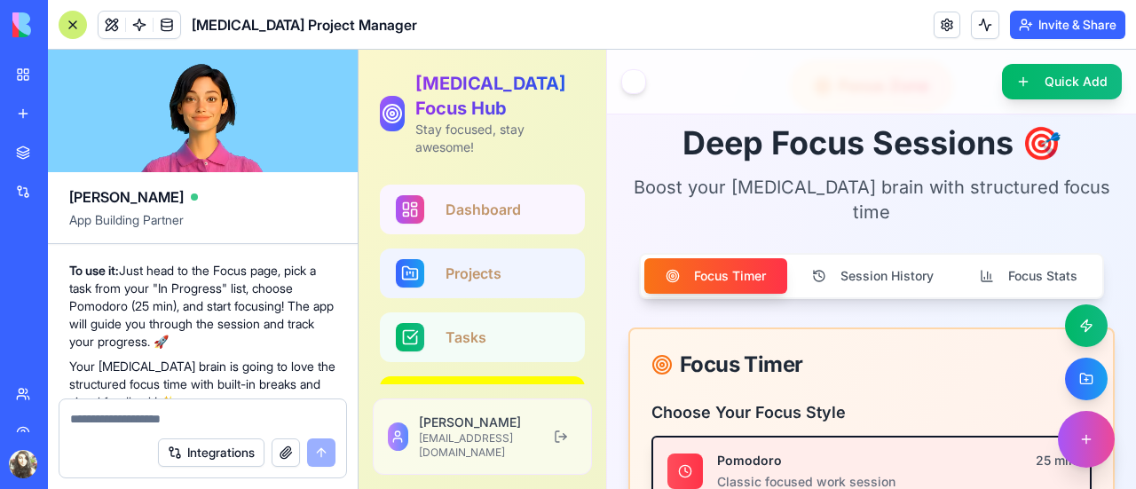
scroll to position [34, 0]
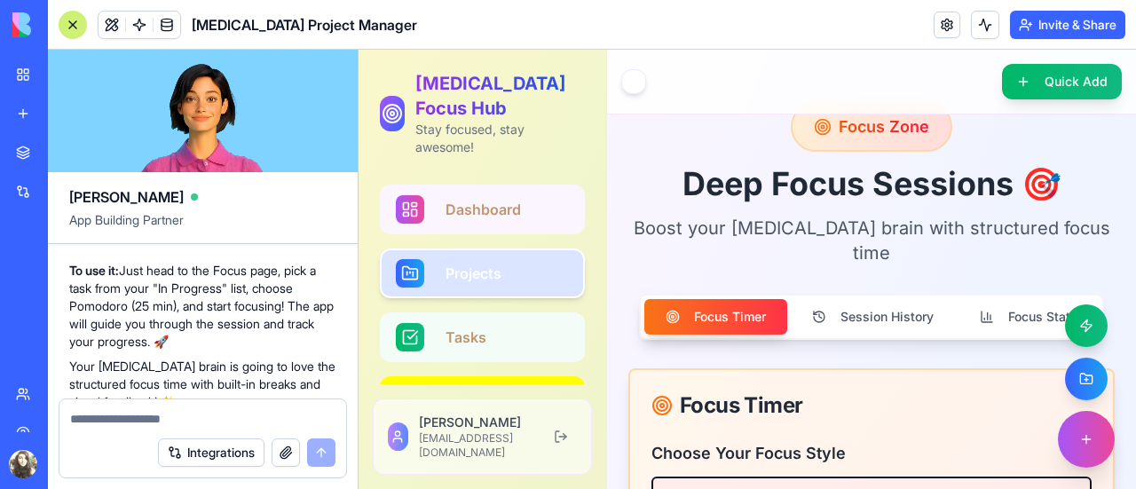
click at [472, 263] on span "Projects" at bounding box center [473, 273] width 56 height 21
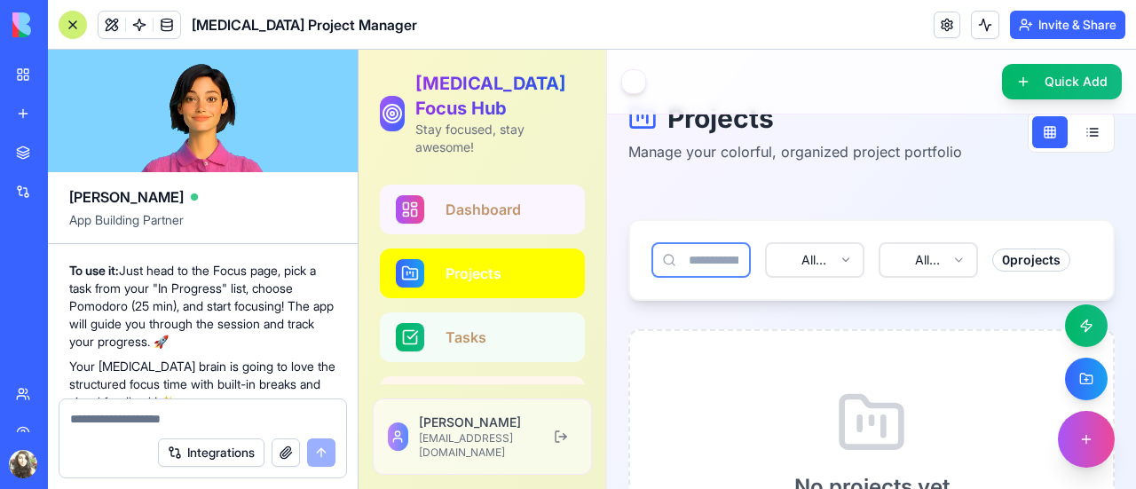
click at [716, 269] on input at bounding box center [700, 259] width 99 height 35
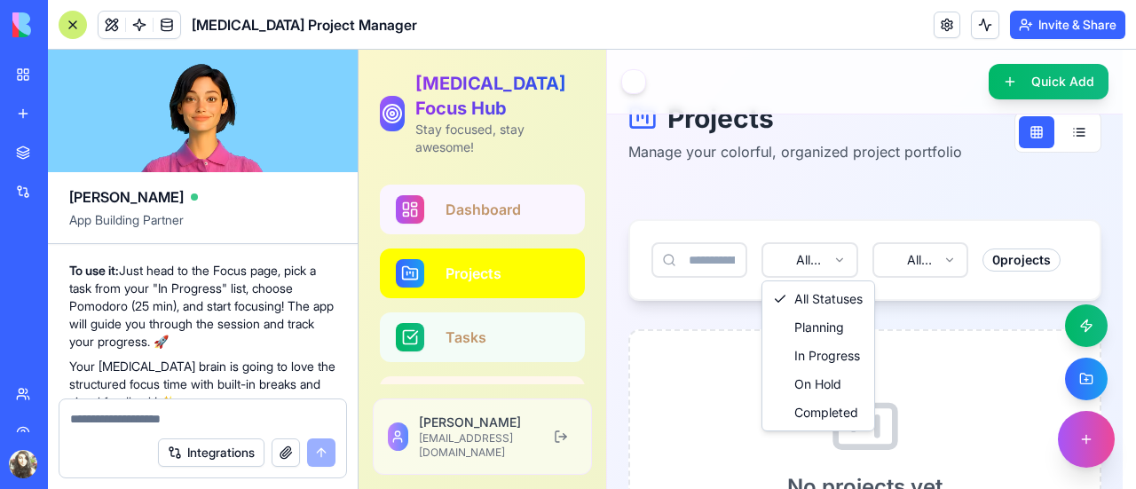
click at [823, 263] on html "[MEDICAL_DATA] Focus Hub Stay focused, stay awesome! Dashboard Projects Tasks F…" at bounding box center [746, 341] width 777 height 650
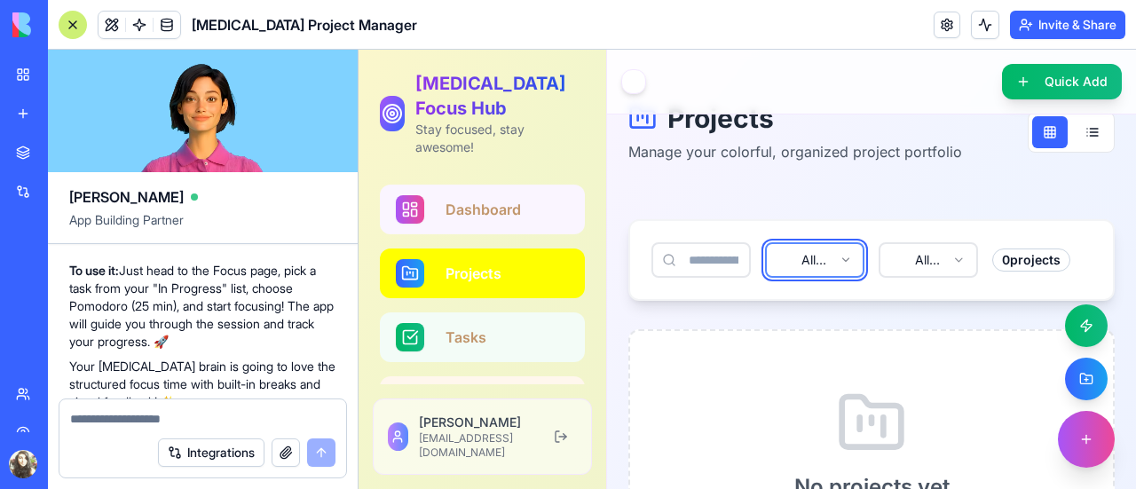
click at [823, 263] on html "[MEDICAL_DATA] Focus Hub Stay focused, stay awesome! Dashboard Projects Tasks F…" at bounding box center [746, 341] width 777 height 650
click at [911, 264] on html "[MEDICAL_DATA] Focus Hub Stay focused, stay awesome! Dashboard Projects Tasks F…" at bounding box center [746, 341] width 777 height 650
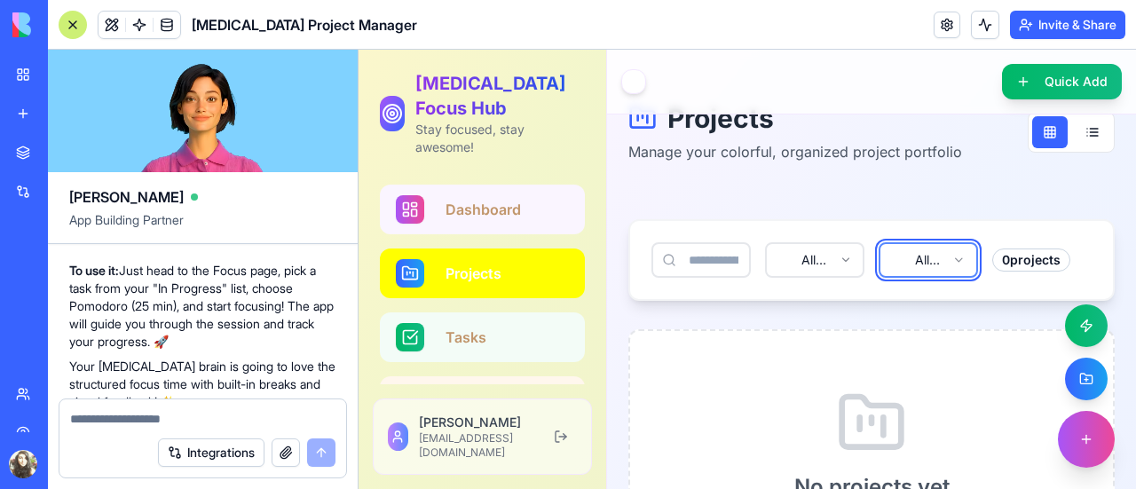
click at [911, 264] on html "[MEDICAL_DATA] Focus Hub Stay focused, stay awesome! Dashboard Projects Tasks F…" at bounding box center [746, 341] width 777 height 650
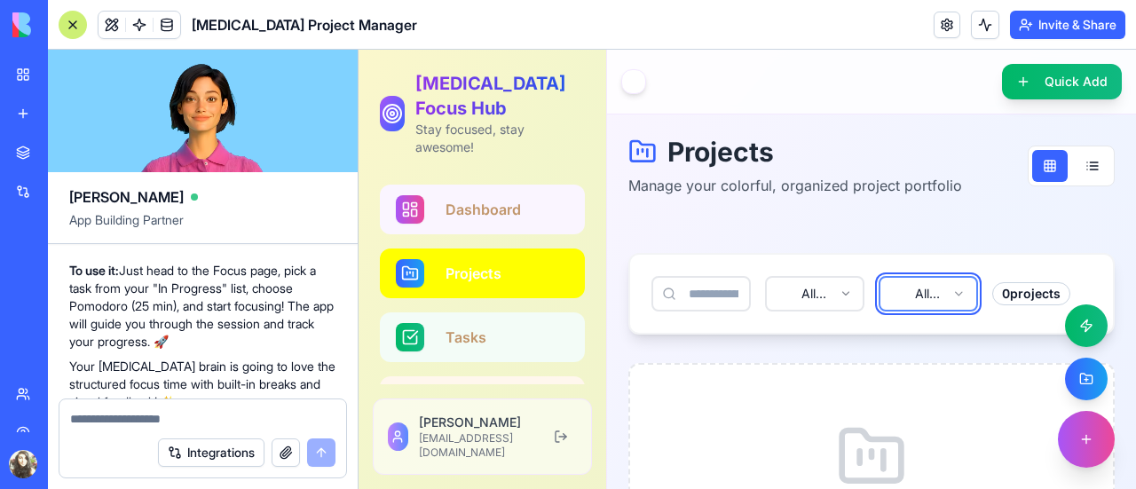
scroll to position [210, 0]
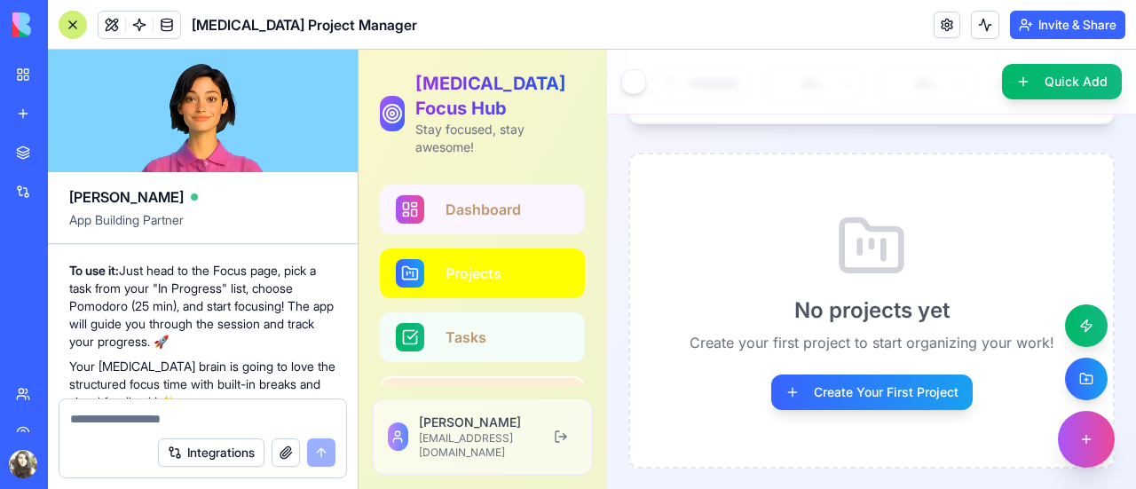
click at [500, 376] on link "Focus" at bounding box center [482, 401] width 205 height 50
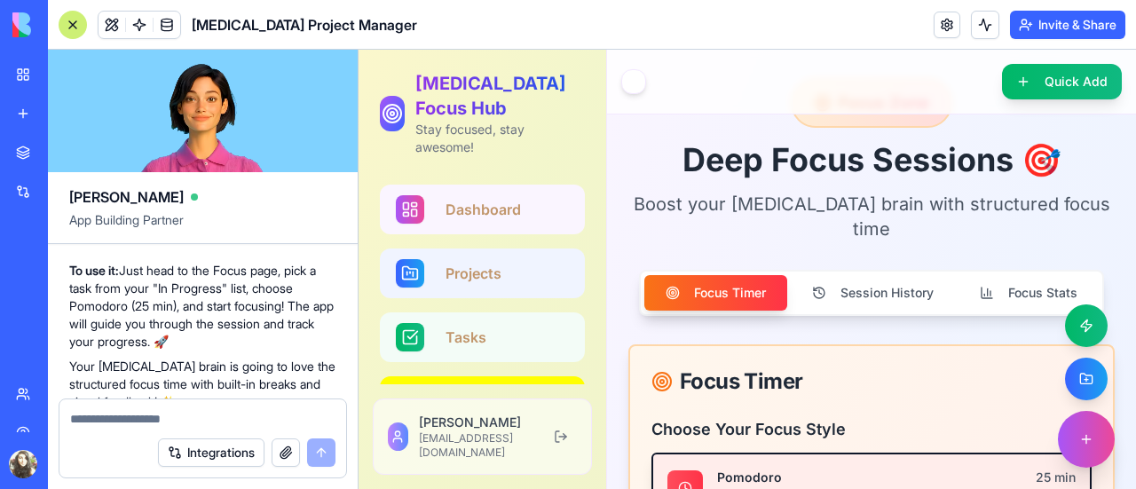
scroll to position [56, 0]
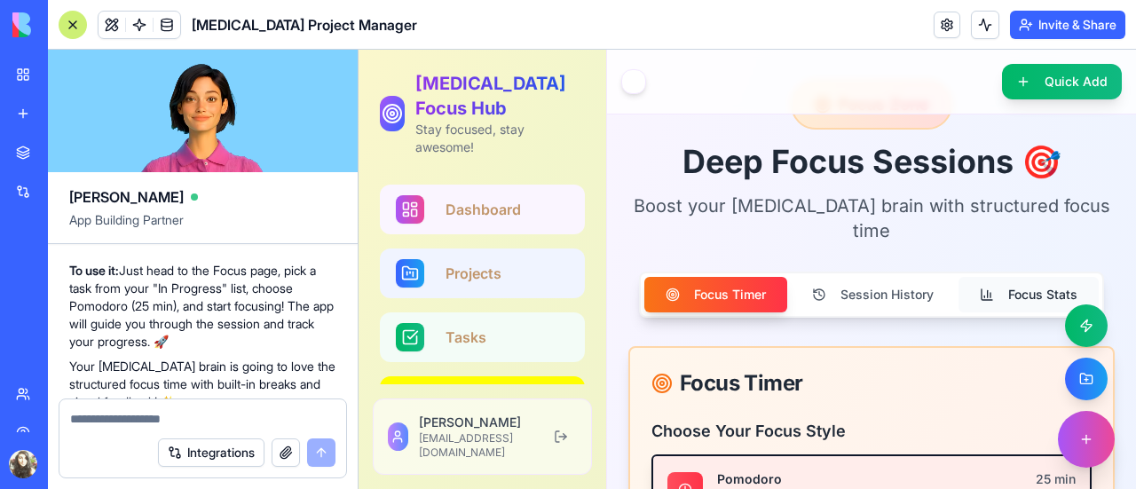
click at [1034, 277] on button "Focus Stats" at bounding box center [1028, 294] width 140 height 35
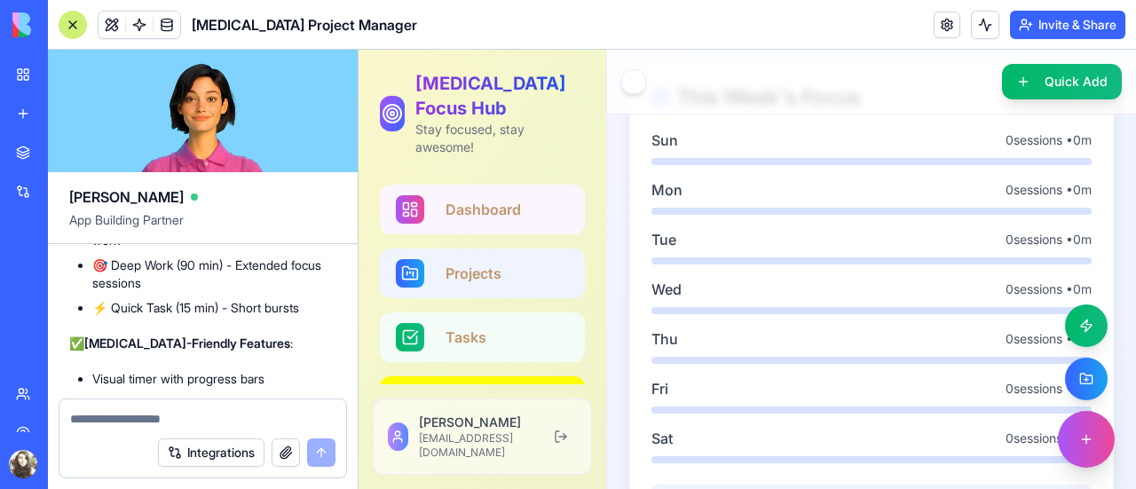
scroll to position [1529, 0]
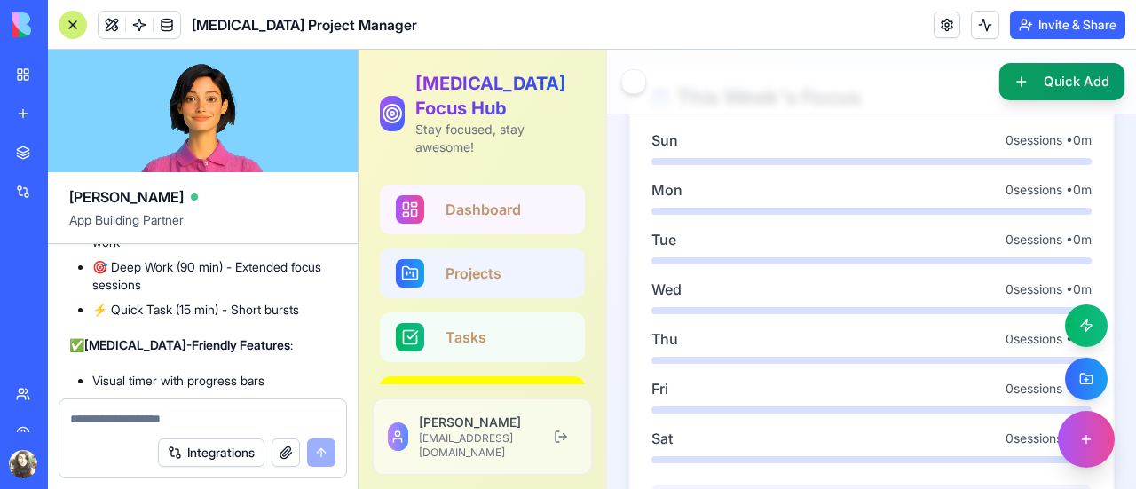
click at [1040, 81] on button "Quick Add" at bounding box center [1062, 81] width 126 height 37
click at [1031, 79] on button "Quick Add" at bounding box center [1062, 81] width 126 height 37
click at [1027, 92] on button "Quick Add" at bounding box center [1062, 81] width 126 height 37
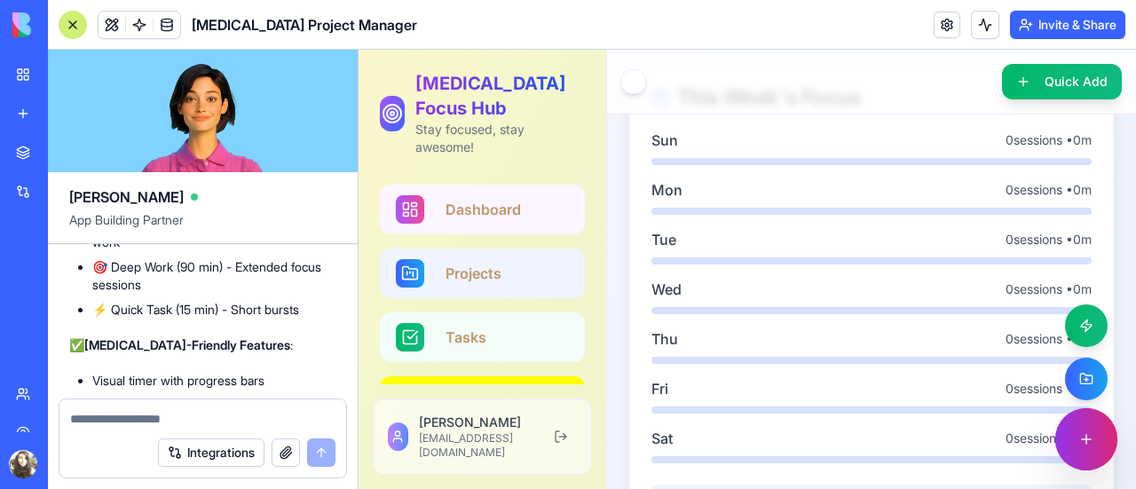
click at [1071, 436] on button at bounding box center [1086, 439] width 62 height 62
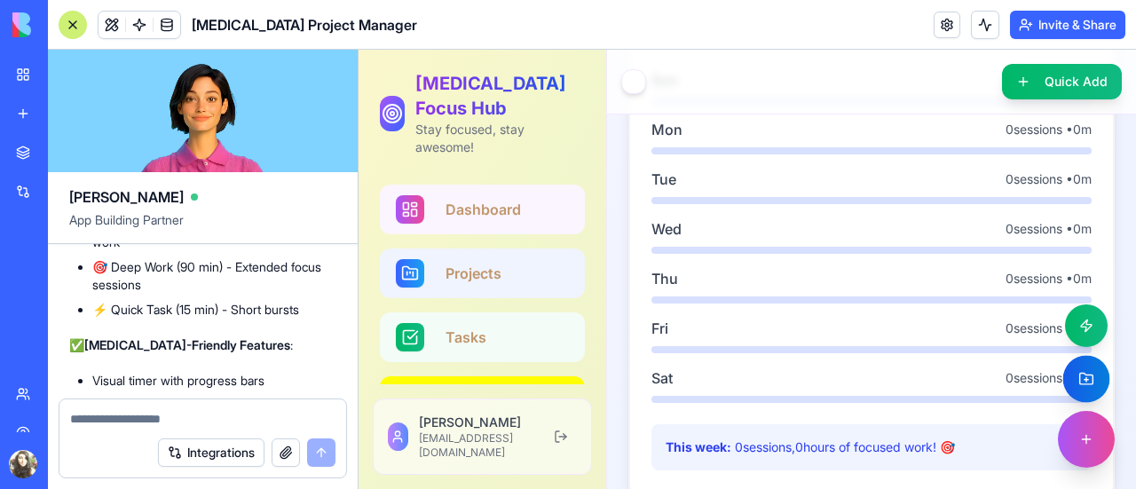
click at [1065, 387] on button at bounding box center [1086, 379] width 47 height 47
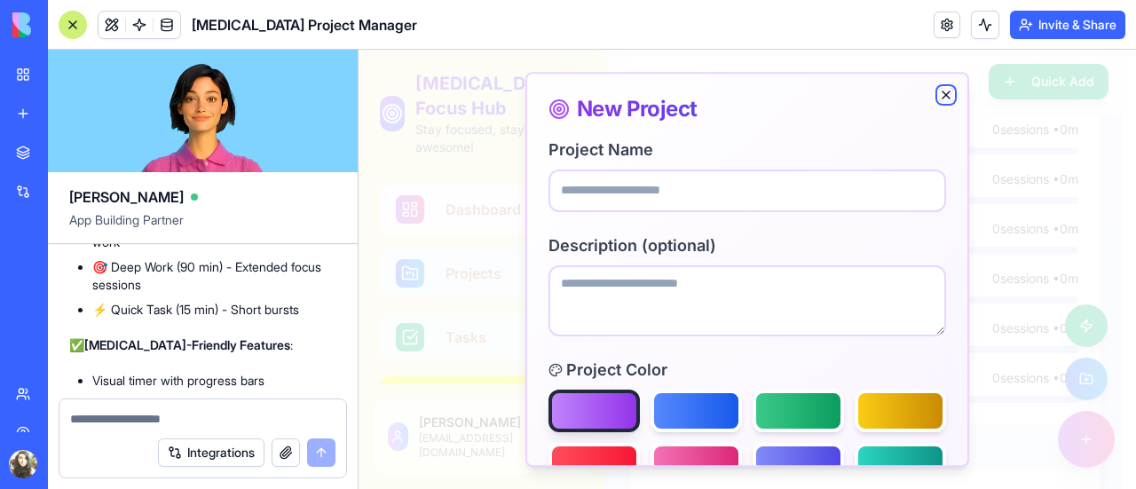
click at [939, 96] on icon "button" at bounding box center [946, 95] width 14 height 14
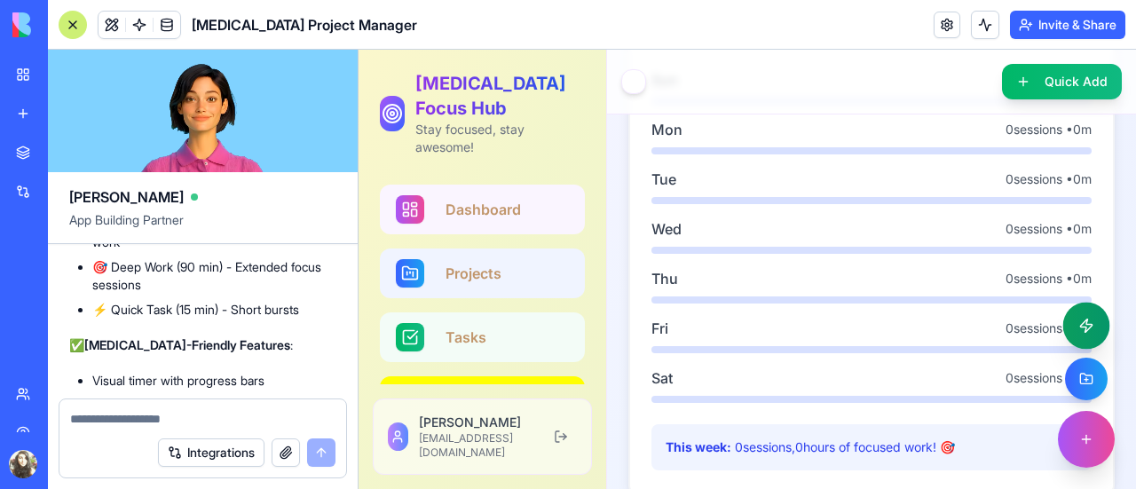
click at [1072, 336] on button at bounding box center [1086, 326] width 47 height 47
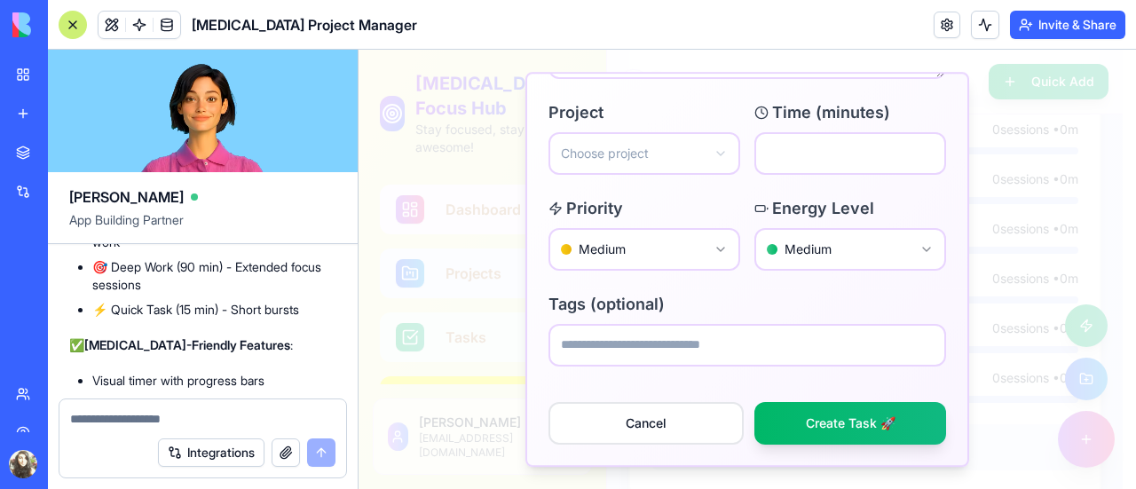
scroll to position [0, 0]
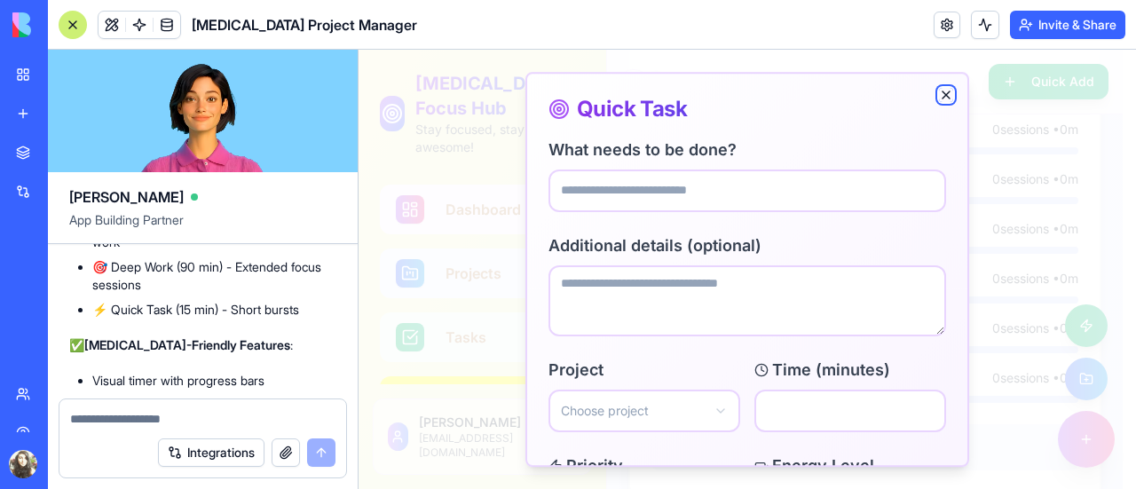
click at [939, 97] on icon "button" at bounding box center [946, 95] width 14 height 14
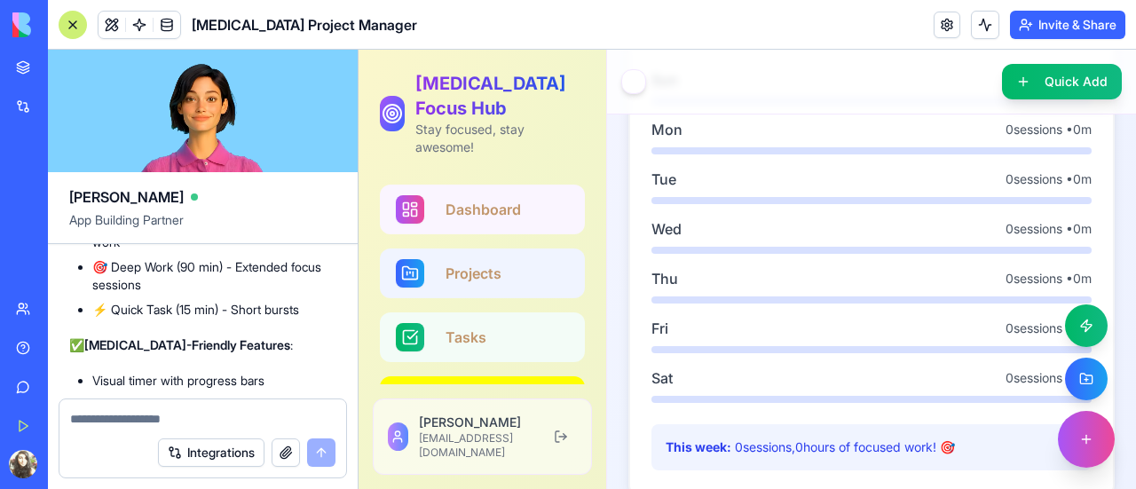
scroll to position [96, 0]
click at [66, 373] on div "Give feedback" at bounding box center [54, 376] width 23 height 18
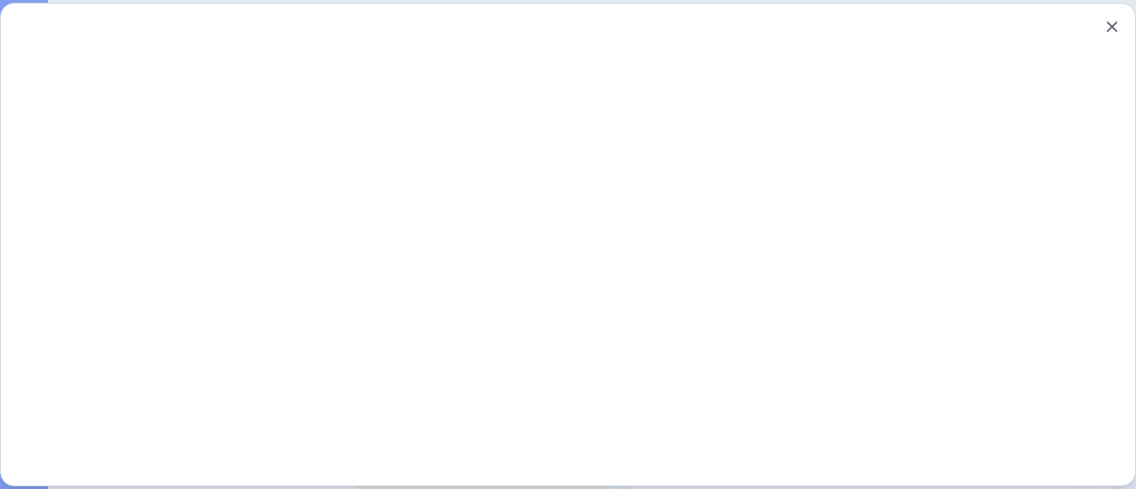
scroll to position [0, 0]
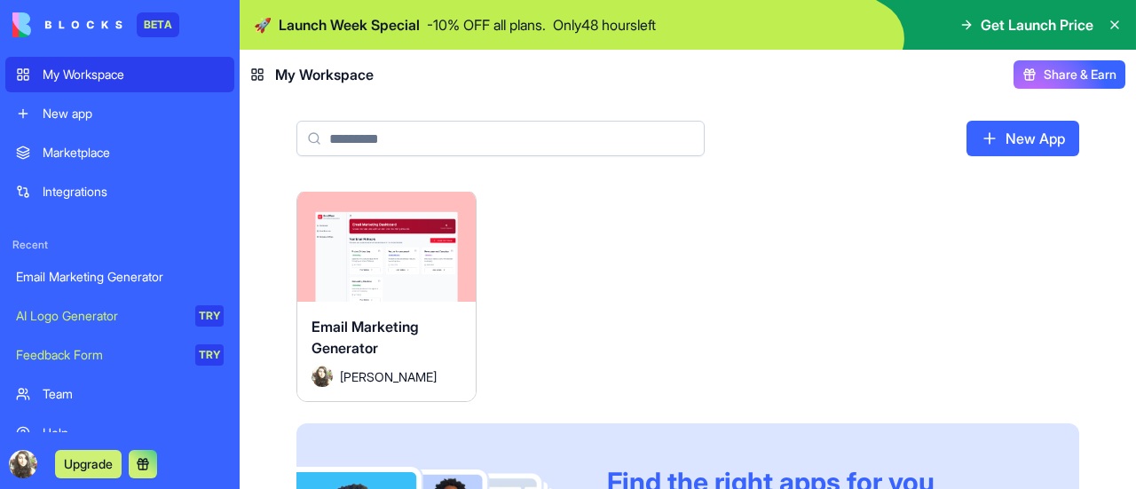
scroll to position [3, 0]
click at [405, 248] on button "Launch" at bounding box center [385, 245] width 133 height 35
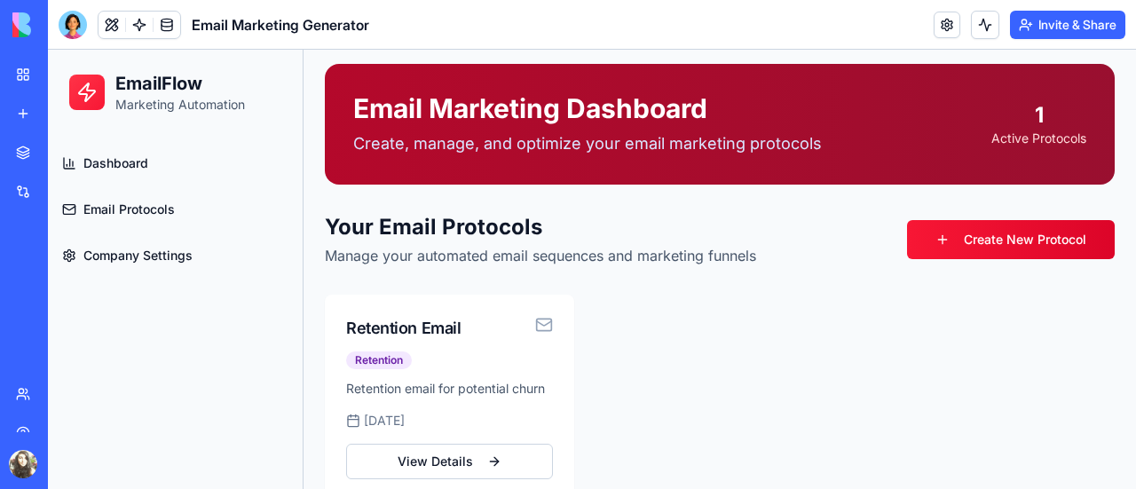
scroll to position [78, 0]
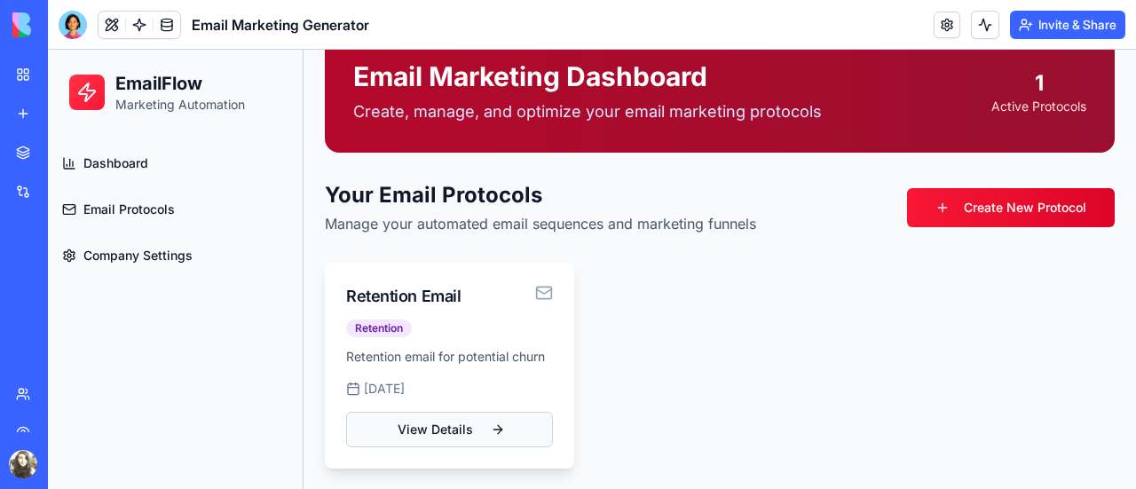
click at [483, 436] on link "View Details" at bounding box center [449, 429] width 207 height 35
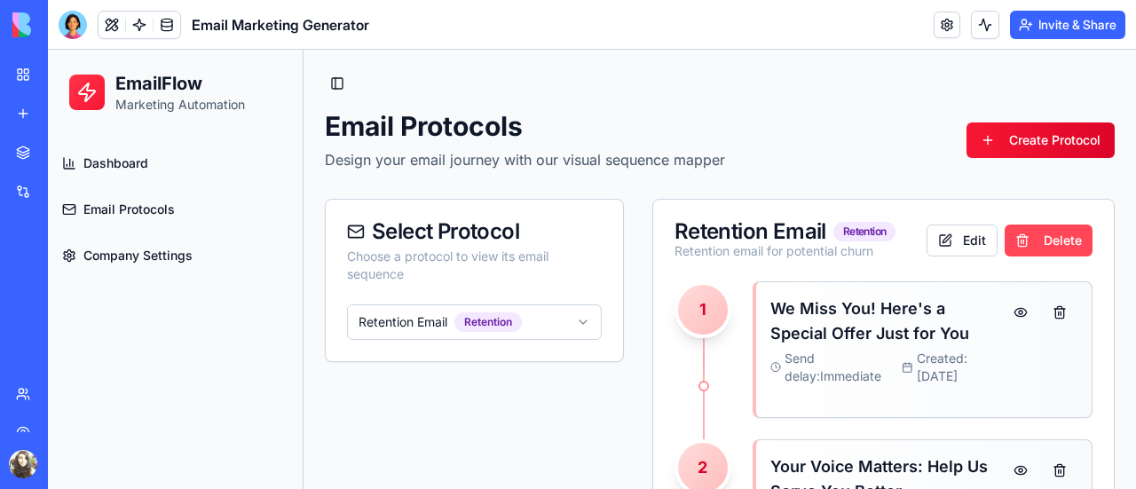
click at [1026, 249] on button "Delete" at bounding box center [1048, 240] width 88 height 32
